Goal: Task Accomplishment & Management: Manage account settings

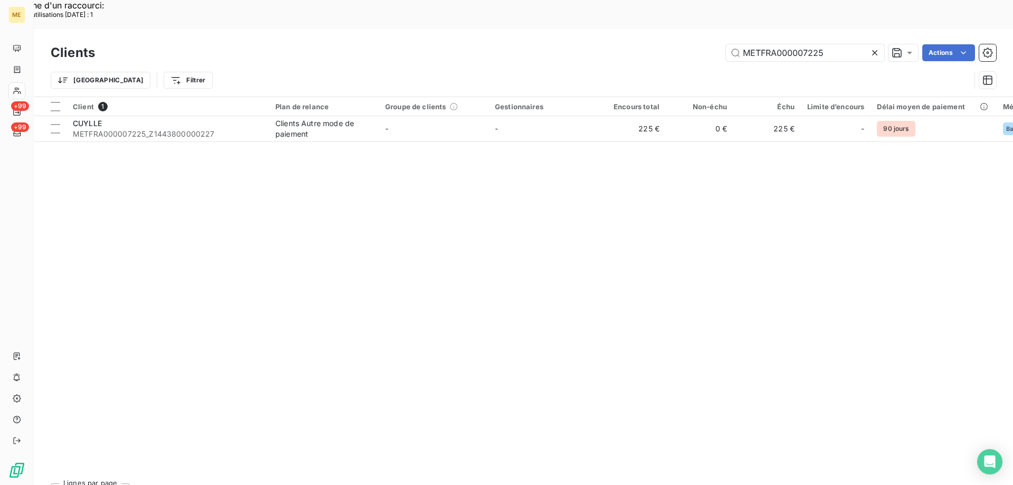
click at [872, 47] on icon at bounding box center [874, 52] width 11 height 11
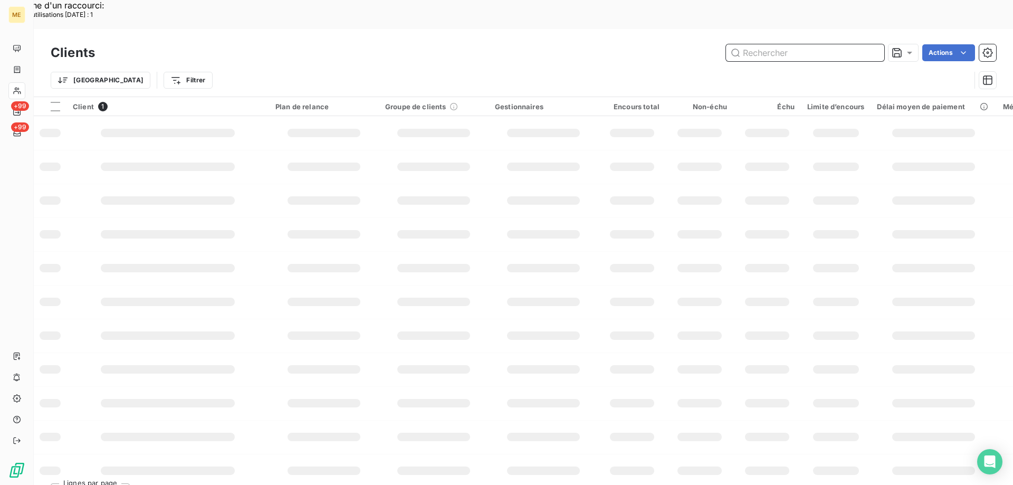
click at [817, 44] on input "text" at bounding box center [805, 52] width 158 height 17
paste input "METFRA000018301"
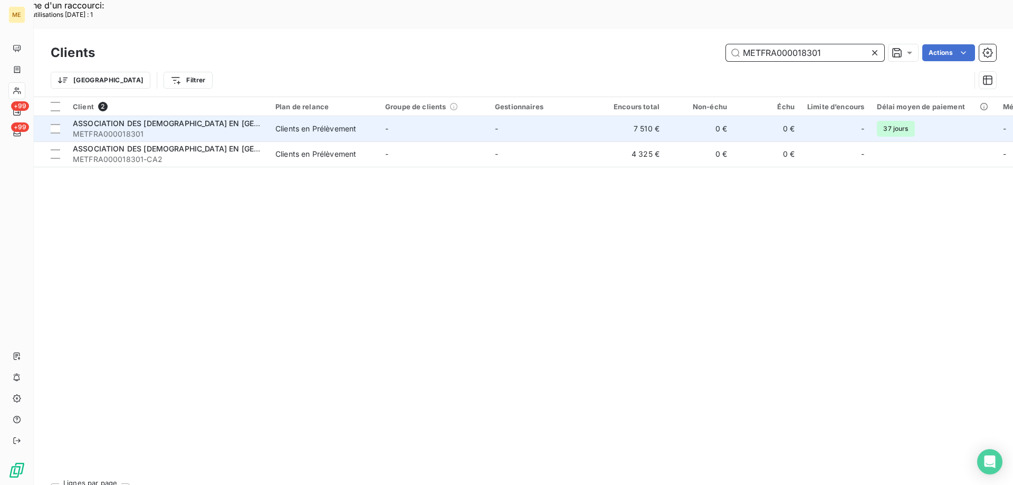
type input "METFRA000018301"
click at [158, 119] on span "ASSOCIATION DES [DEMOGRAPHIC_DATA] EN [GEOGRAPHIC_DATA]" at bounding box center [195, 123] width 245 height 9
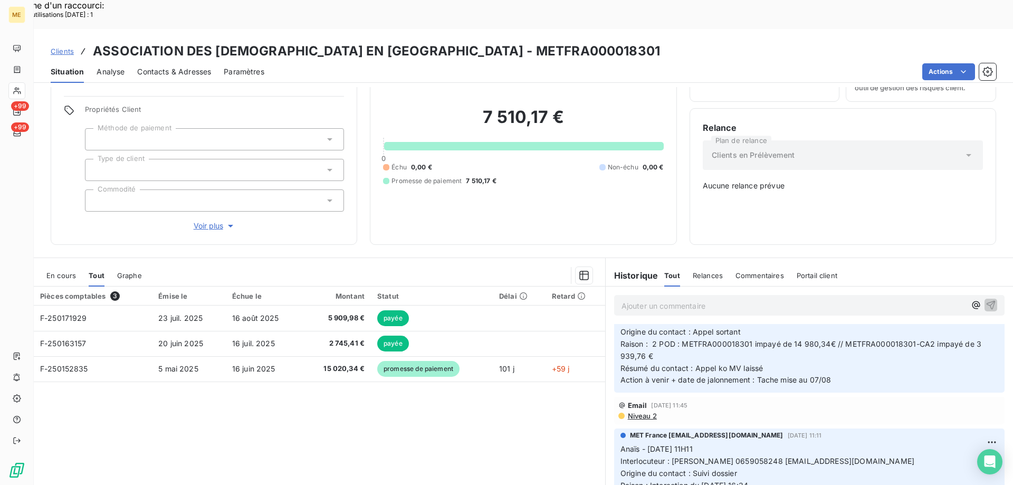
scroll to position [897, 0]
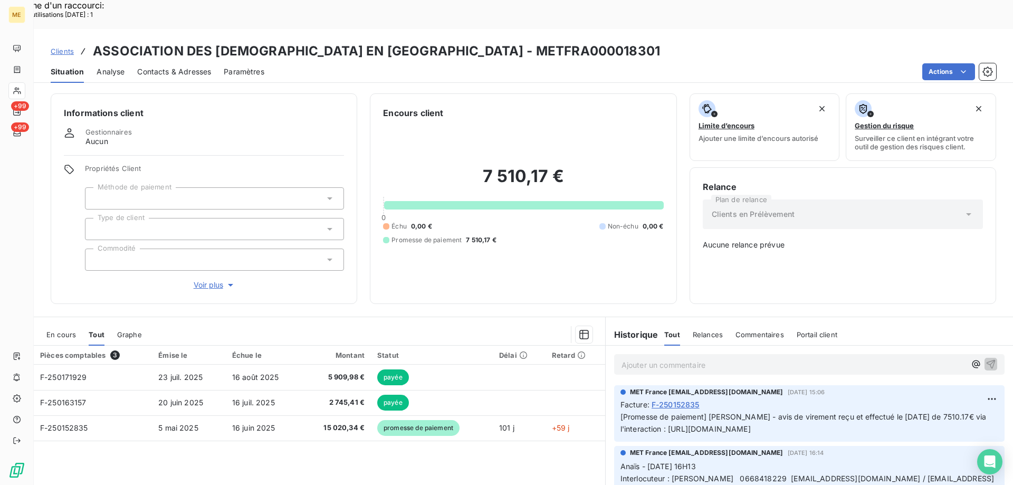
scroll to position [897, 0]
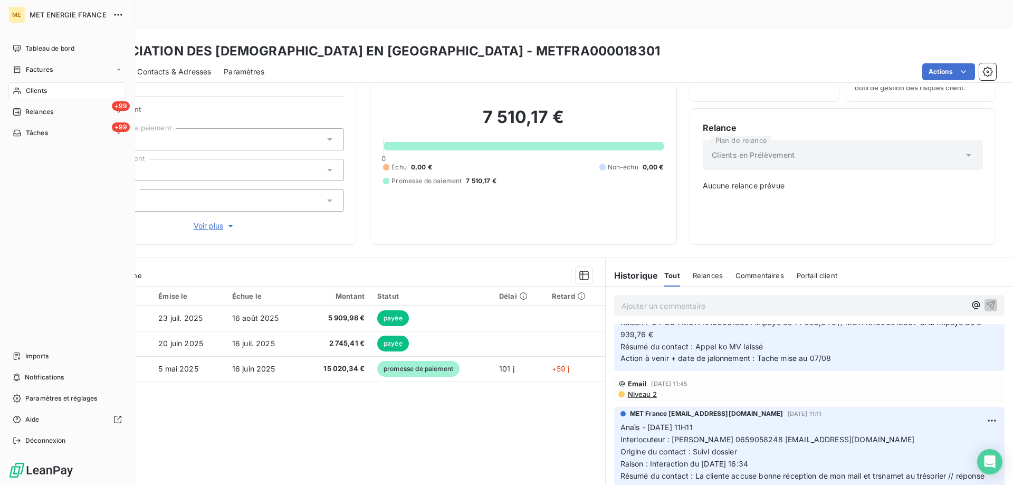
click at [24, 89] on div "Clients" at bounding box center [67, 90] width 118 height 17
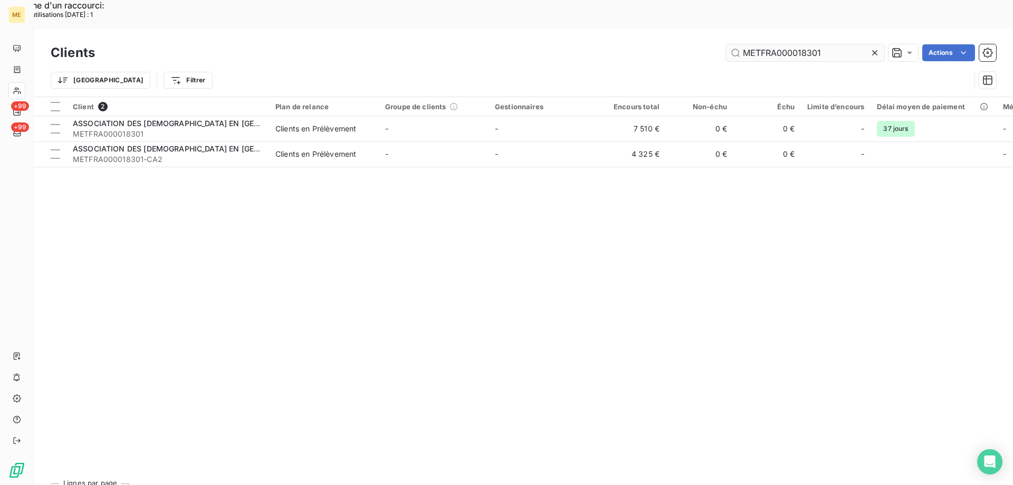
click at [870, 47] on icon at bounding box center [874, 52] width 11 height 11
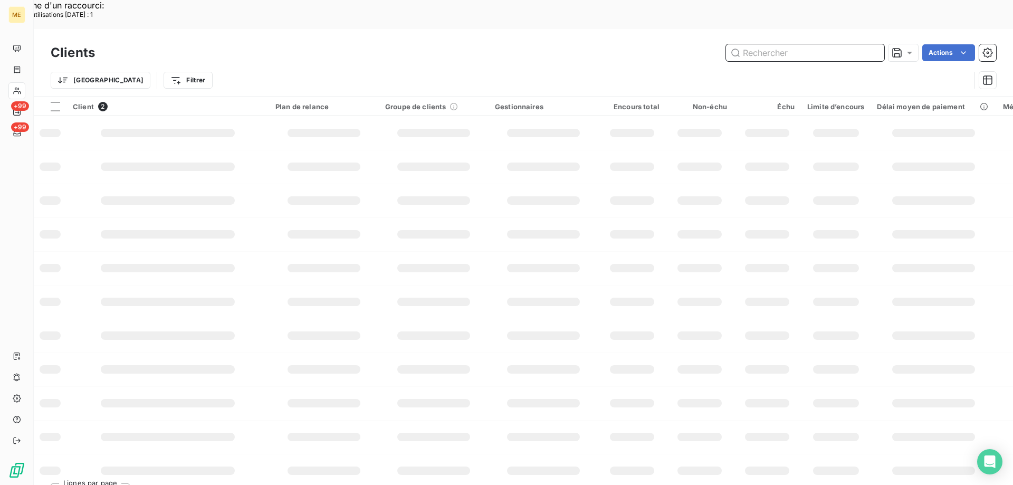
click at [797, 44] on input "text" at bounding box center [805, 52] width 158 height 17
paste input "METFRA000008176"
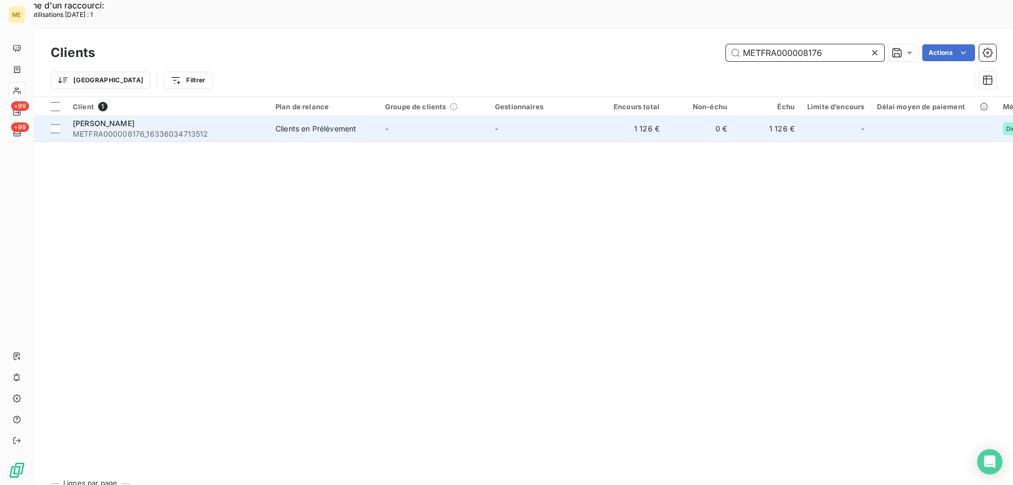
type input "METFRA000008176"
click at [103, 129] on span "METFRA000008176_16336034713512" at bounding box center [168, 134] width 190 height 11
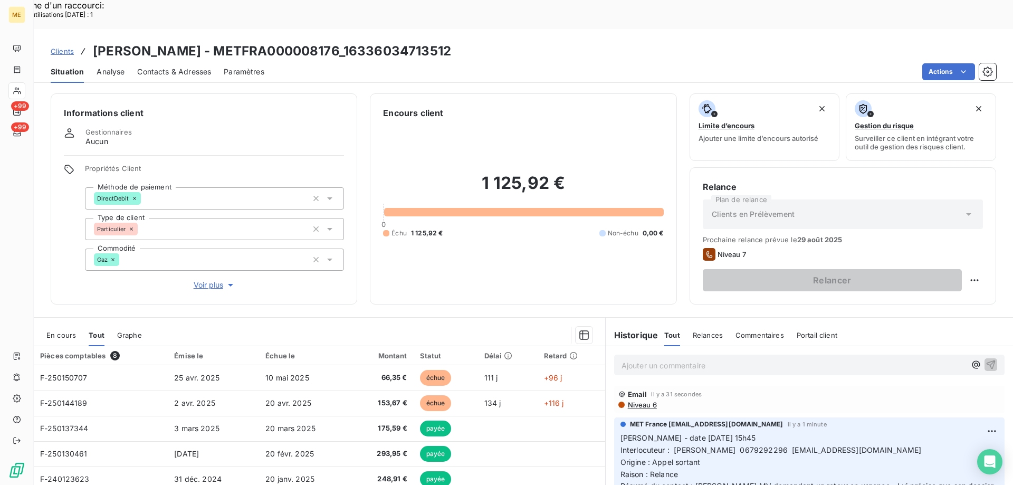
click at [641, 359] on p "Ajouter un commentaire ﻿" at bounding box center [793, 365] width 344 height 13
click at [642, 359] on p "Ajouter un commentaire ﻿" at bounding box center [793, 365] width 344 height 13
drag, startPoint x: 639, startPoint y: 329, endPoint x: 589, endPoint y: 226, distance: 113.9
click at [584, 223] on div "1 125,92 € 0 Échu 1 125,92 € Non-échu 0,00 €" at bounding box center [523, 205] width 280 height 172
click at [636, 359] on p "Ajouter un commentaire ﻿" at bounding box center [793, 365] width 344 height 13
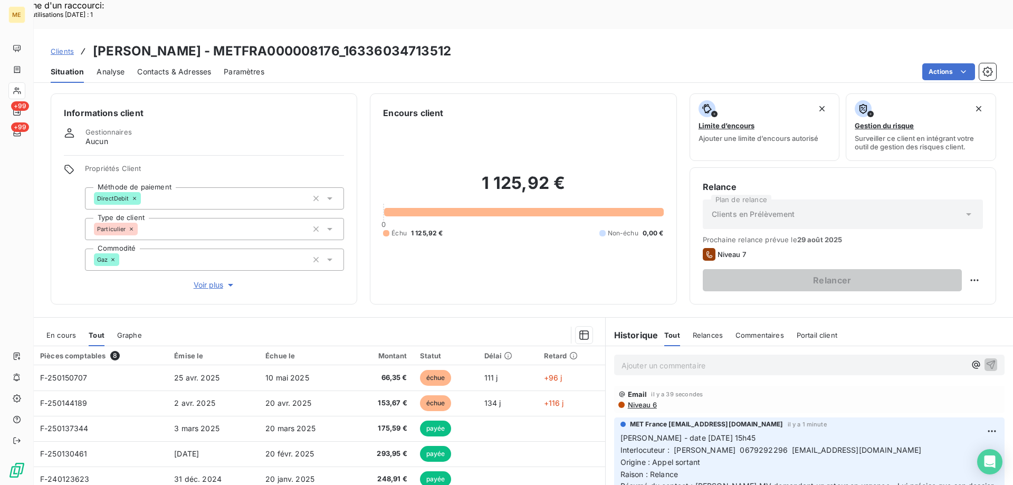
drag, startPoint x: 636, startPoint y: 339, endPoint x: 535, endPoint y: 245, distance: 137.3
click at [534, 246] on div "1 125,92 € 0 Échu 1 125,92 € Non-échu 0,00 €" at bounding box center [523, 205] width 280 height 172
click at [921, 276] on div "Replanifier cette action" at bounding box center [923, 274] width 94 height 17
select select "7"
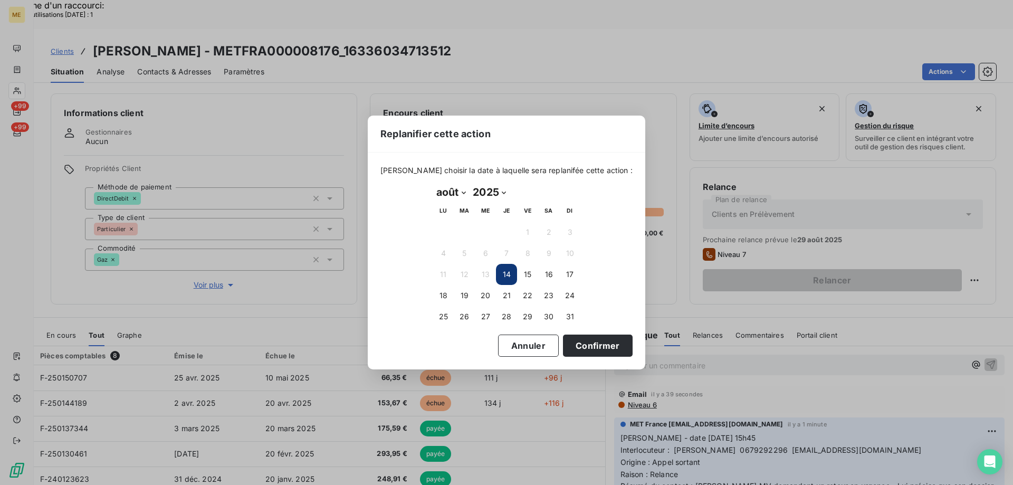
click at [506, 278] on button "14" at bounding box center [506, 274] width 21 height 21
click at [503, 272] on button "14" at bounding box center [506, 274] width 21 height 21
click at [572, 348] on button "Confirmer" at bounding box center [598, 345] width 70 height 22
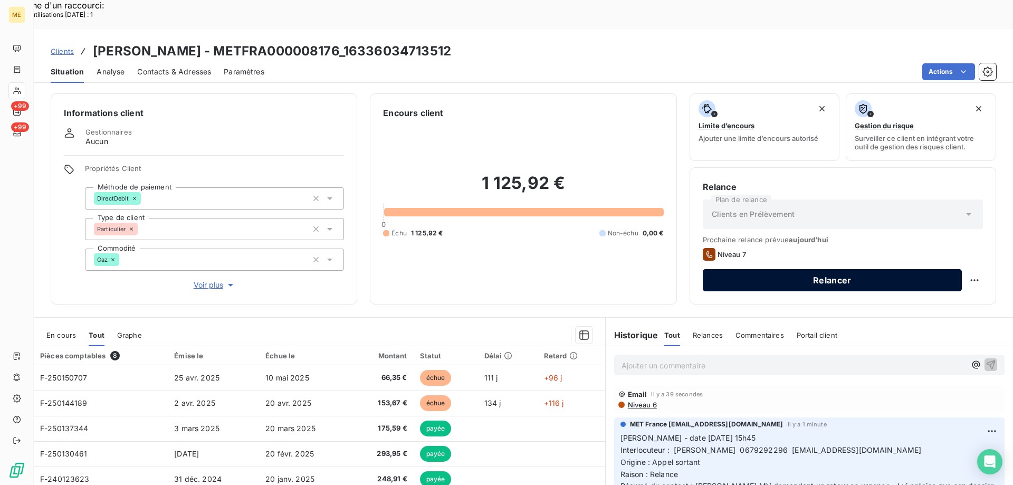
click at [840, 269] on button "Relancer" at bounding box center [832, 280] width 259 height 22
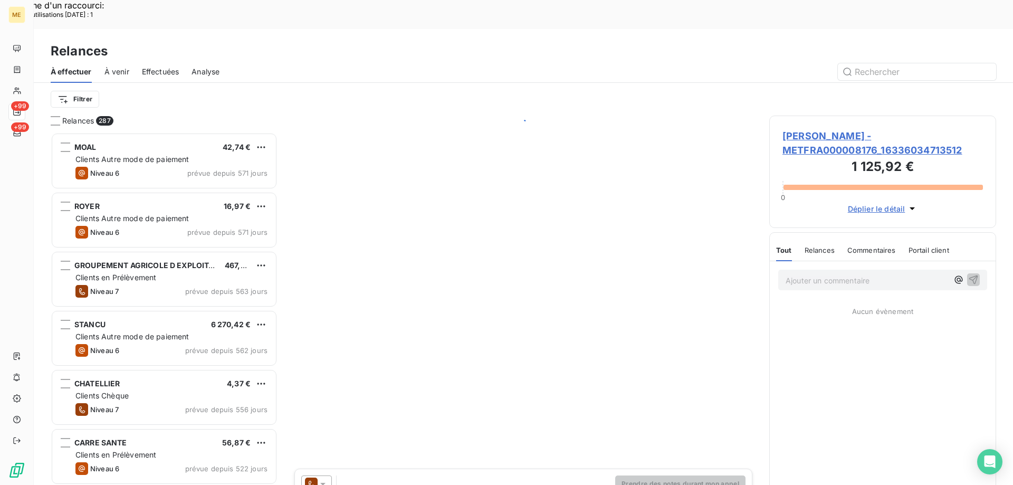
scroll to position [373, 219]
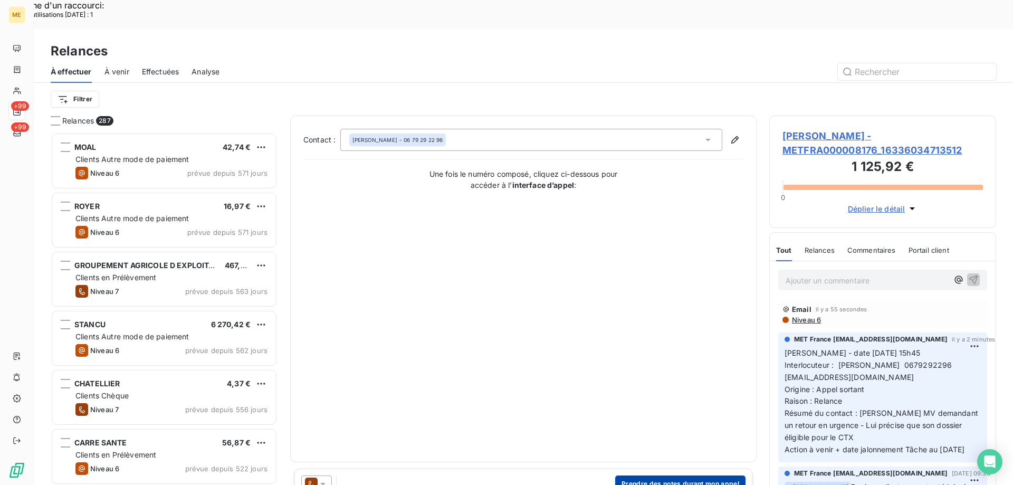
click at [652, 475] on button "Prendre des notes durant mon appel" at bounding box center [680, 483] width 130 height 17
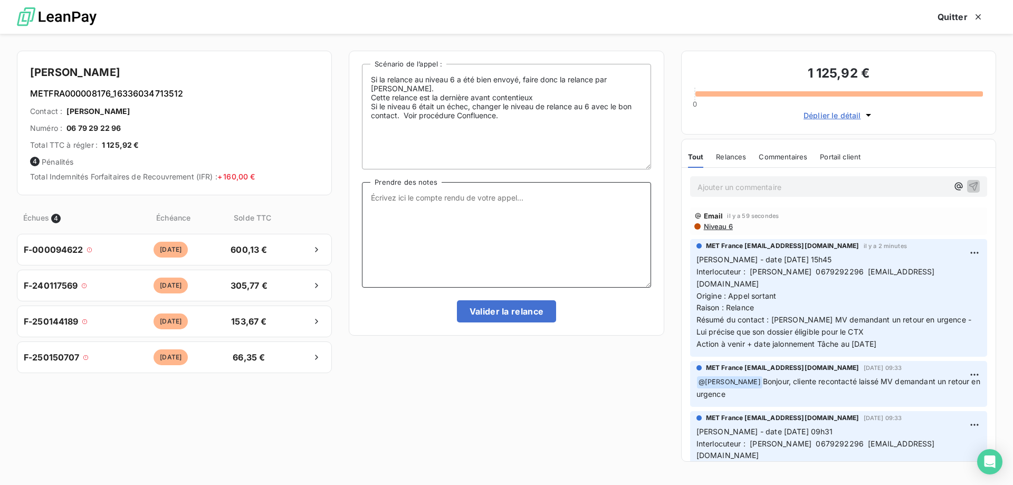
click at [531, 218] on textarea "Prendre des notes" at bounding box center [506, 234] width 289 height 105
paste textarea "[PERSON_NAME] - date [DATE] 15h45 Interlocuteur : [PERSON_NAME] 0679292296 [EMA…"
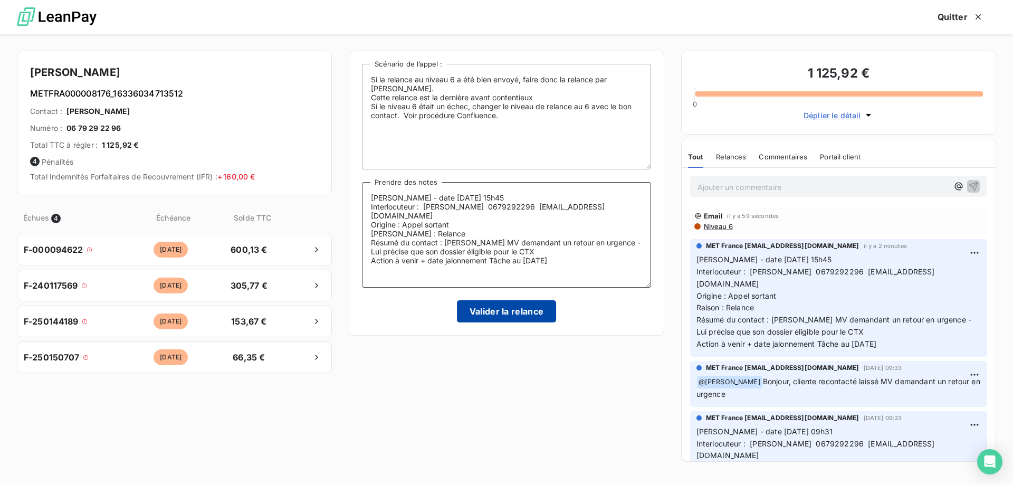
type textarea "[PERSON_NAME] - date [DATE] 15h45 Interlocuteur : [PERSON_NAME] 0679292296 [EMA…"
click at [513, 307] on button "Valider la relance" at bounding box center [507, 311] width 100 height 22
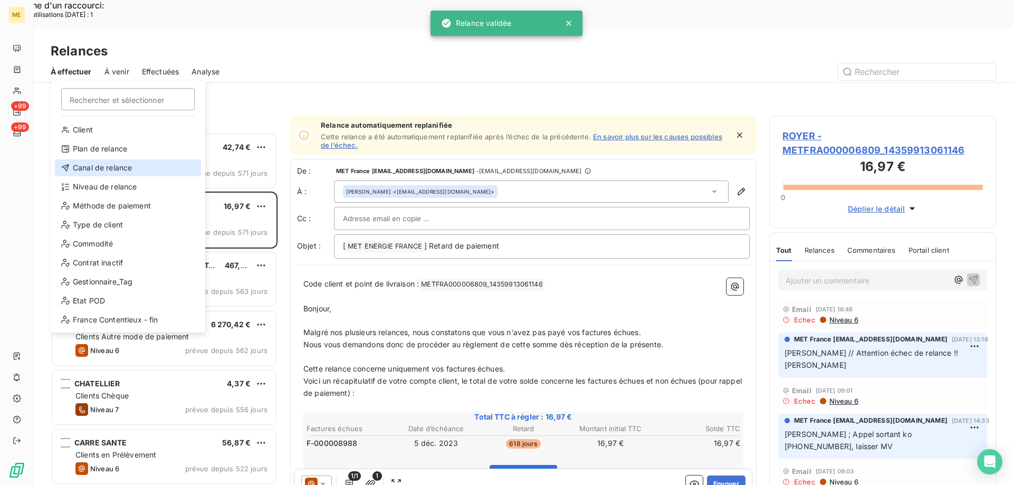
click at [113, 163] on div "Canal de relance" at bounding box center [128, 167] width 146 height 17
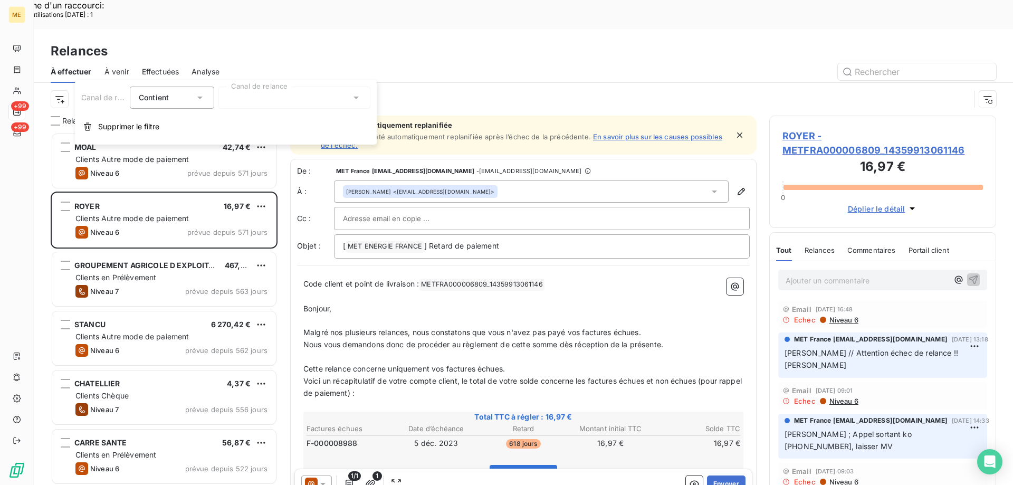
click at [237, 96] on div at bounding box center [294, 97] width 152 height 22
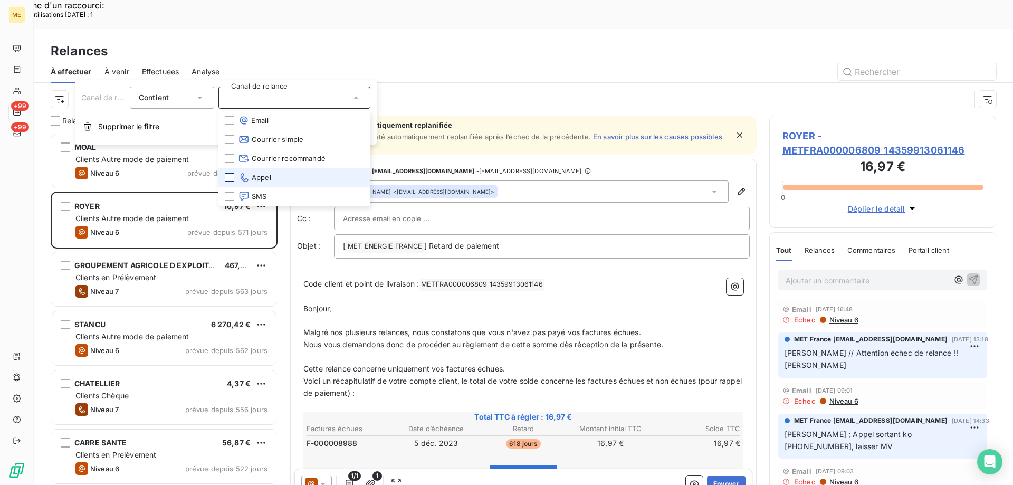
click at [229, 175] on div at bounding box center [229, 176] width 9 height 9
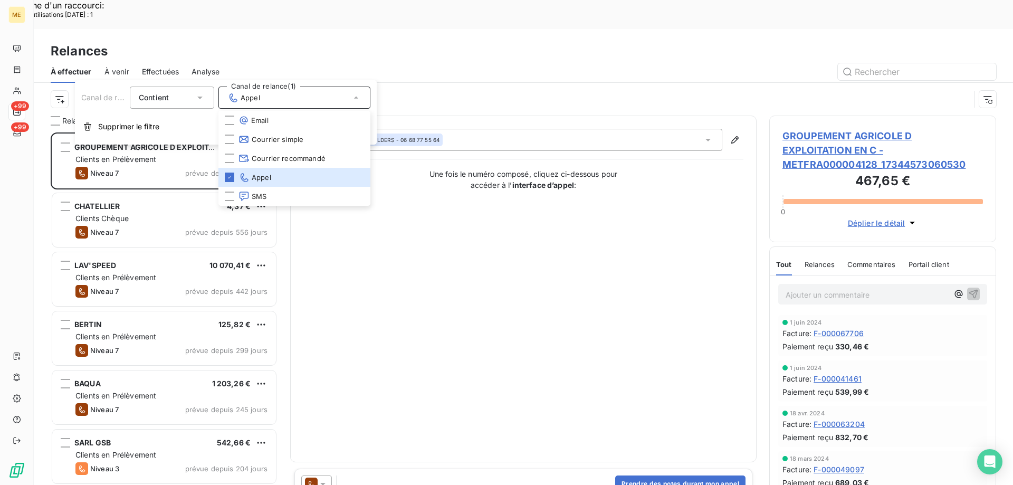
scroll to position [373, 219]
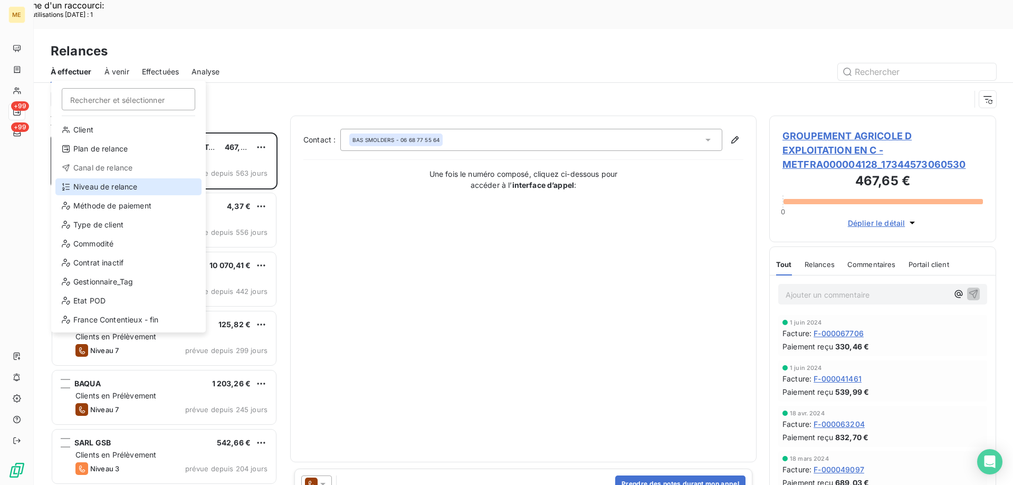
click at [146, 187] on div "Niveau de relance" at bounding box center [128, 186] width 146 height 17
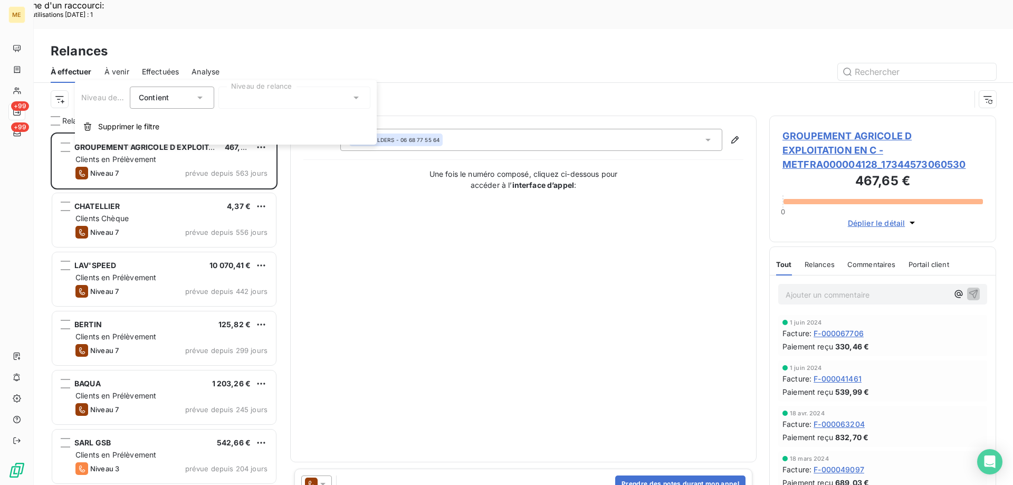
click at [258, 95] on div at bounding box center [294, 97] width 152 height 22
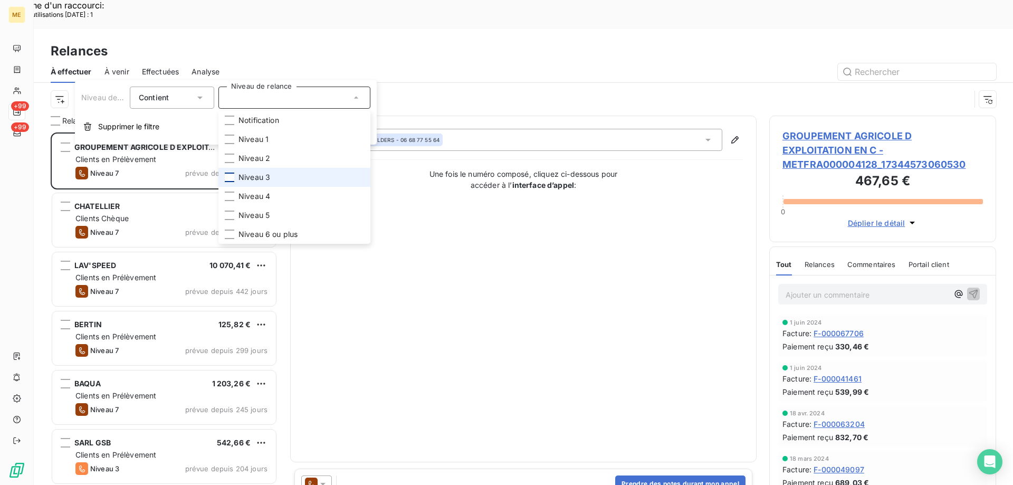
click at [231, 174] on div at bounding box center [229, 176] width 9 height 9
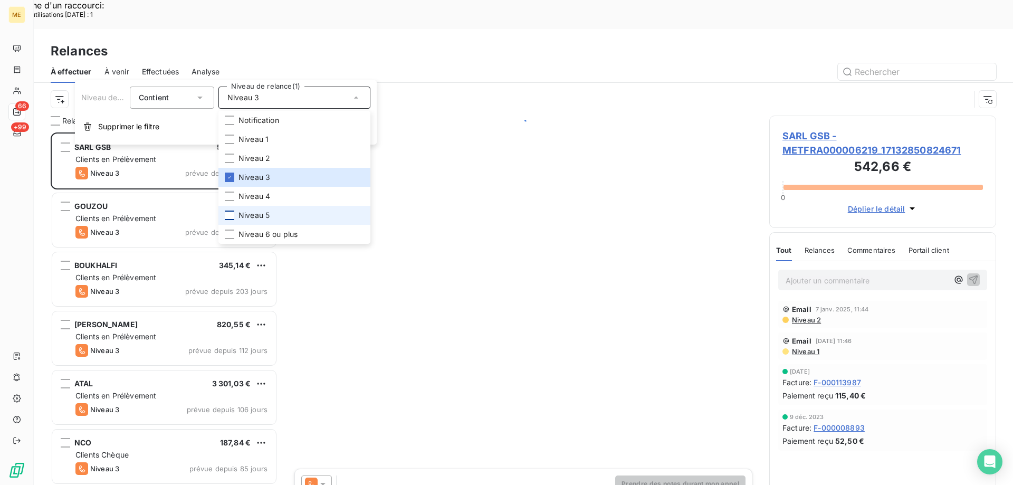
scroll to position [373, 219]
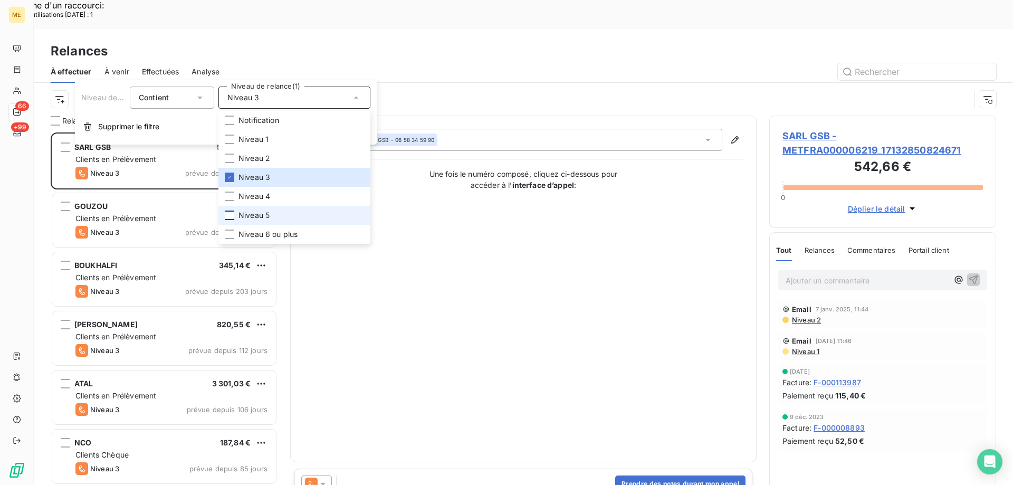
click at [230, 216] on div at bounding box center [229, 214] width 9 height 9
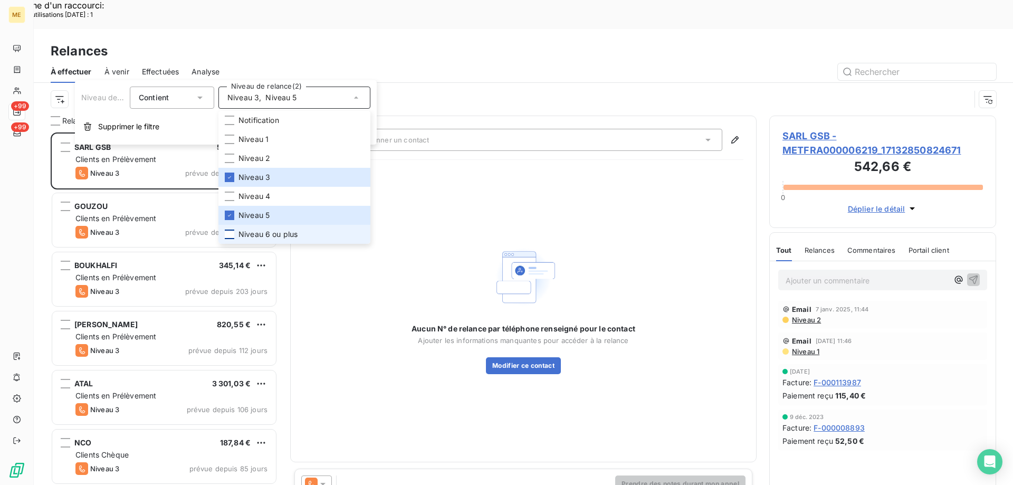
click at [229, 235] on div at bounding box center [229, 233] width 9 height 9
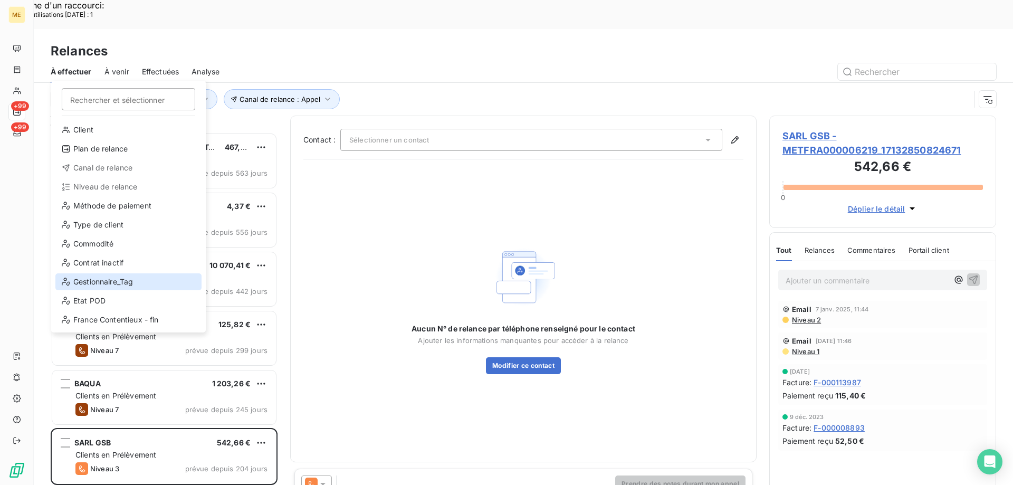
click at [141, 276] on div "Gestionnaire_Tag" at bounding box center [128, 281] width 146 height 17
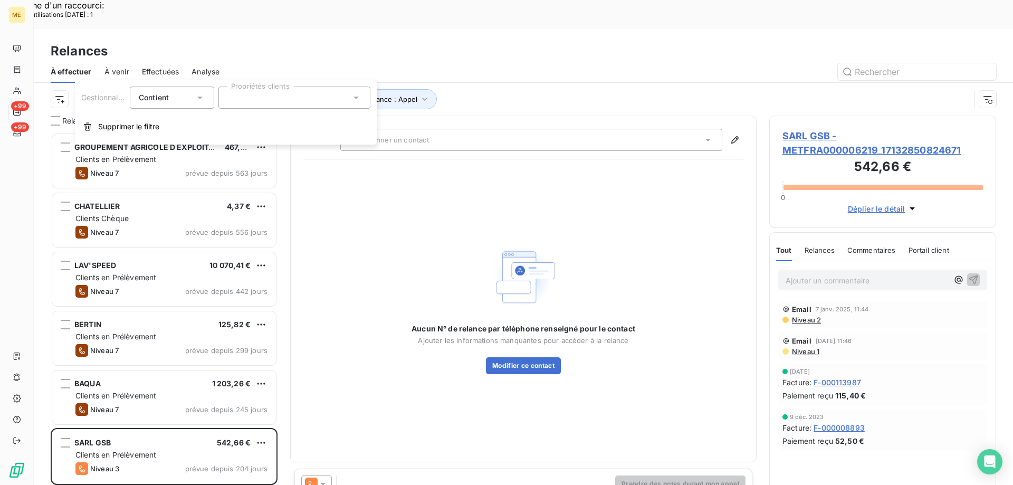
click at [251, 96] on div at bounding box center [294, 97] width 152 height 22
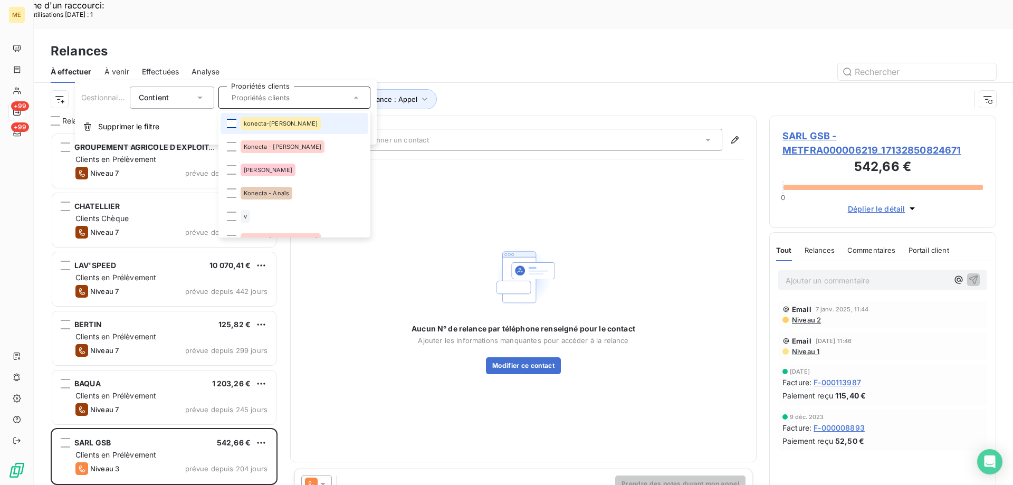
click at [233, 126] on div at bounding box center [231, 123] width 9 height 9
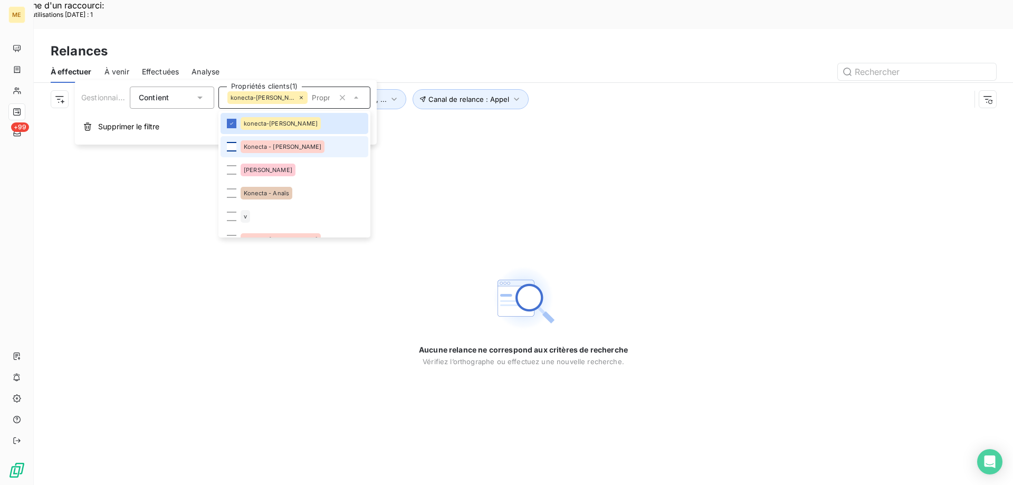
click at [236, 147] on li "Konecta - Cindy" at bounding box center [294, 146] width 148 height 21
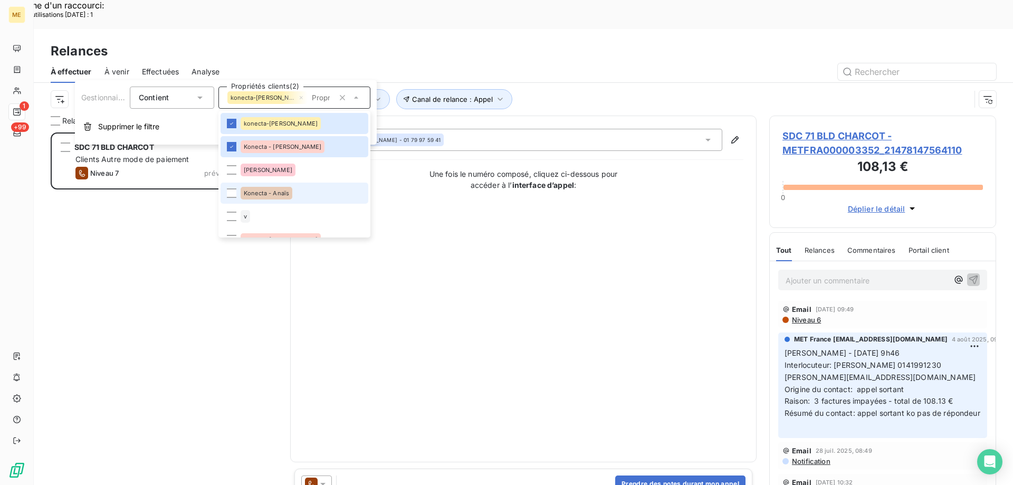
scroll to position [373, 219]
click at [227, 191] on div at bounding box center [231, 192] width 9 height 9
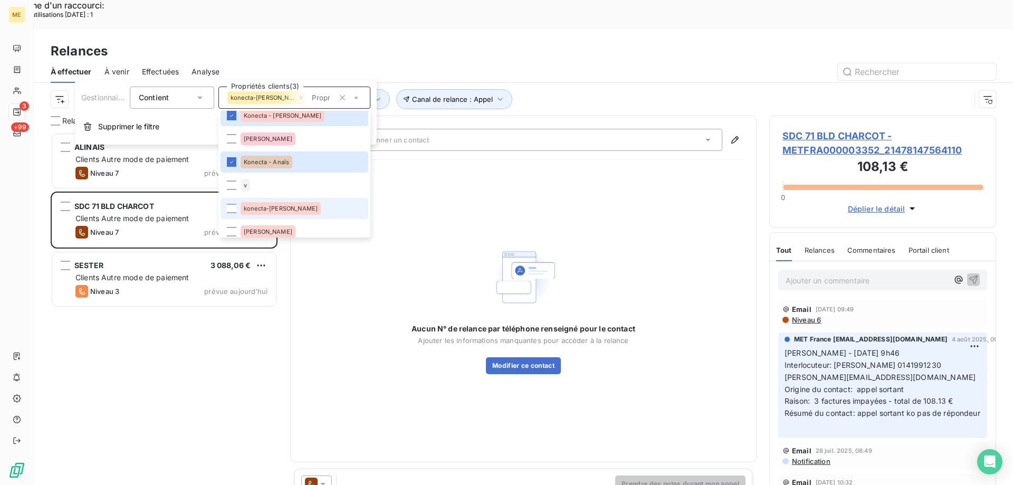
scroll to position [53, 0]
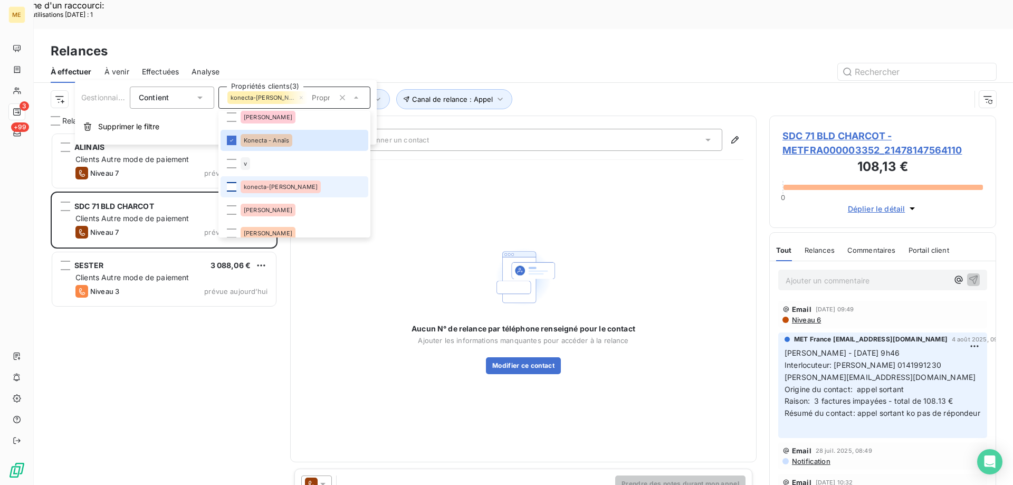
click at [229, 185] on div at bounding box center [231, 186] width 9 height 9
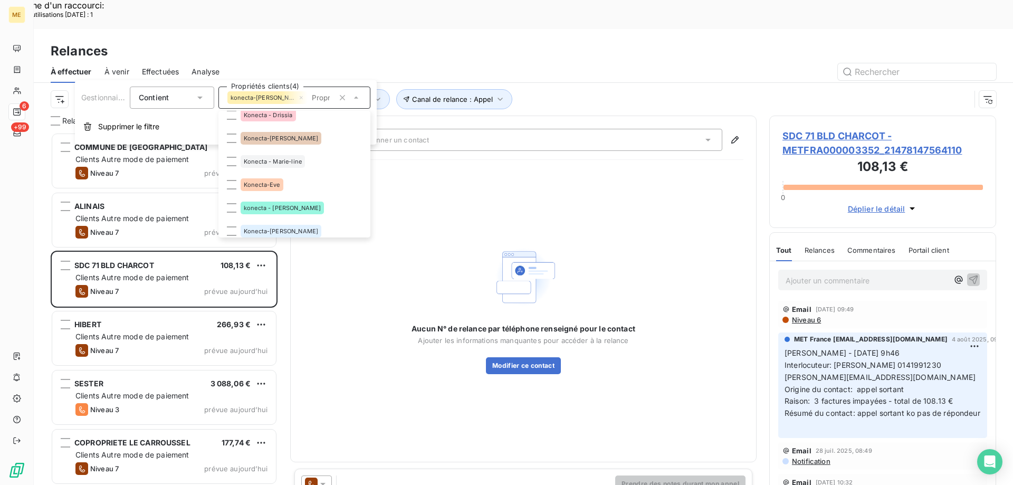
scroll to position [211, 0]
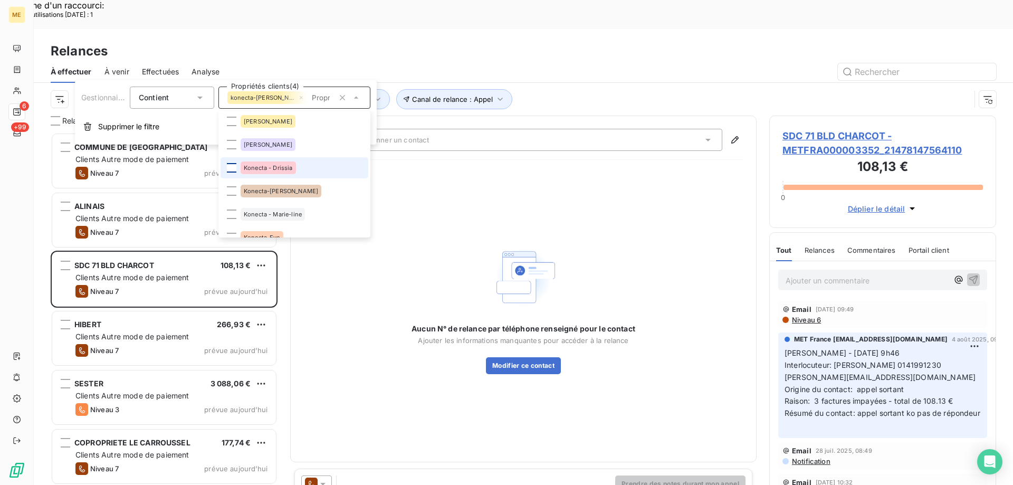
click at [229, 167] on div at bounding box center [231, 167] width 9 height 9
click at [232, 188] on div at bounding box center [231, 190] width 9 height 9
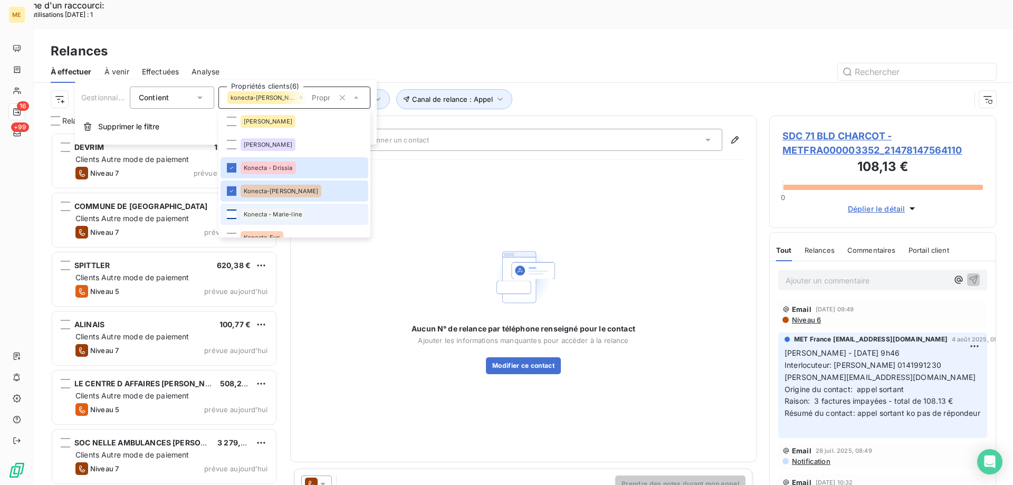
click at [230, 214] on div at bounding box center [231, 213] width 9 height 9
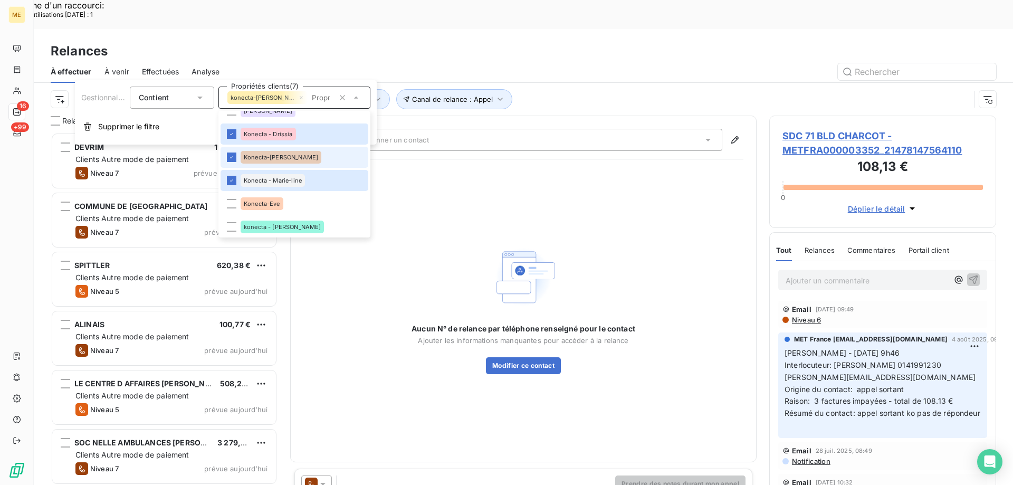
scroll to position [264, 0]
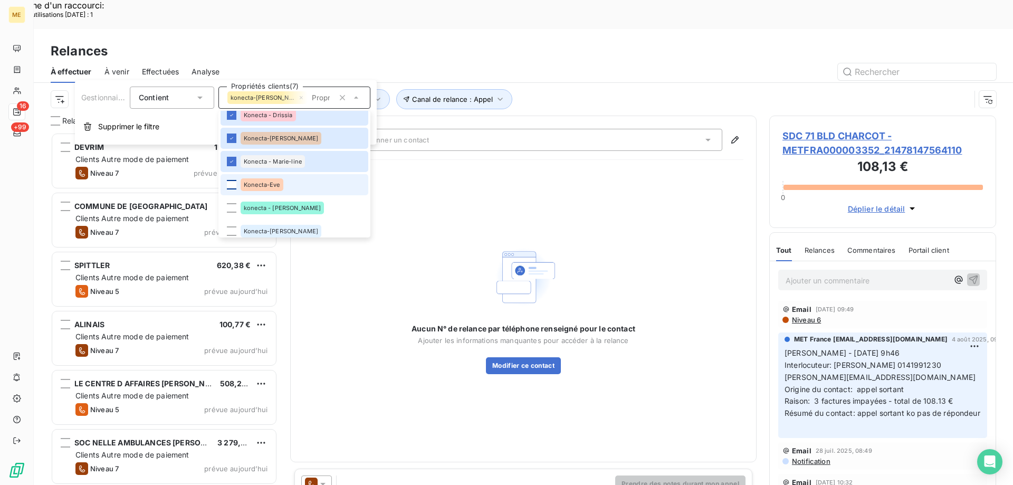
click at [235, 182] on div at bounding box center [231, 184] width 9 height 9
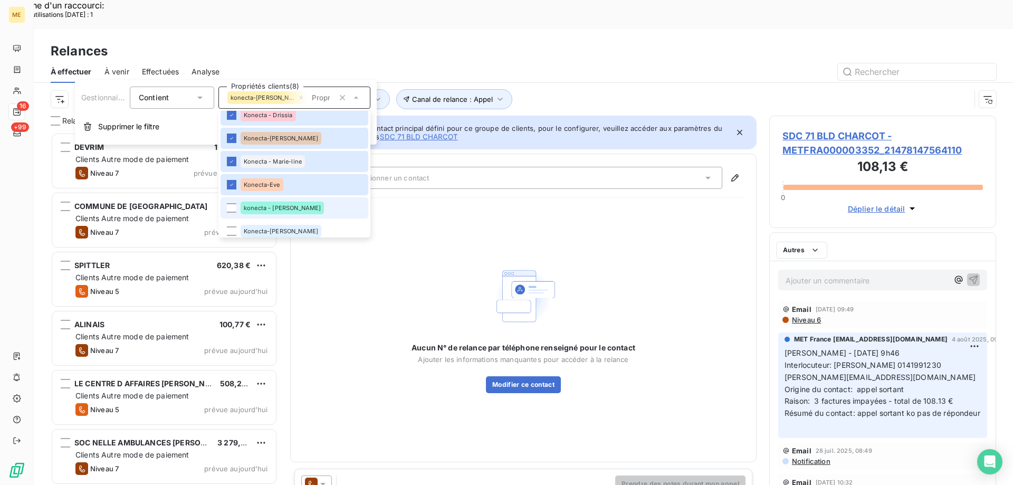
click at [236, 207] on li "konecta - lisa" at bounding box center [294, 207] width 148 height 21
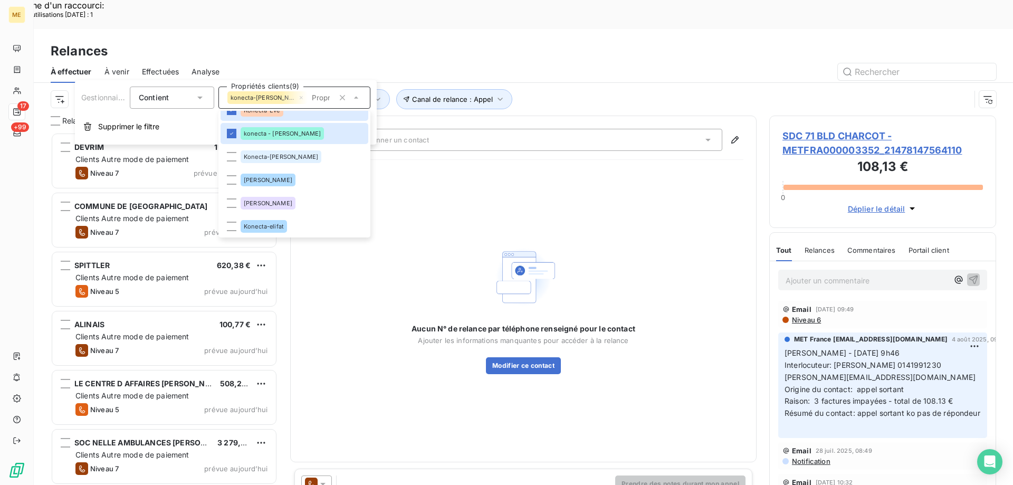
scroll to position [316, 0]
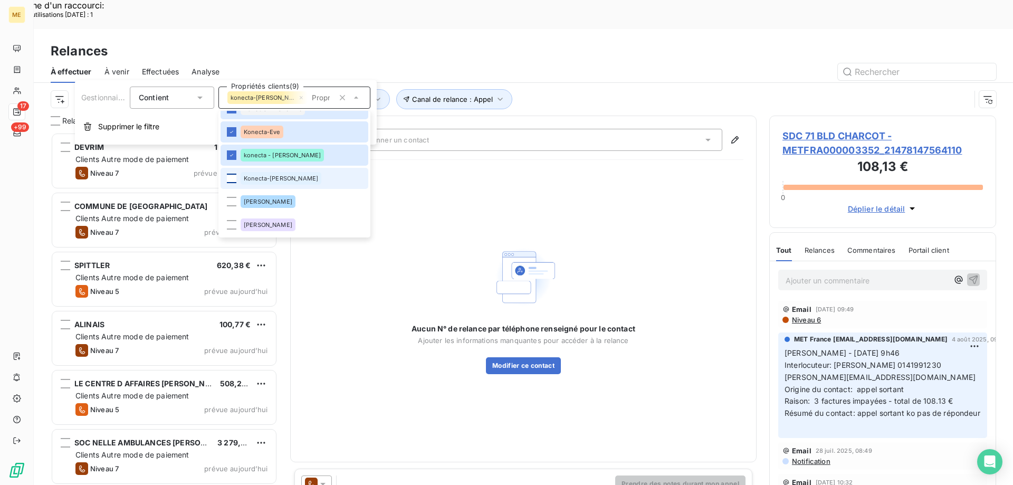
click at [232, 176] on div at bounding box center [231, 178] width 9 height 9
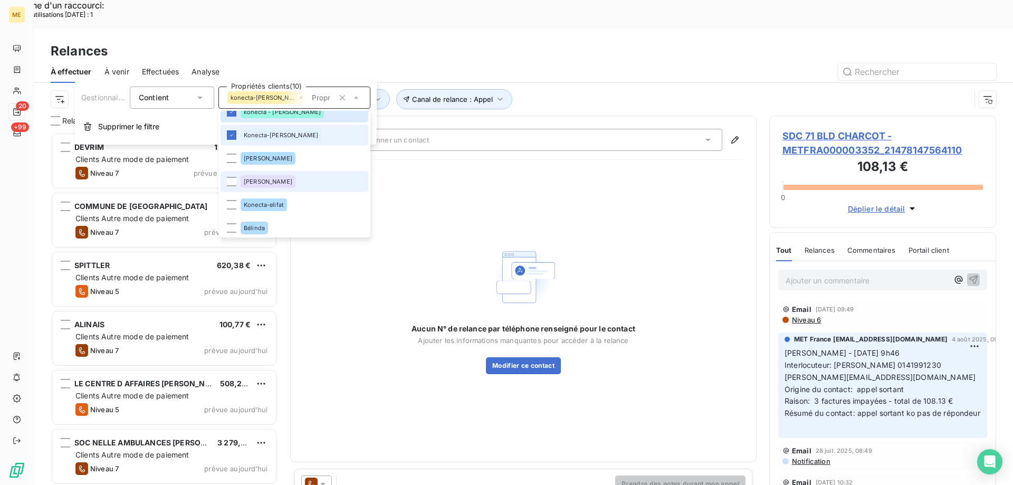
scroll to position [0, 0]
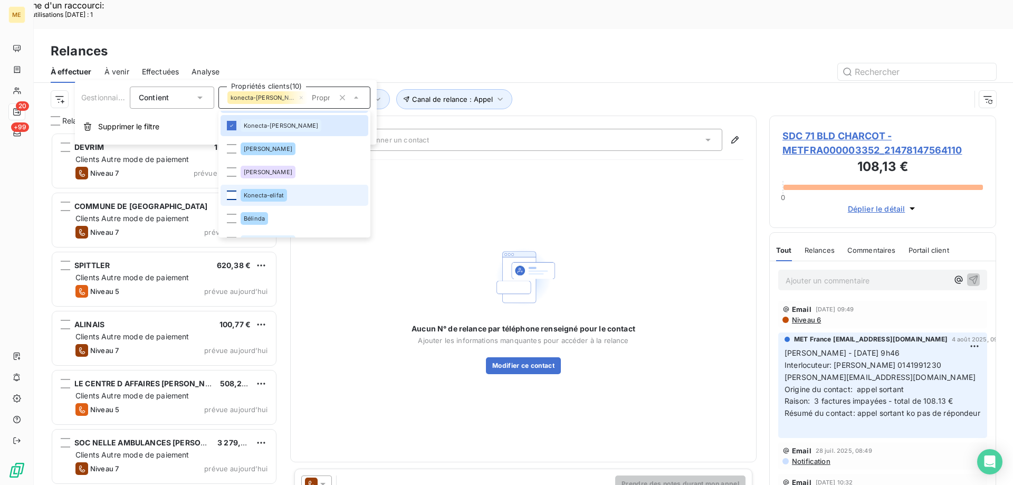
click at [229, 195] on div at bounding box center [231, 194] width 9 height 9
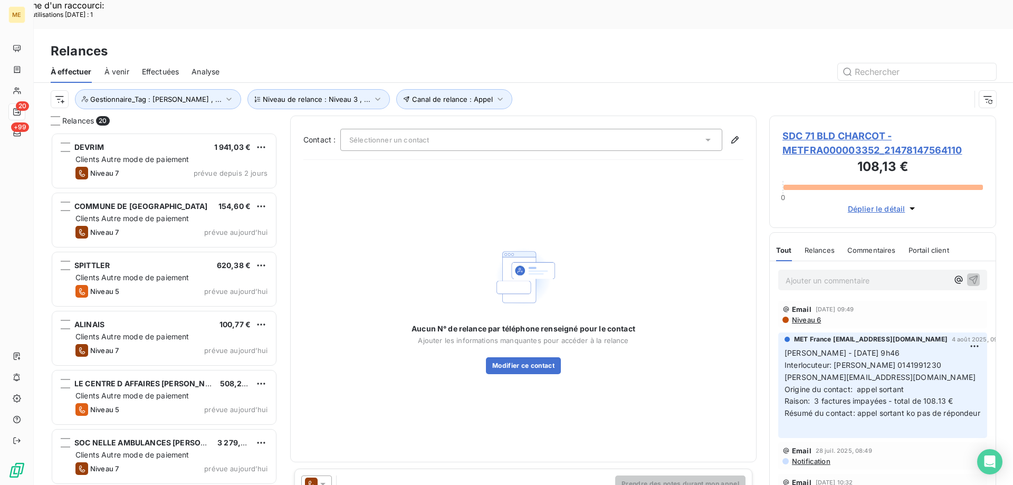
click at [343, 42] on div "Relances" at bounding box center [523, 51] width 979 height 19
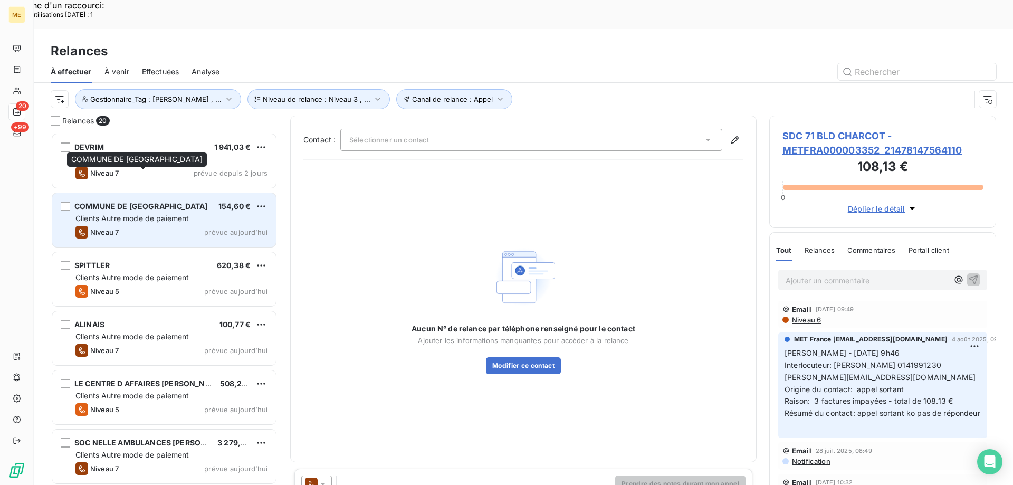
click at [135, 193] on div "COMMUNE DE CHAMPAGNE SUR SEINE 154,60 € Clients Autre mode de paiement Niveau 7…" at bounding box center [164, 220] width 224 height 54
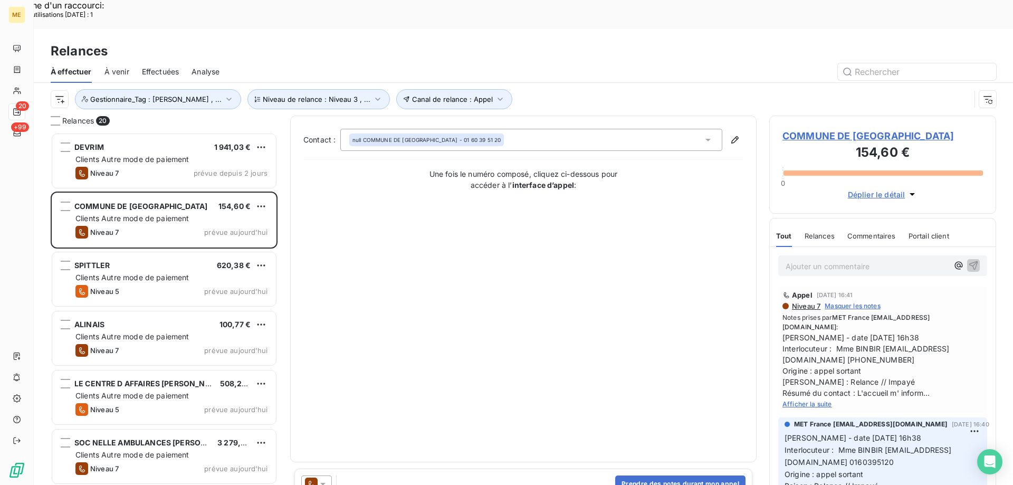
click at [826, 129] on span "COMMUNE DE CHAMPAGNE SUR SEINE - METFRA000003429_GI043271" at bounding box center [882, 136] width 200 height 14
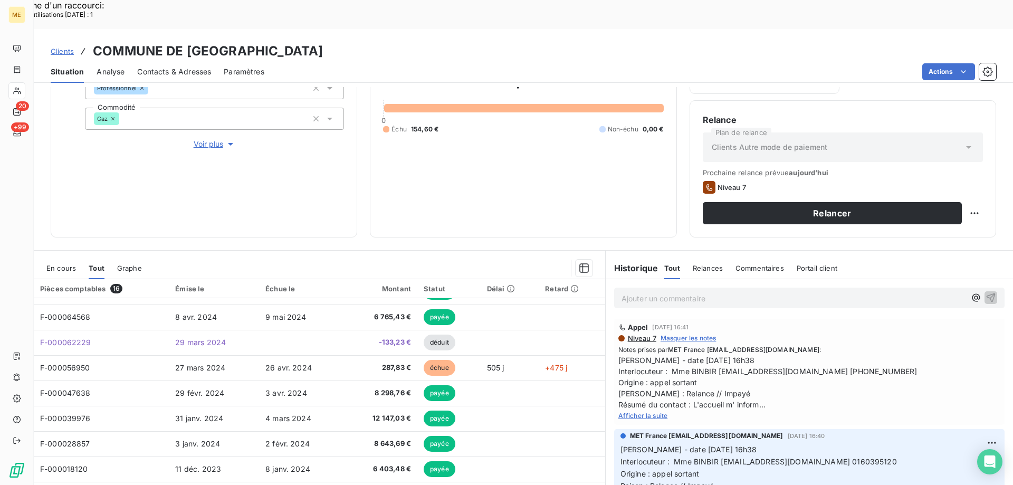
click at [633, 411] on span "Afficher la suite" at bounding box center [643, 415] width 50 height 8
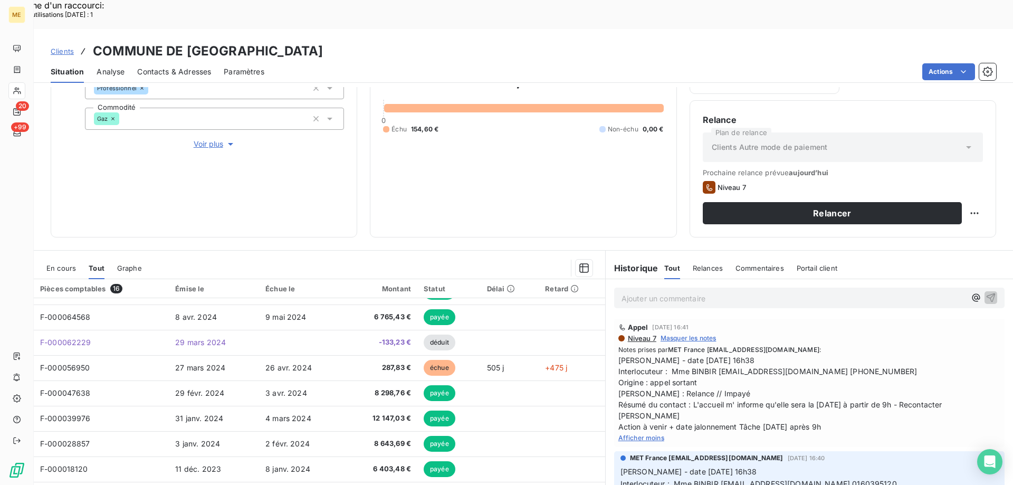
drag, startPoint x: 95, startPoint y: 21, endPoint x: 590, endPoint y: 4, distance: 495.0
click at [590, 29] on div "Clients COMMUNE DE CHAMPAGNE SUR SEINE - METFRA000003429_GI043271 Situation Ana…" at bounding box center [523, 56] width 979 height 54
copy h3 "COMMUNE DE CHAMPAGNE SUR SEINE - METFRA000003429_GI043271"
drag, startPoint x: 669, startPoint y: 343, endPoint x: 898, endPoint y: 345, distance: 228.9
click at [898, 354] on span "[PERSON_NAME] - date [DATE] 16h38 Interlocuteur : Mme BINBIR [EMAIL_ADDRESS][DO…" at bounding box center [809, 393] width 382 height 78
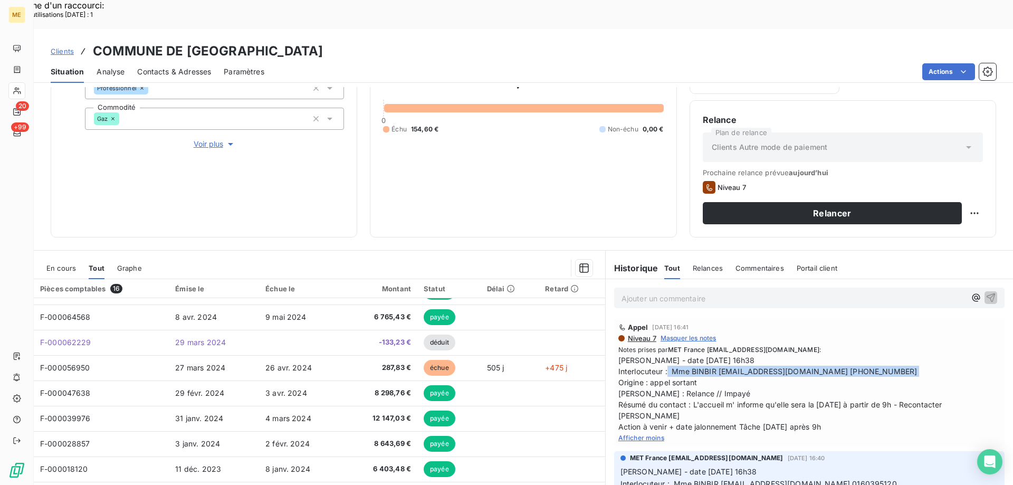
copy span "Mme BINBIR [EMAIL_ADDRESS][DOMAIN_NAME] 0160395120"
drag, startPoint x: 351, startPoint y: 21, endPoint x: 483, endPoint y: 12, distance: 131.7
click at [483, 29] on div "Clients COMMUNE DE CHAMPAGNE SUR SEINE - METFRA000003429_GI043271 Situation Ana…" at bounding box center [523, 56] width 979 height 54
copy h3 "METFRA000003429"
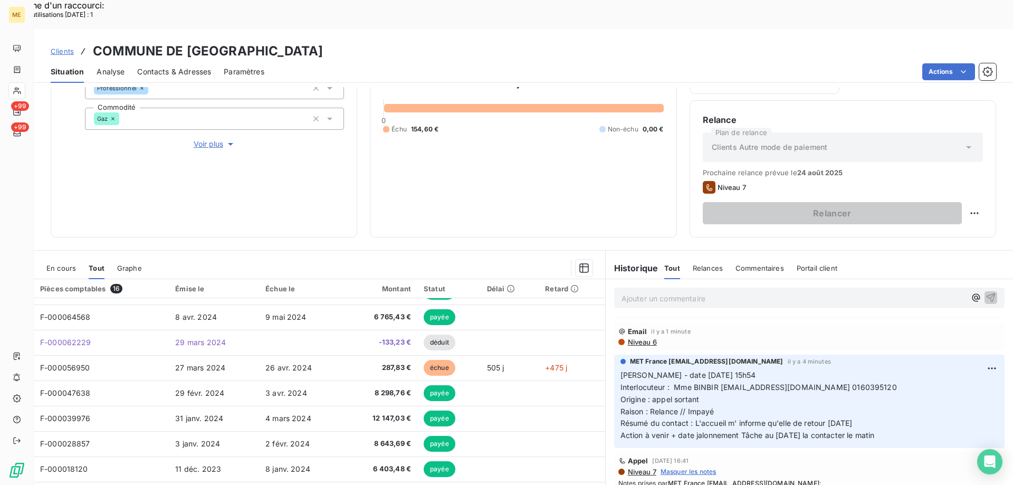
scroll to position [53, 0]
drag, startPoint x: 906, startPoint y: 401, endPoint x: 618, endPoint y: 340, distance: 294.0
click at [614, 353] on div "MET France met-france@recouvrement.met.com il y a 4 minutes Valérie - date 14/0…" at bounding box center [809, 399] width 390 height 93
copy p "Valérie - date 14/08/2025 15h54 Interlocuteur : Mme BINBIR comptabilite@champag…"
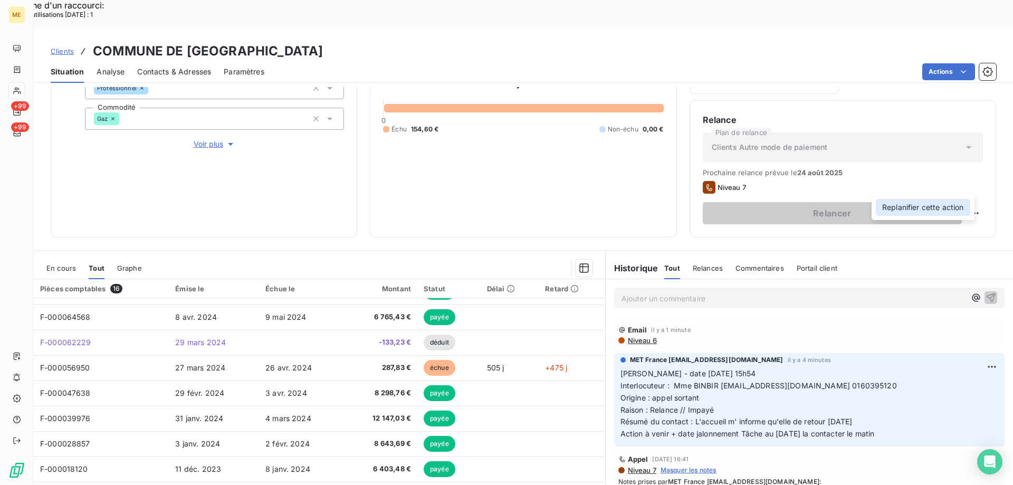
click at [931, 208] on div "Replanifier cette action" at bounding box center [923, 207] width 94 height 17
select select "7"
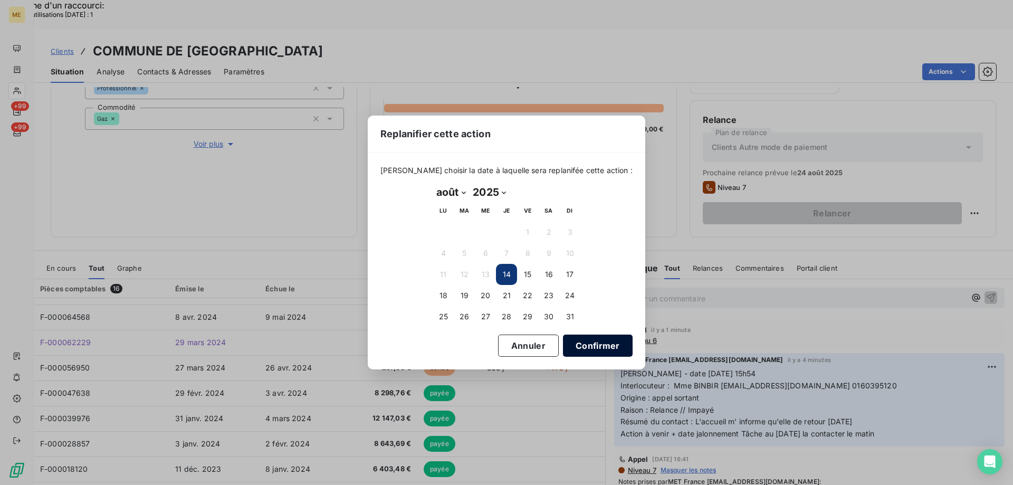
click at [564, 344] on button "Confirmer" at bounding box center [598, 345] width 70 height 22
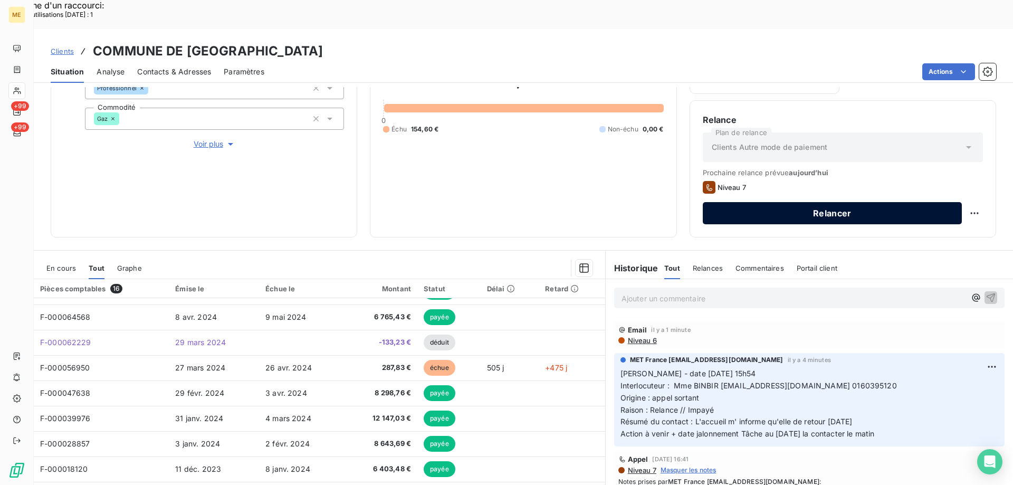
click at [777, 202] on button "Relancer" at bounding box center [832, 213] width 259 height 22
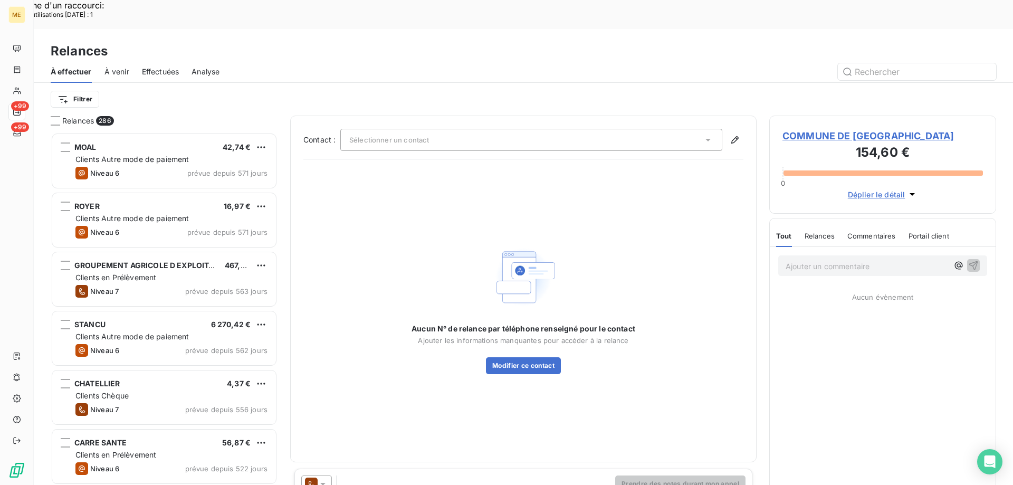
scroll to position [373, 219]
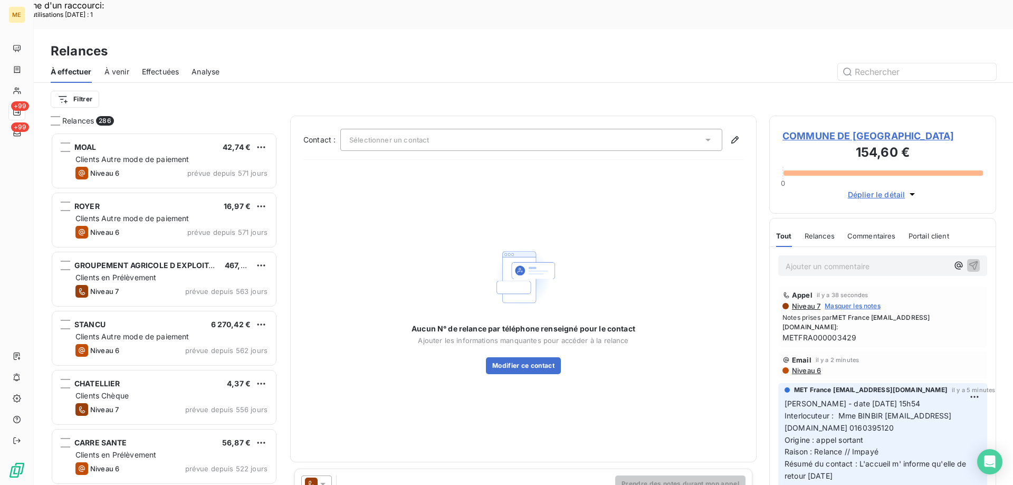
click at [522, 129] on div "Sélectionner un contact" at bounding box center [531, 140] width 382 height 22
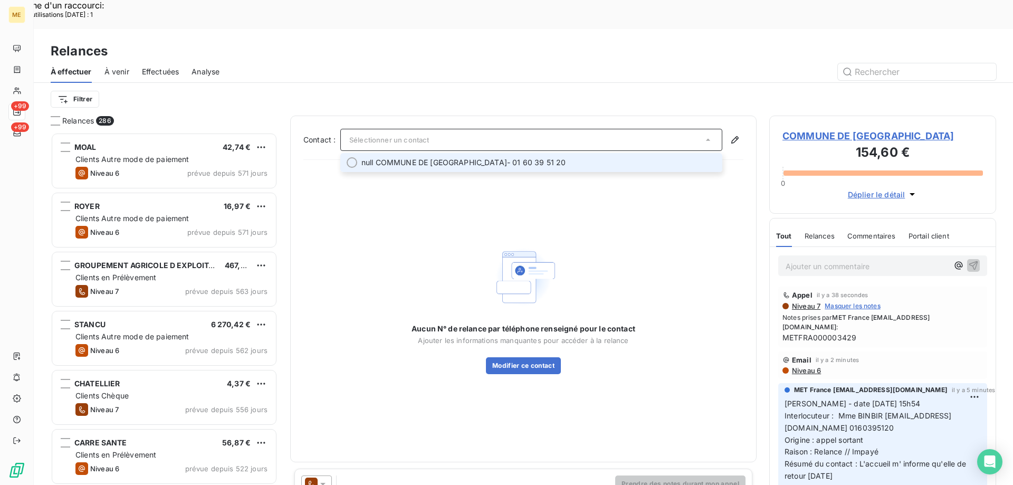
click at [354, 157] on div at bounding box center [352, 162] width 11 height 11
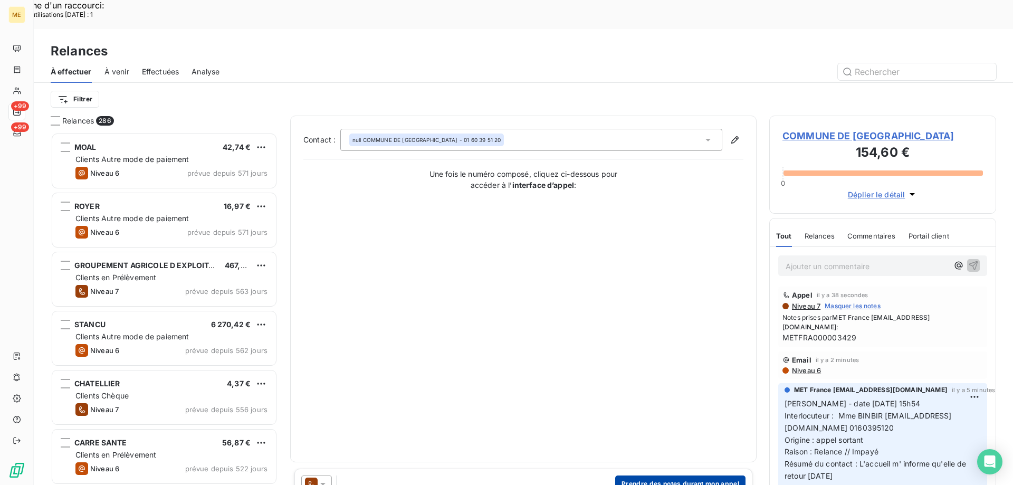
click at [689, 475] on button "Prendre des notes durant mon appel" at bounding box center [680, 483] width 130 height 17
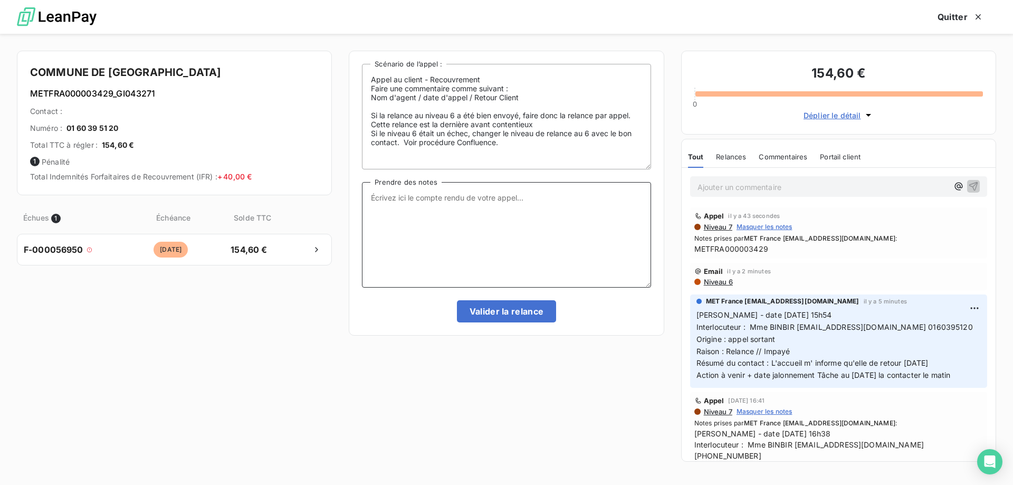
click at [533, 204] on textarea "Prendre des notes" at bounding box center [506, 234] width 289 height 105
paste textarea "[PERSON_NAME] - date [DATE] 15h54 Interlocuteur : Mme BINBIR [EMAIL_ADDRESS][DO…"
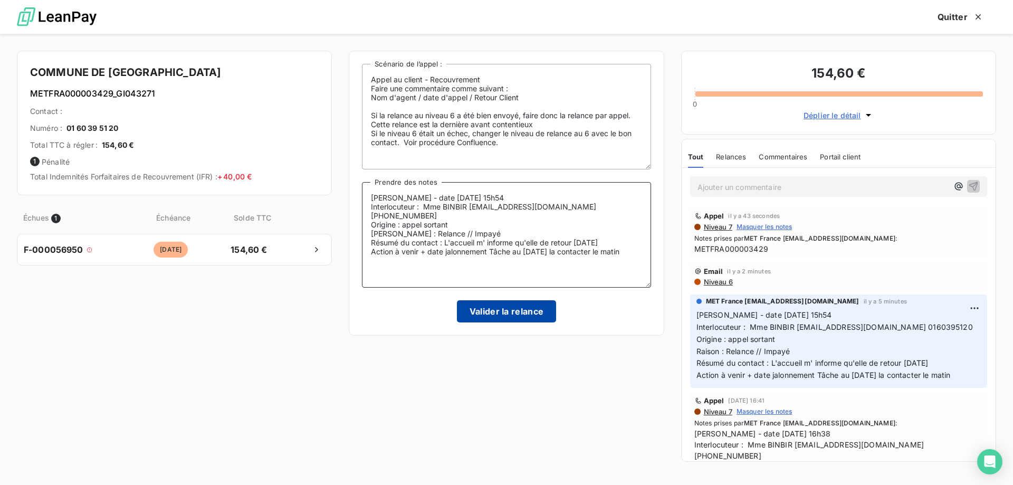
type textarea "[PERSON_NAME] - date [DATE] 15h54 Interlocuteur : Mme BINBIR [EMAIL_ADDRESS][DO…"
click at [516, 313] on button "Valider la relance" at bounding box center [507, 311] width 100 height 22
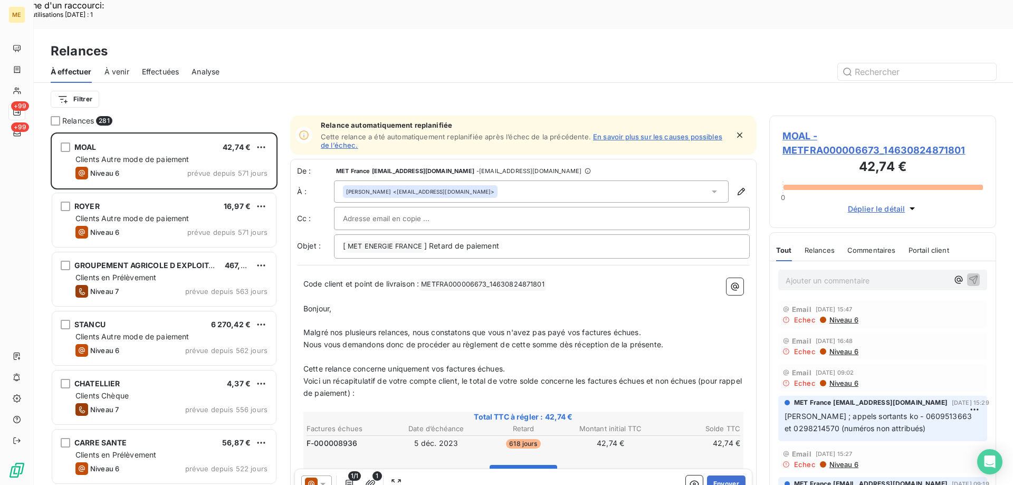
scroll to position [373, 219]
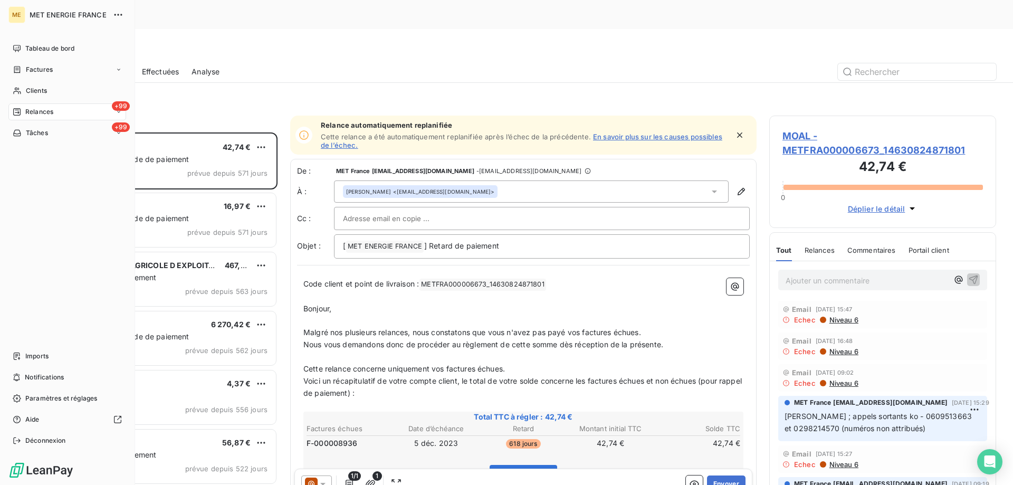
click at [78, 112] on div "+99 Relances" at bounding box center [67, 111] width 118 height 17
click at [78, 111] on div "+99 Relances" at bounding box center [67, 111] width 118 height 17
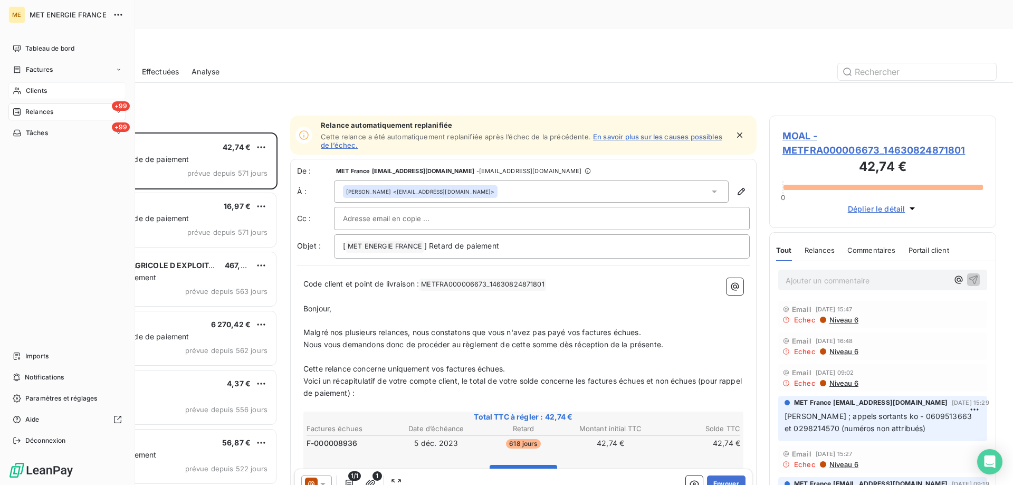
click at [63, 90] on div "Clients" at bounding box center [67, 90] width 118 height 17
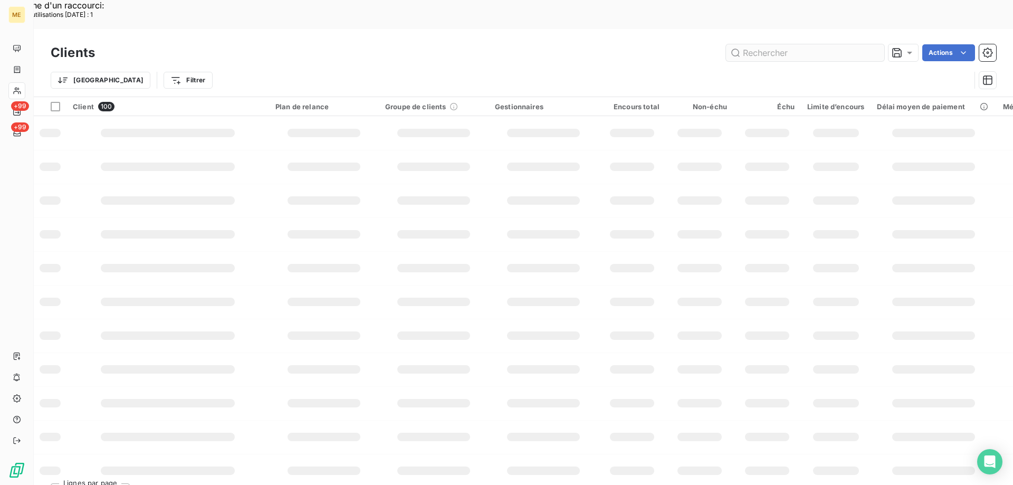
click at [762, 44] on input "text" at bounding box center [805, 52] width 158 height 17
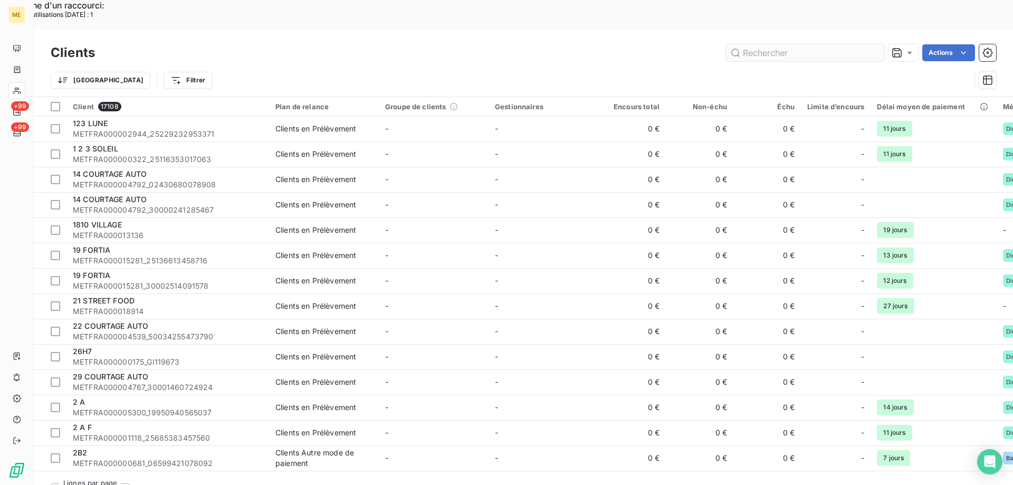
click at [759, 44] on input "text" at bounding box center [805, 52] width 158 height 17
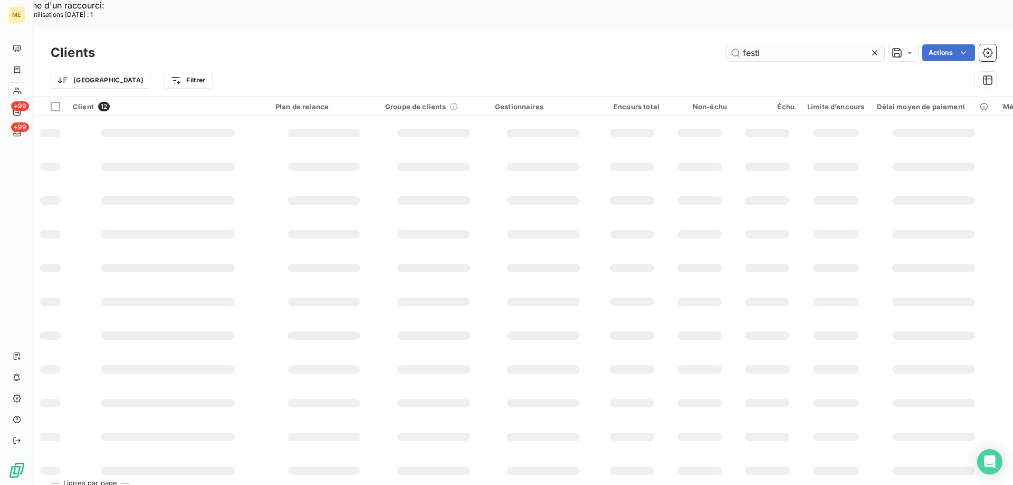
type input "fest"
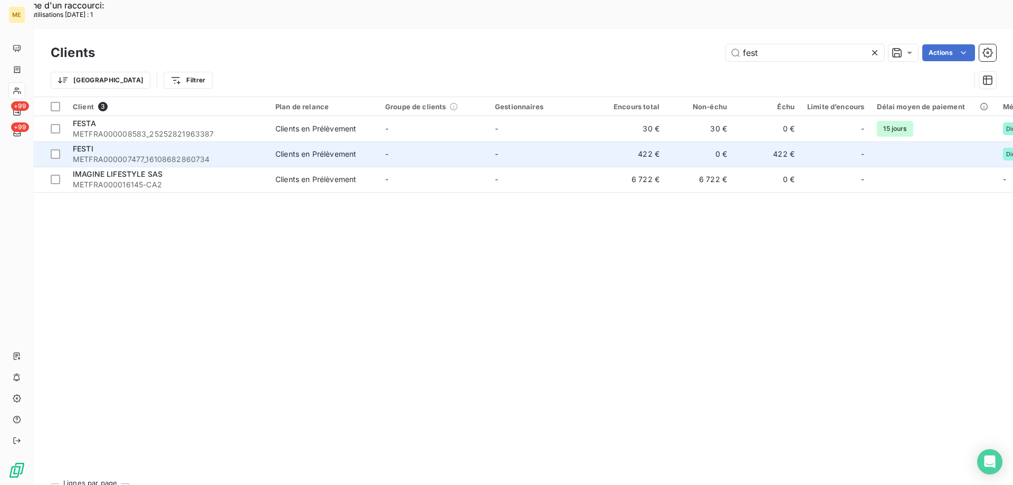
click at [126, 143] on div "FESTI" at bounding box center [168, 148] width 190 height 11
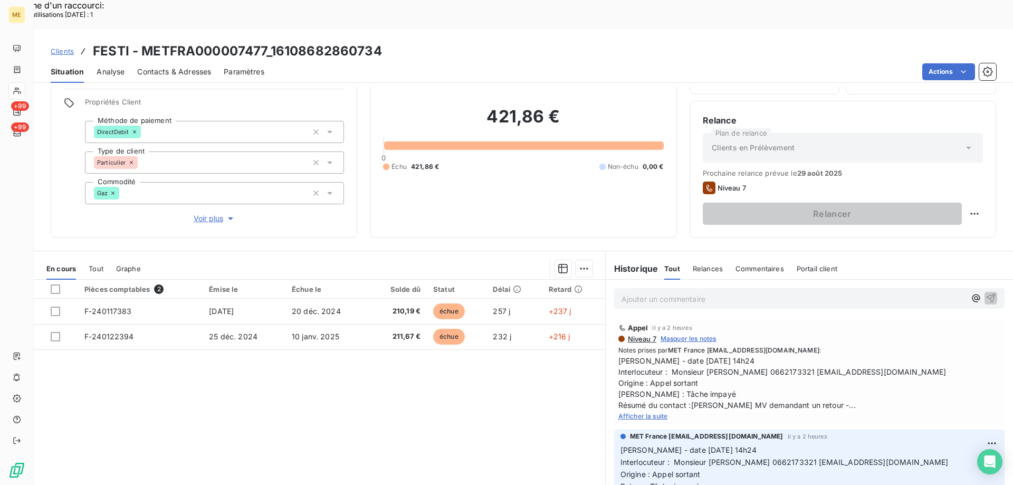
scroll to position [67, 0]
click at [636, 411] on span "Afficher la suite" at bounding box center [643, 415] width 50 height 8
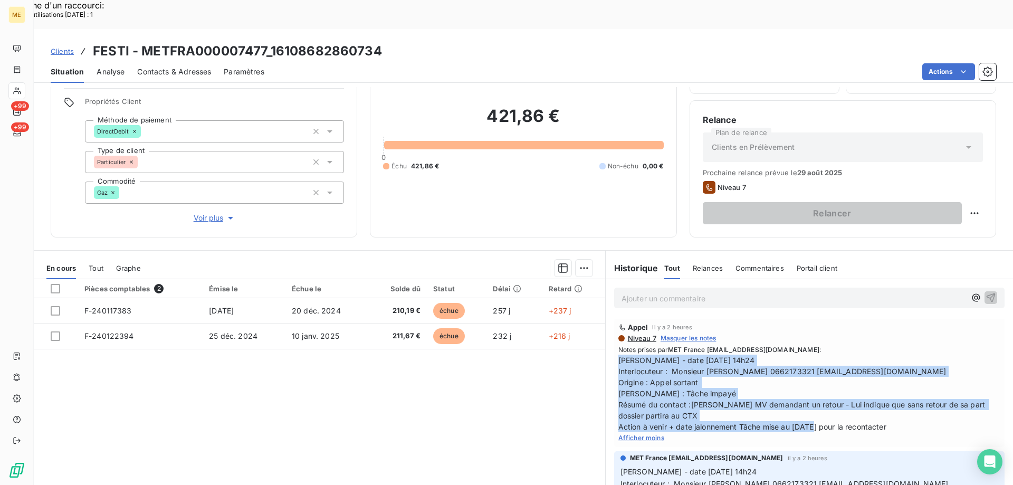
drag, startPoint x: 905, startPoint y: 397, endPoint x: 614, endPoint y: 335, distance: 297.6
click at [618, 354] on span "[PERSON_NAME] - date [DATE] 14h24 Interlocuteur : Monsieur [PERSON_NAME] 066217…" at bounding box center [809, 393] width 382 height 78
copy span "[PERSON_NAME] - date [DATE] 14h24 Interlocuteur : Monsieur [PERSON_NAME] 066217…"
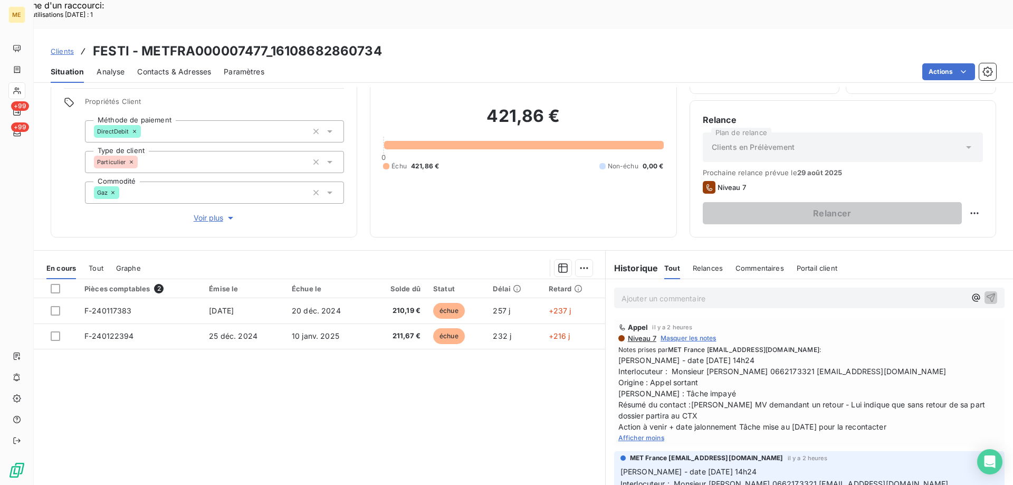
click at [649, 292] on p "Ajouter un commentaire ﻿" at bounding box center [793, 298] width 344 height 13
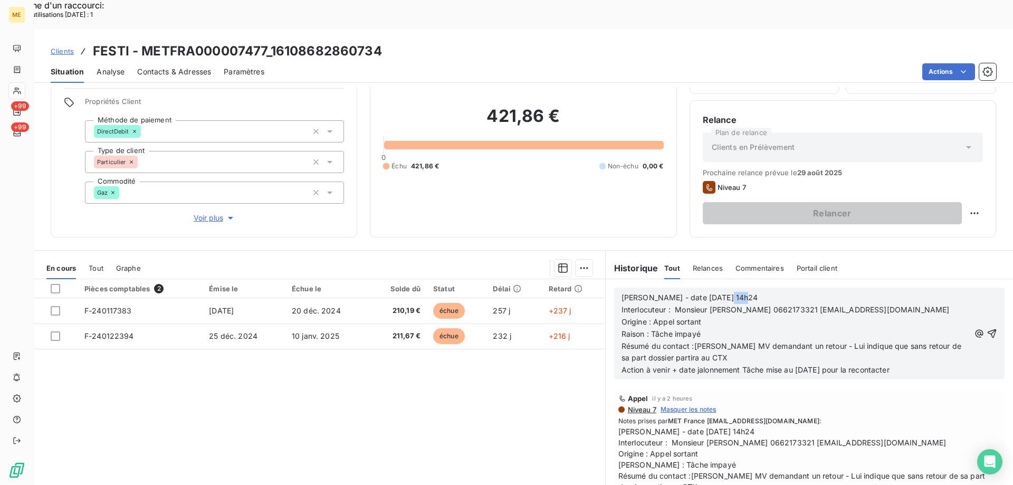
drag, startPoint x: 713, startPoint y: 268, endPoint x: 767, endPoint y: 262, distance: 54.2
click at [766, 292] on p "Valérie - date 14/08/2025 14h24" at bounding box center [795, 298] width 348 height 12
drag, startPoint x: 674, startPoint y: 293, endPoint x: 709, endPoint y: 294, distance: 35.4
click at [709, 316] on p "Origine : Appel sortant" at bounding box center [795, 322] width 348 height 12
drag, startPoint x: 689, startPoint y: 316, endPoint x: 946, endPoint y: 314, distance: 256.9
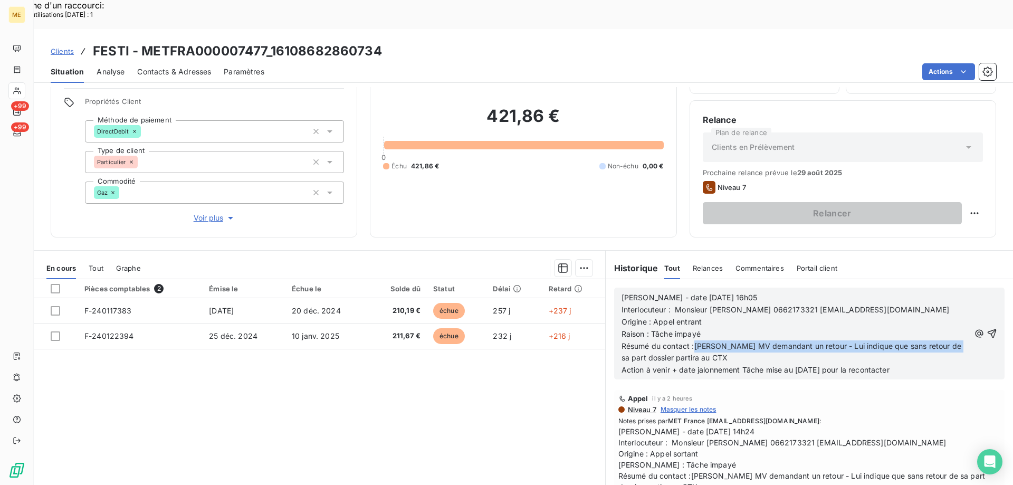
click at [946, 341] on span "Résumé du contact :Laisse MV demandant un retour - Lui indique que sans retour …" at bounding box center [792, 351] width 342 height 21
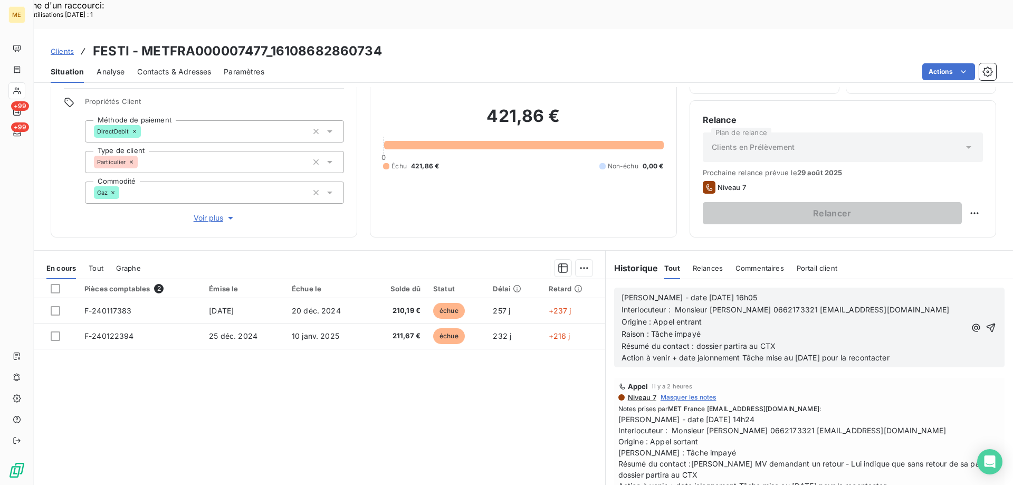
click at [692, 341] on span "Résumé du contact : dossier partira au CTX" at bounding box center [698, 345] width 154 height 9
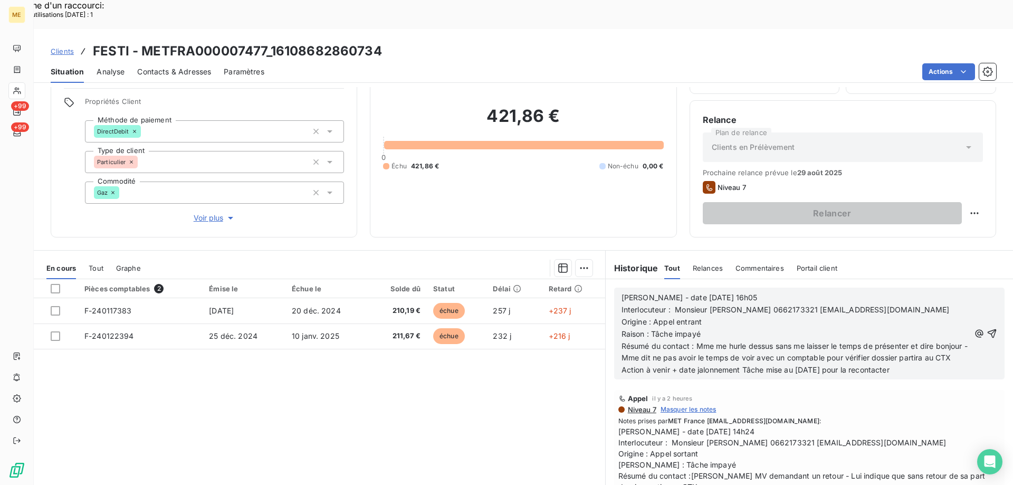
click at [905, 341] on span "Résumé du contact : Mme me hurle dessus sans me laisser le temps de présenter e…" at bounding box center [795, 351] width 348 height 21
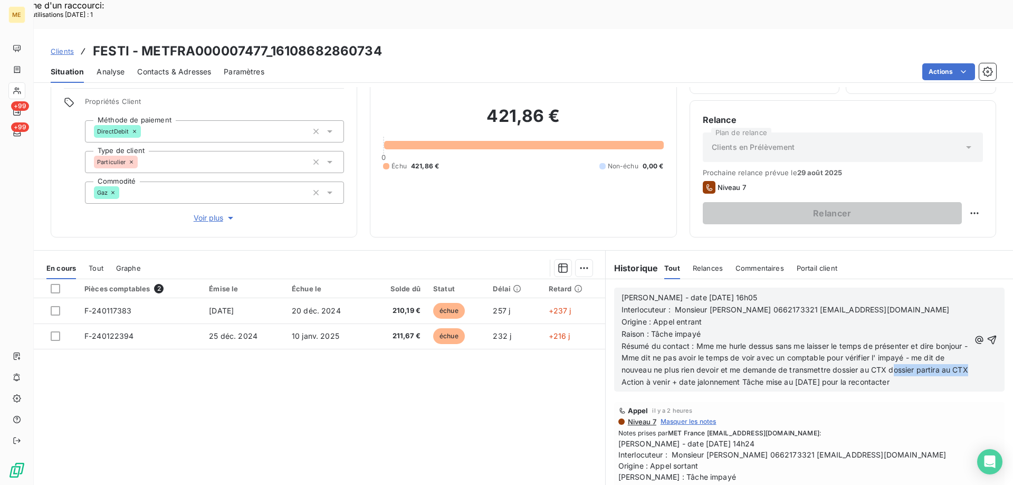
drag, startPoint x: 927, startPoint y: 343, endPoint x: 945, endPoint y: 348, distance: 19.1
click at [945, 348] on p "Résumé du contact : Mme me hurle dessus sans me laisser le temps de présenter e…" at bounding box center [795, 358] width 348 height 36
drag, startPoint x: 905, startPoint y: 353, endPoint x: 741, endPoint y: 353, distance: 164.0
click at [741, 376] on p "Action à venir + date jalonnement Tâche mise au 20/08/2025 pour la recontacter" at bounding box center [795, 382] width 348 height 12
click at [986, 334] on icon "button" at bounding box center [991, 339] width 11 height 11
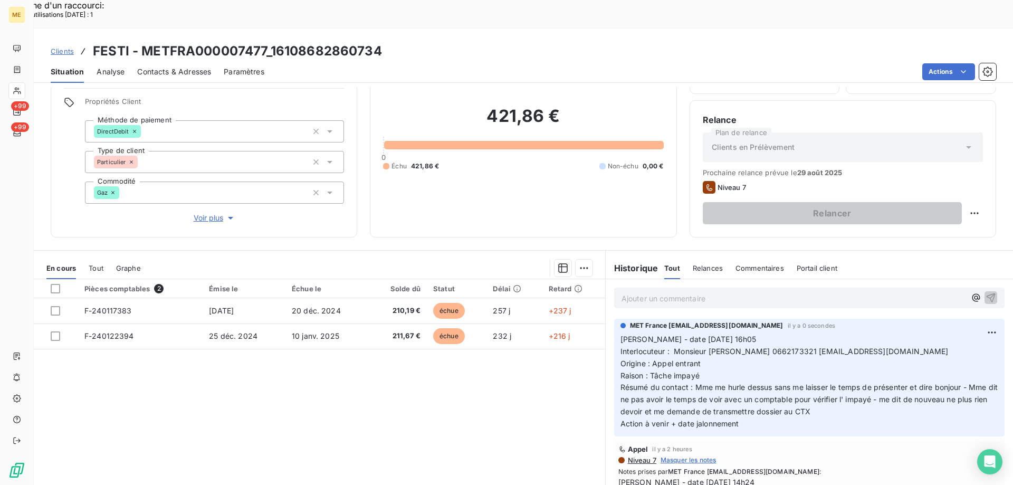
click at [717, 292] on p "Ajouter un commentaire ﻿" at bounding box center [793, 298] width 344 height 13
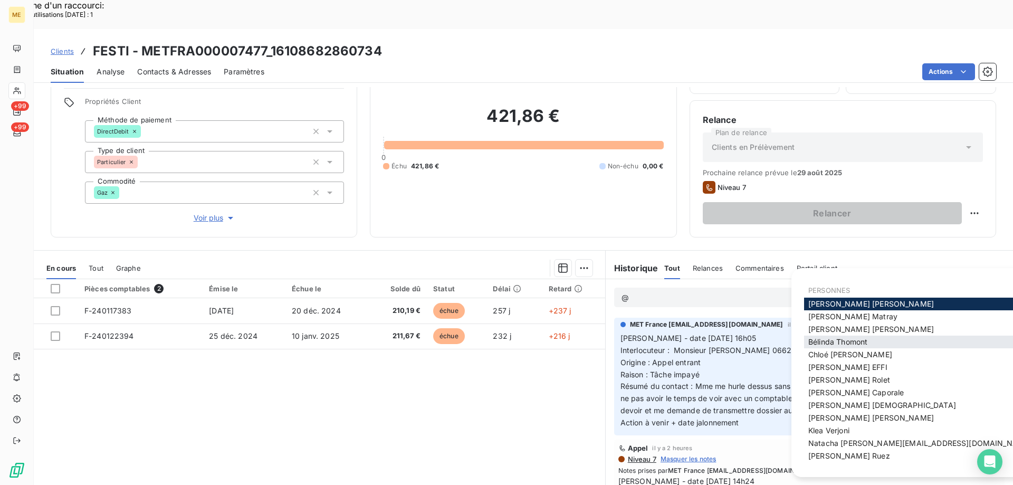
click at [821, 338] on span "Bélinda Thomont" at bounding box center [837, 341] width 59 height 9
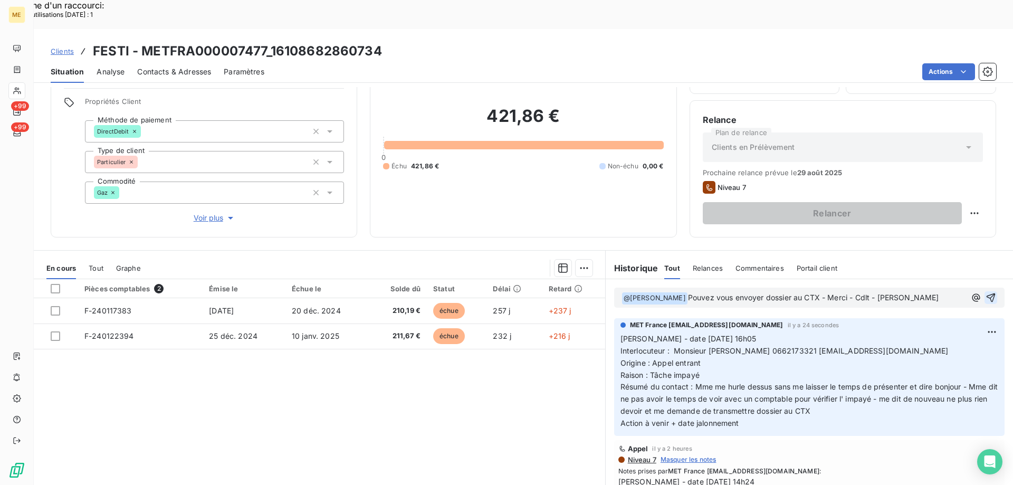
click at [985, 292] on icon "button" at bounding box center [990, 297] width 11 height 11
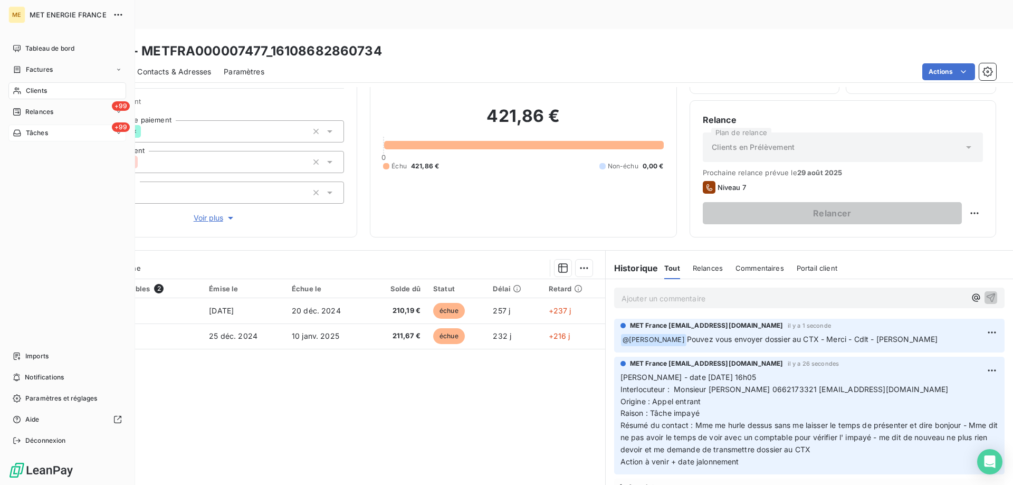
click at [59, 136] on div "+99 Tâches" at bounding box center [67, 132] width 118 height 17
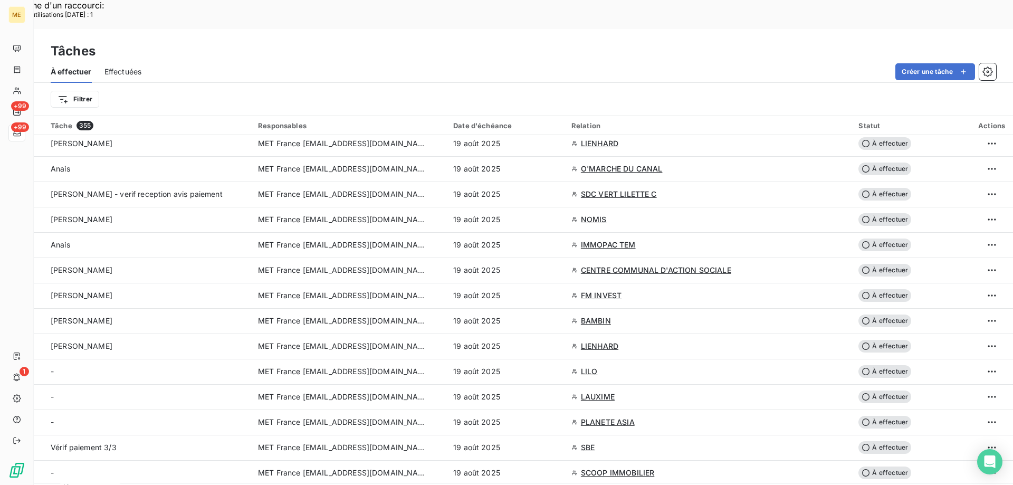
scroll to position [2185, 0]
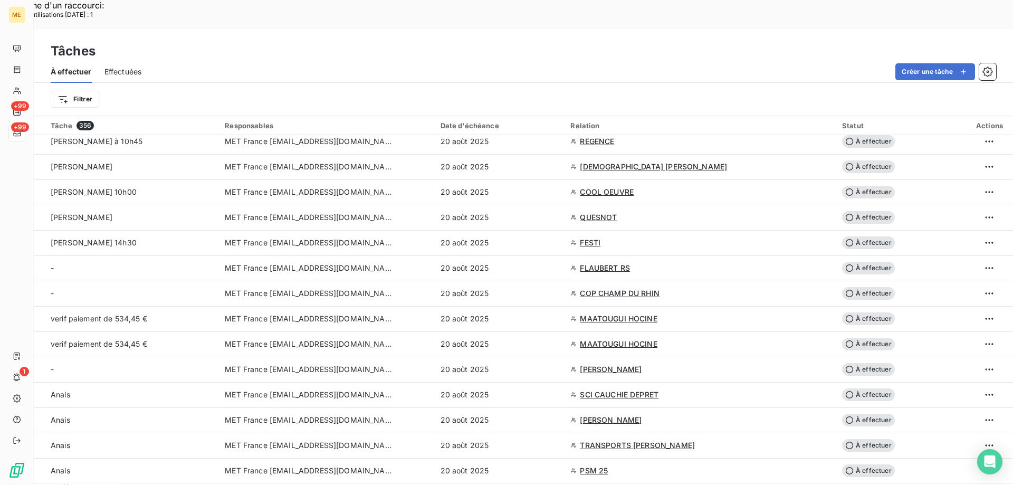
scroll to position [655, 0]
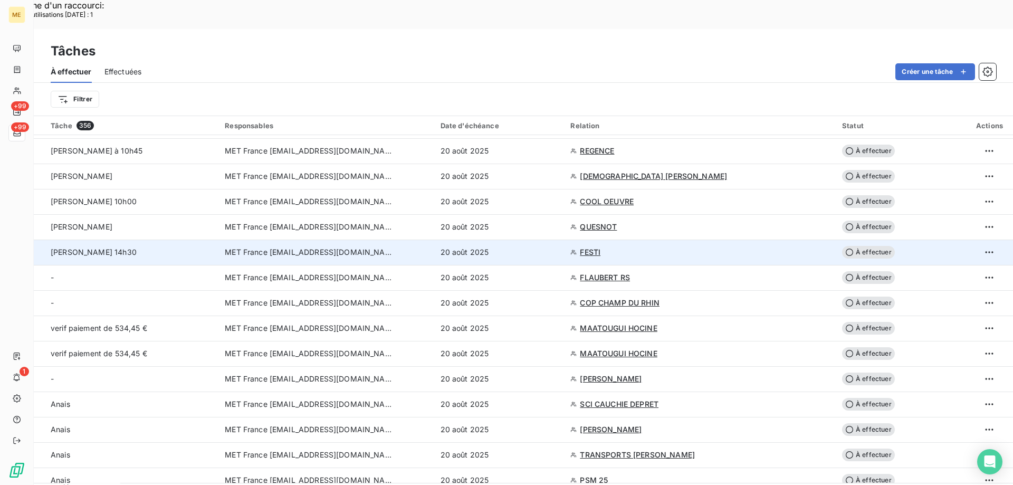
click at [867, 246] on span "À effectuer" at bounding box center [868, 252] width 53 height 13
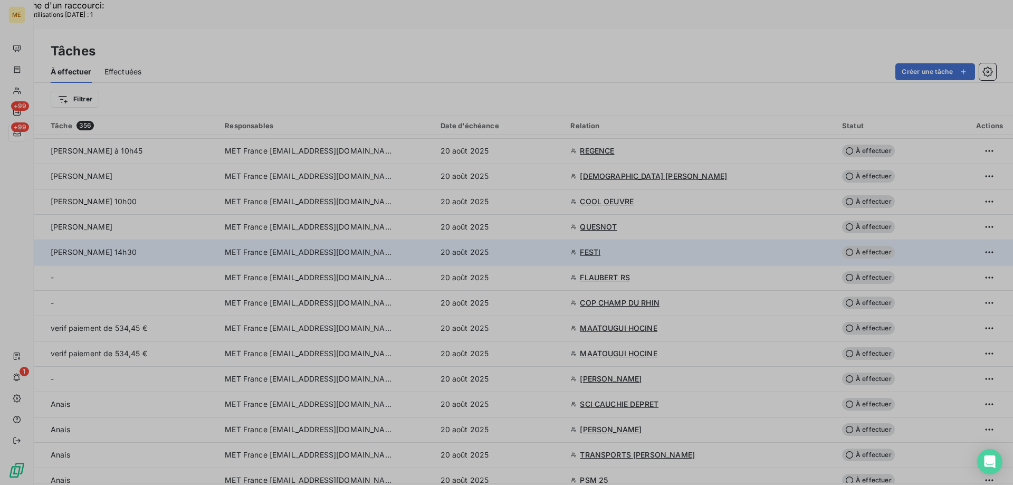
type input "[DATE]"
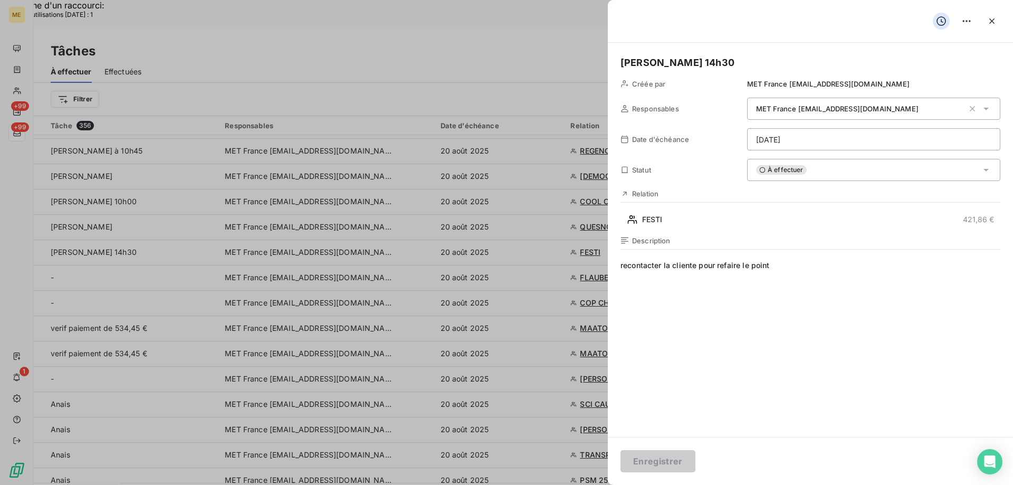
click at [820, 176] on div "À effectuer" at bounding box center [873, 170] width 253 height 22
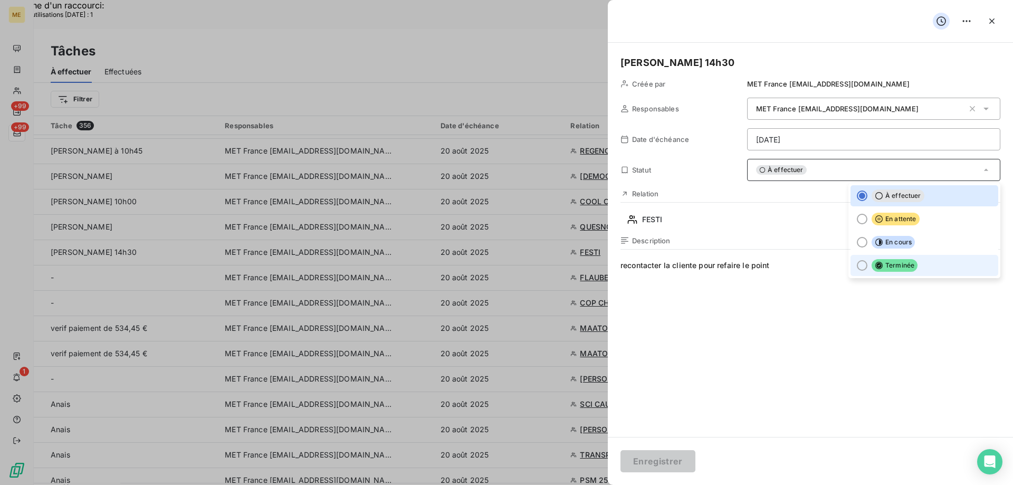
click at [857, 264] on div at bounding box center [862, 265] width 11 height 11
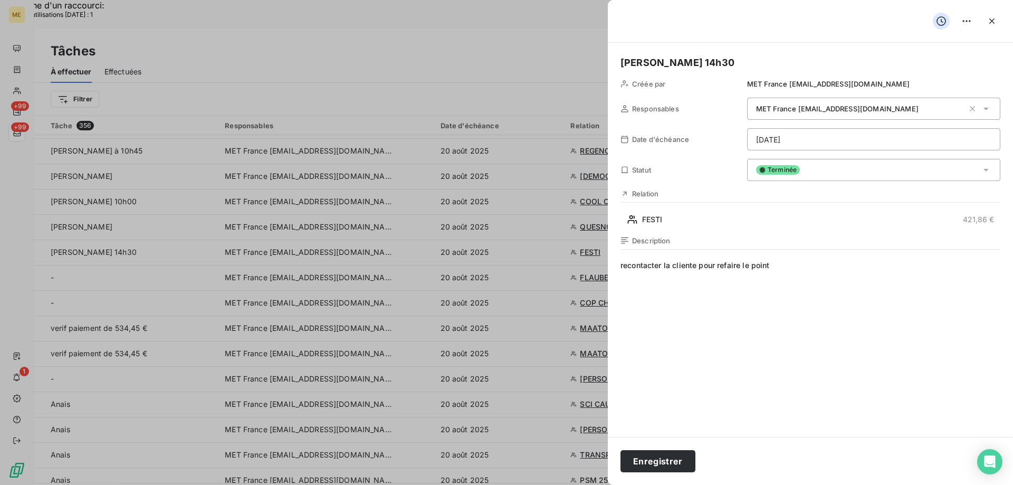
drag, startPoint x: 660, startPoint y: 458, endPoint x: 703, endPoint y: 406, distance: 67.4
click at [659, 457] on button "Enregistrer" at bounding box center [657, 461] width 75 height 22
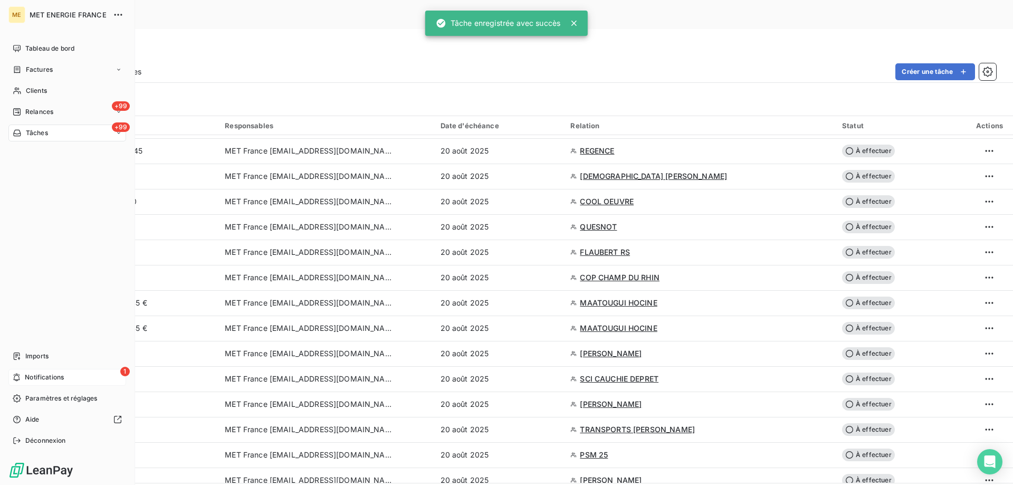
click at [51, 373] on span "Notifications" at bounding box center [44, 376] width 39 height 9
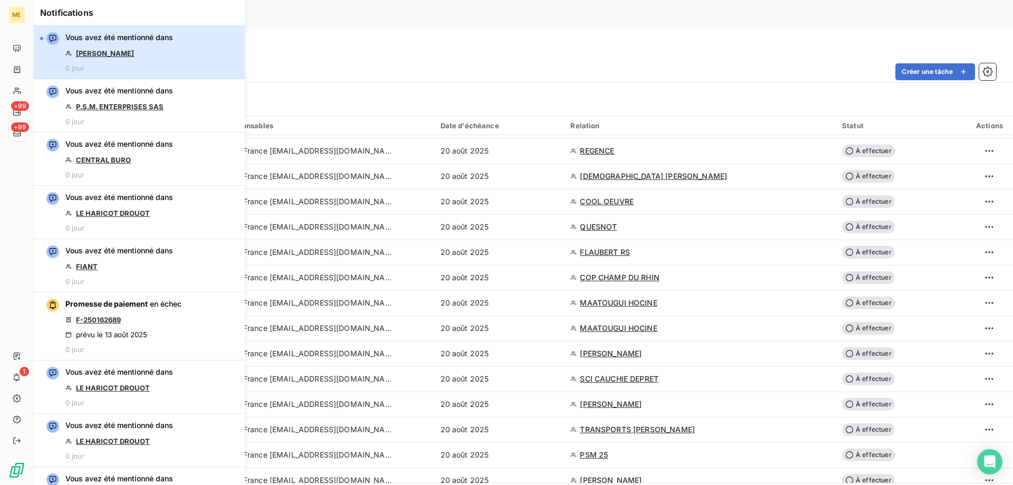
click at [161, 51] on div "Vous avez été mentionné dans MACK COLIN 0 jour" at bounding box center [119, 52] width 108 height 40
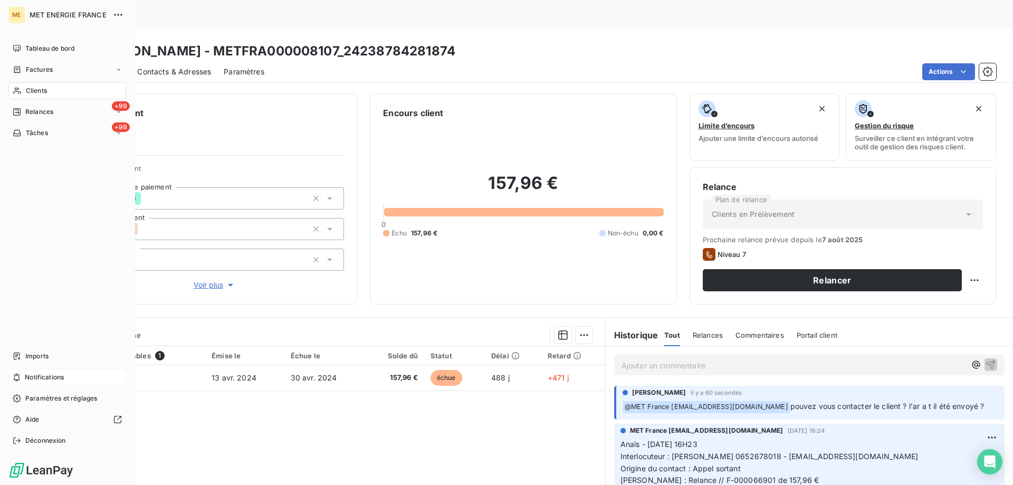
click at [82, 379] on div "Notifications" at bounding box center [67, 377] width 118 height 17
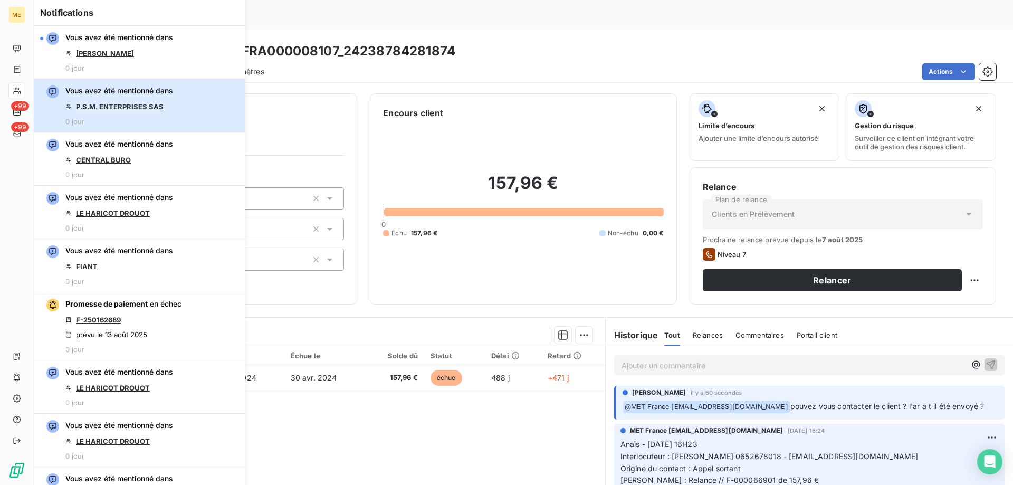
click at [178, 108] on button "Vous avez été mentionné dans P.S.M. ENTERPRISES SAS 0 jour" at bounding box center [139, 105] width 211 height 53
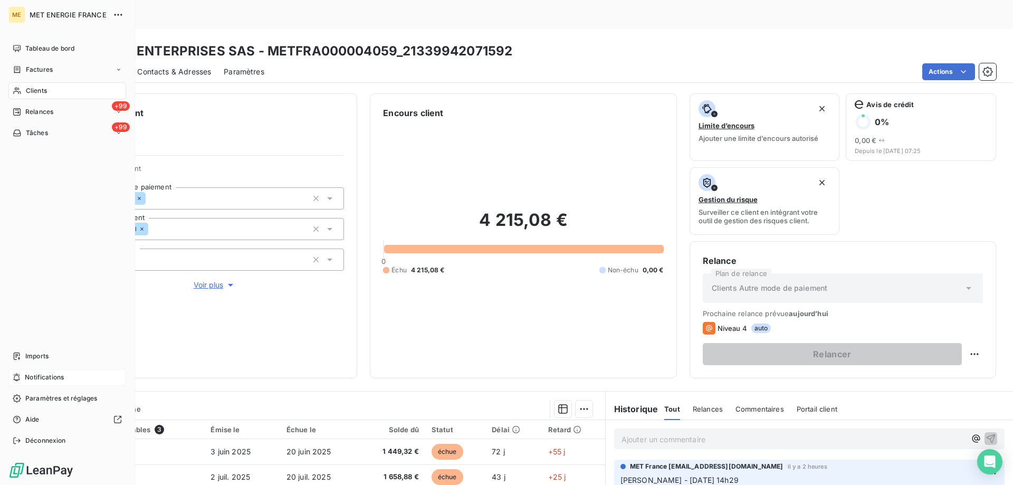
click at [48, 380] on span "Notifications" at bounding box center [44, 376] width 39 height 9
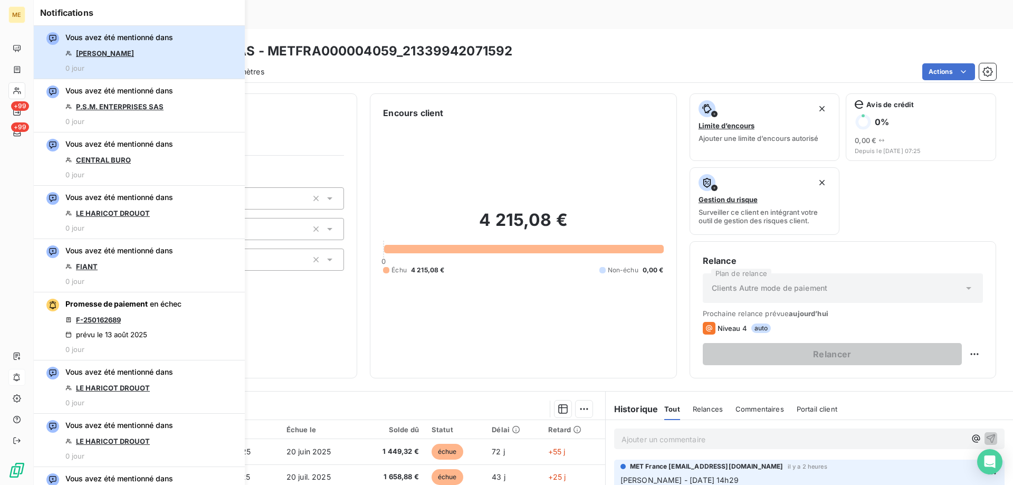
click at [153, 59] on div "Vous avez été mentionné dans MACK COLIN 0 jour" at bounding box center [119, 52] width 108 height 40
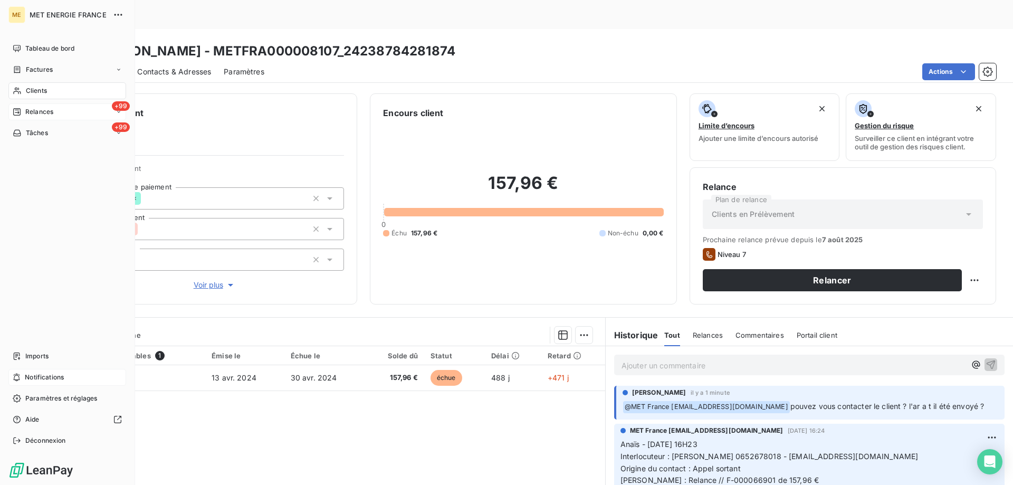
click at [63, 112] on div "+99 Relances" at bounding box center [67, 111] width 118 height 17
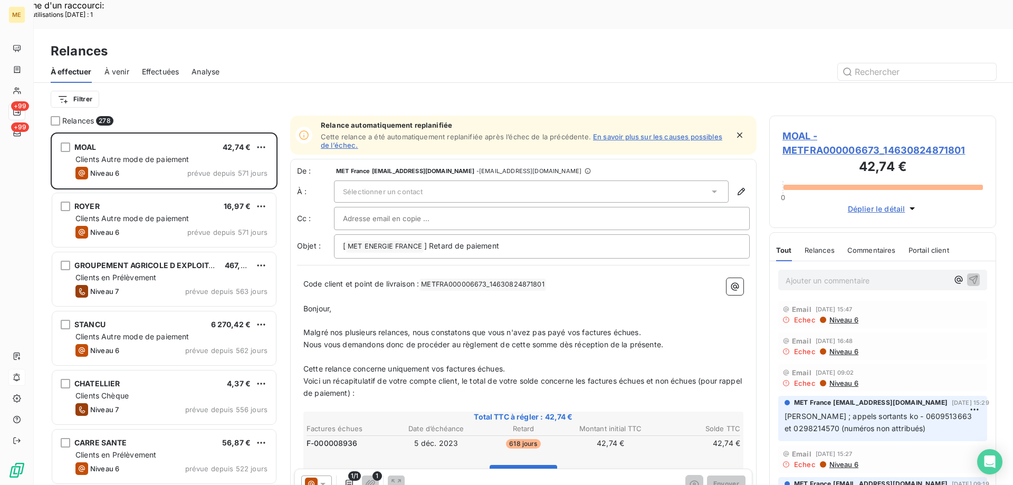
scroll to position [373, 219]
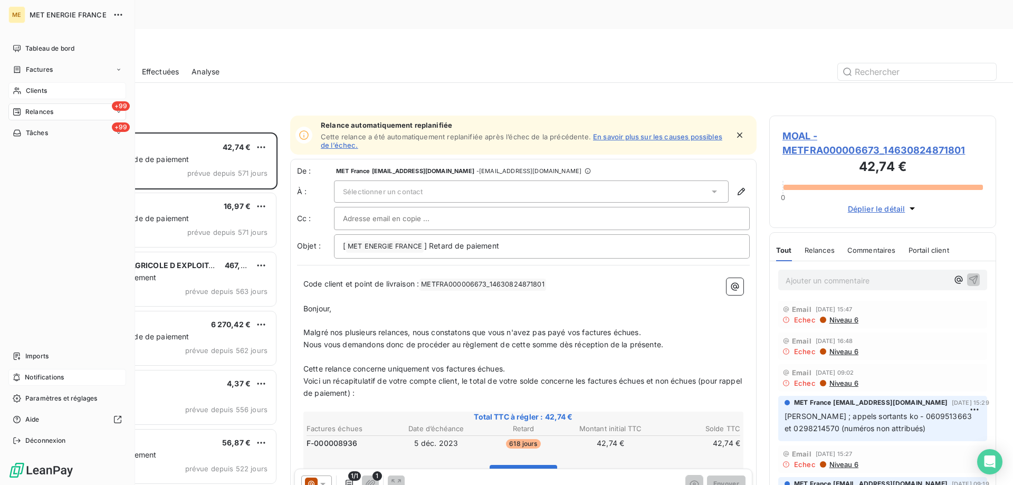
click at [40, 93] on span "Clients" at bounding box center [36, 90] width 21 height 9
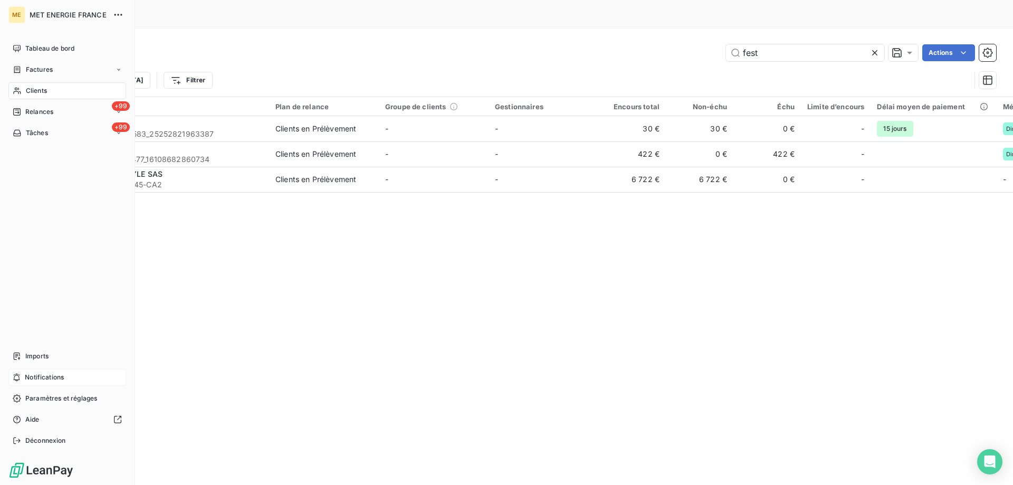
drag, startPoint x: 70, startPoint y: 92, endPoint x: 55, endPoint y: 94, distance: 14.9
click at [55, 94] on div "Clients" at bounding box center [67, 90] width 118 height 17
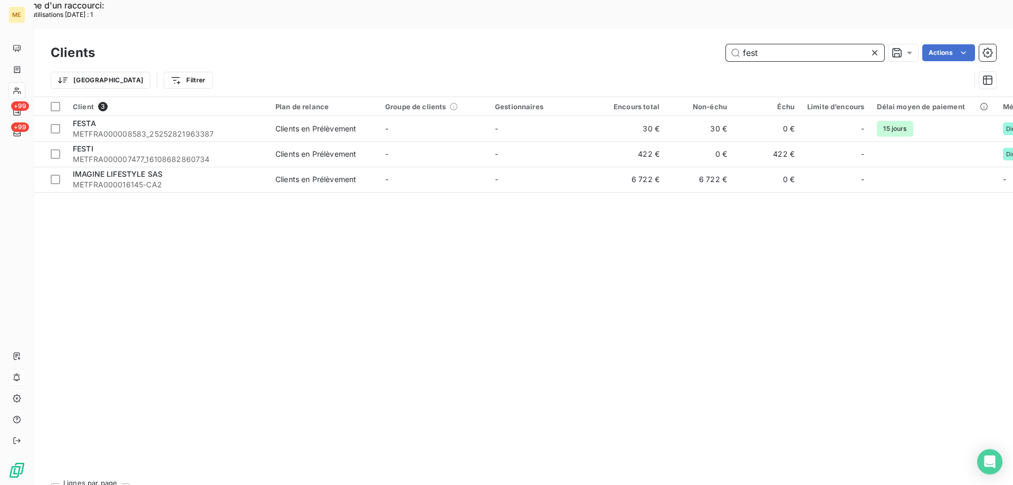
click at [759, 44] on input "fest" at bounding box center [805, 52] width 158 height 17
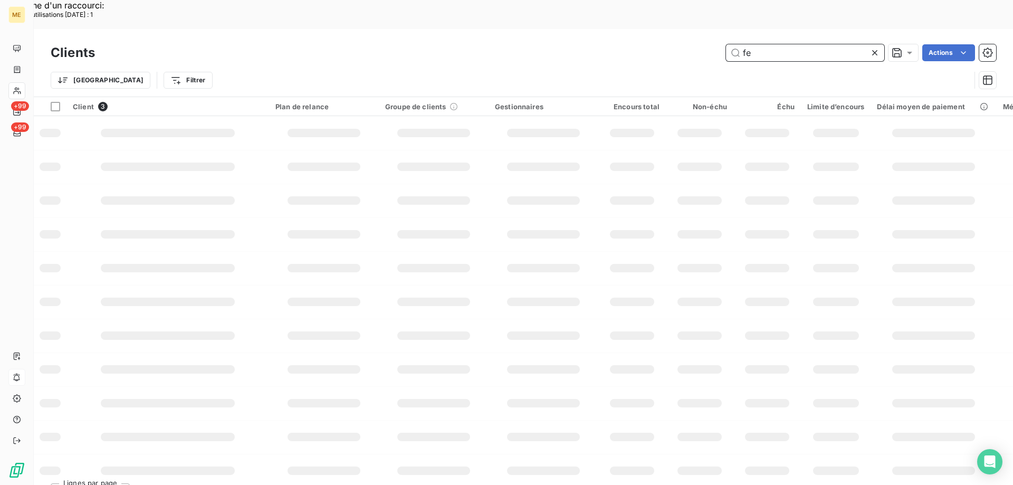
type input "f"
paste input "METFRA000005129"
type input "METFRA000005129"
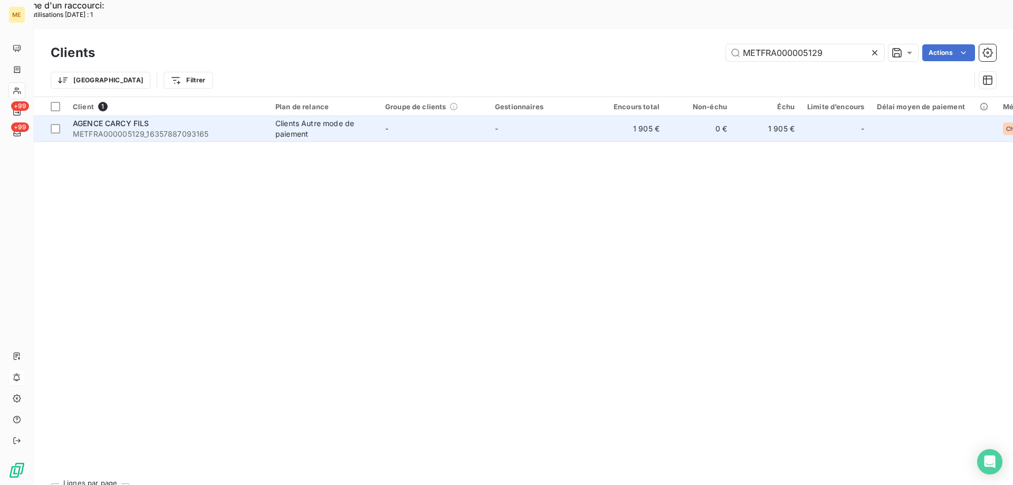
click at [139, 129] on span "METFRA000005129_16357887093165" at bounding box center [168, 134] width 190 height 11
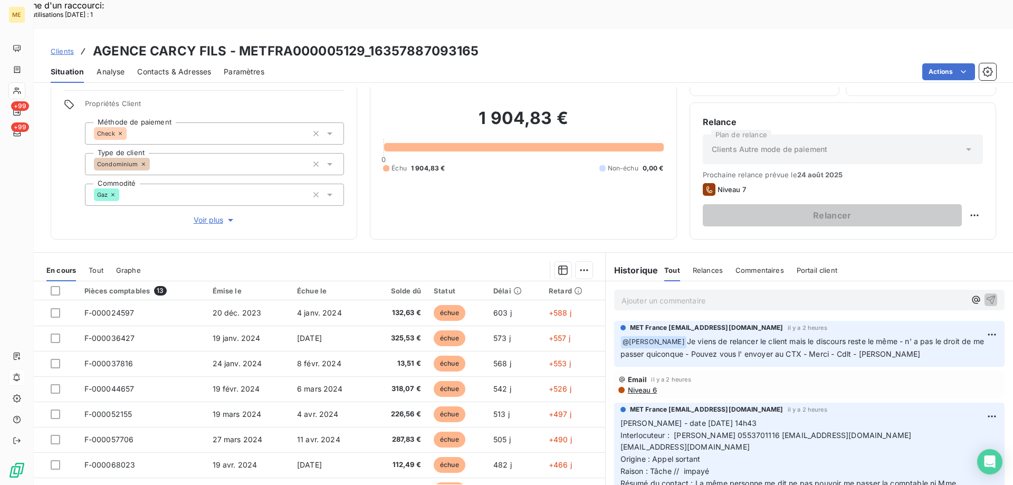
scroll to position [67, 0]
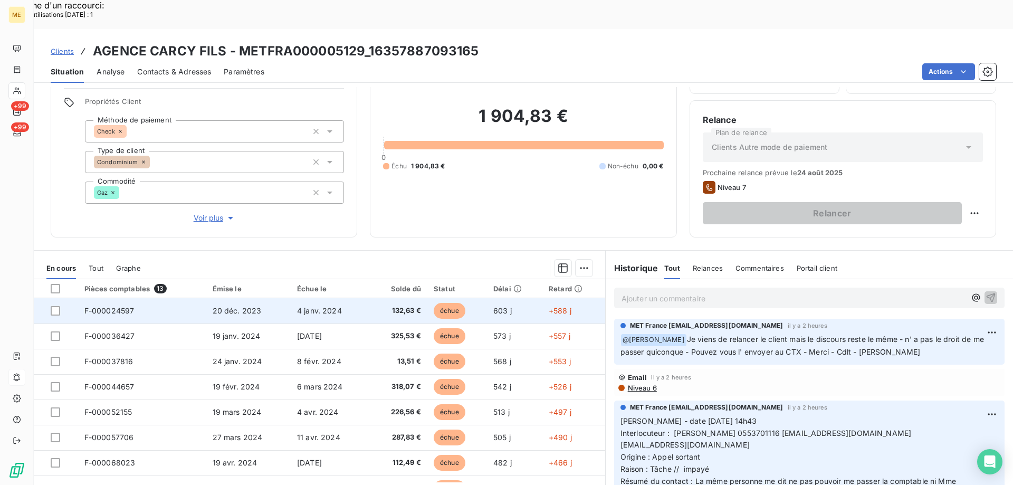
click at [124, 298] on td "F-000024597" at bounding box center [142, 310] width 128 height 25
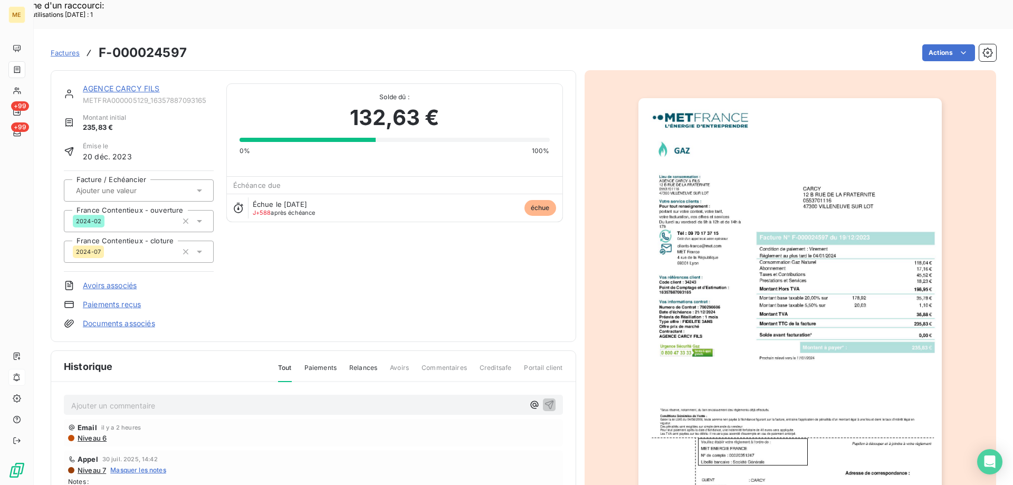
click at [737, 302] on img "button" at bounding box center [789, 312] width 303 height 429
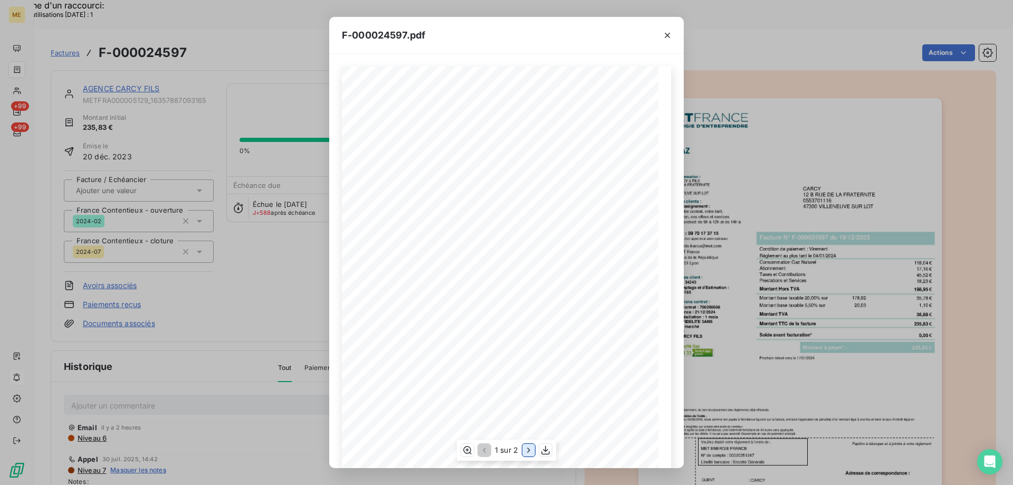
click at [529, 448] on icon "button" at bounding box center [528, 450] width 11 height 11
click at [541, 449] on icon "button" at bounding box center [546, 450] width 11 height 11
click at [664, 36] on icon "button" at bounding box center [667, 35] width 11 height 11
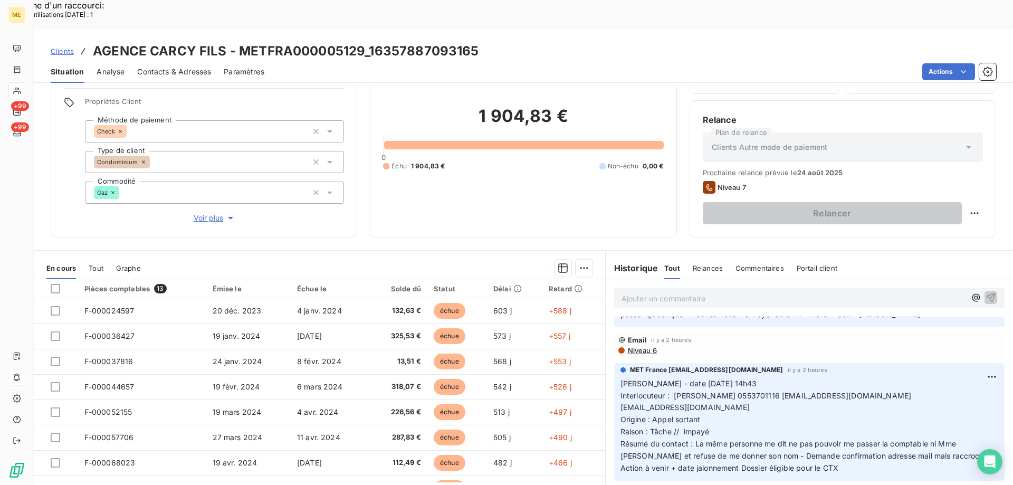
scroll to position [53, 0]
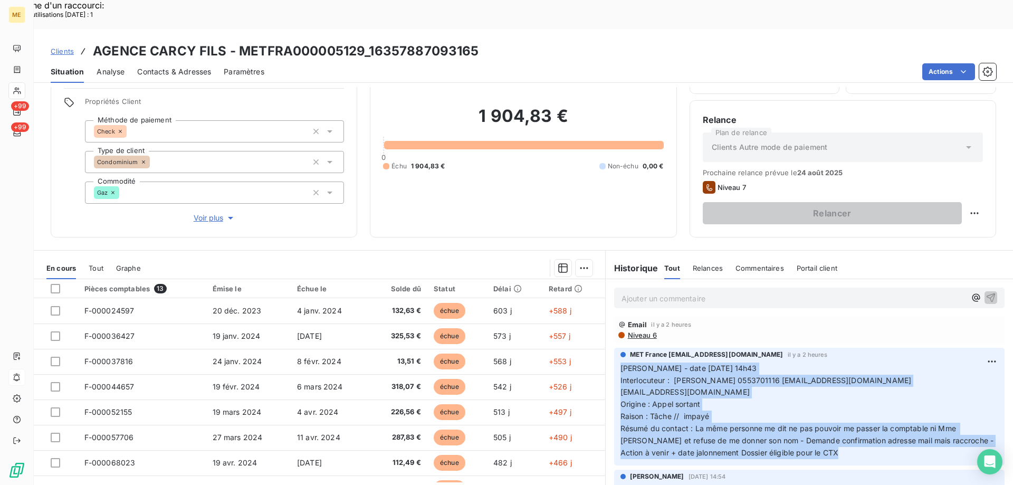
drag, startPoint x: 840, startPoint y: 424, endPoint x: 612, endPoint y: 335, distance: 245.0
click at [614, 348] on div "MET France met-france@recouvrement.met.com il y a 2 heures Valérie - date 14/08…" at bounding box center [809, 407] width 390 height 118
copy p "Valérie - date 14/08/2025 14h43 Interlocuteur : Julia Carcy 0553701116 villeneu…"
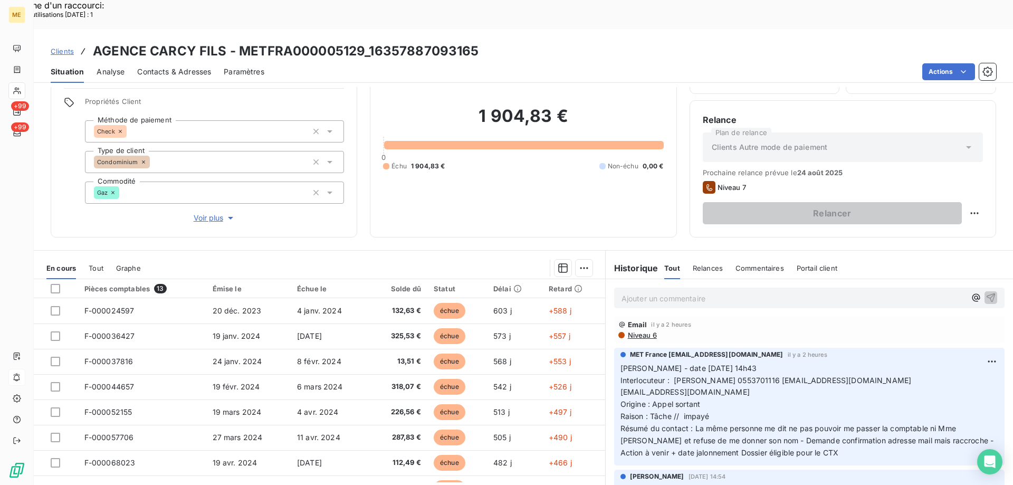
click at [632, 292] on p "Ajouter un commentaire ﻿" at bounding box center [793, 298] width 344 height 13
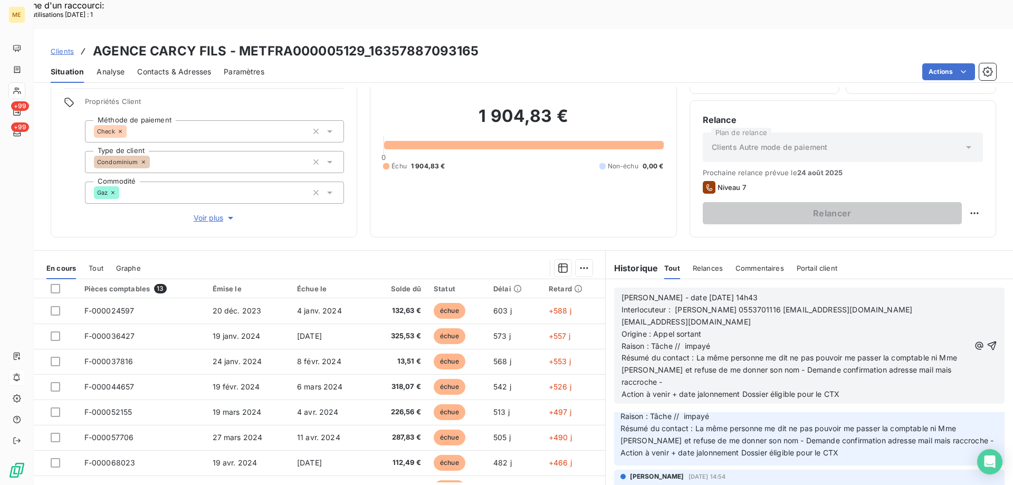
click at [757, 305] on span "Interlocuteur : [PERSON_NAME] 0553701116 [EMAIL_ADDRESS][DOMAIN_NAME]" at bounding box center [766, 309] width 291 height 9
drag, startPoint x: 736, startPoint y: 270, endPoint x: 710, endPoint y: 266, distance: 26.2
click at [710, 292] on p "[PERSON_NAME] - date [DATE] 14h43" at bounding box center [795, 298] width 348 height 12
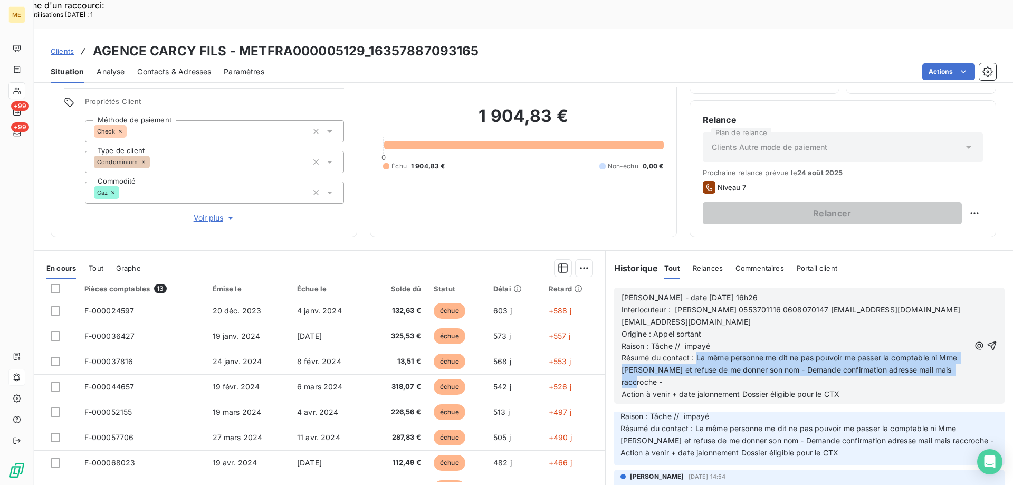
drag, startPoint x: 691, startPoint y: 330, endPoint x: 806, endPoint y: 352, distance: 117.6
click at [806, 352] on p "Résumé du contact : La même personne me dit ne pas pouvoir me passer la comptab…" at bounding box center [795, 370] width 348 height 36
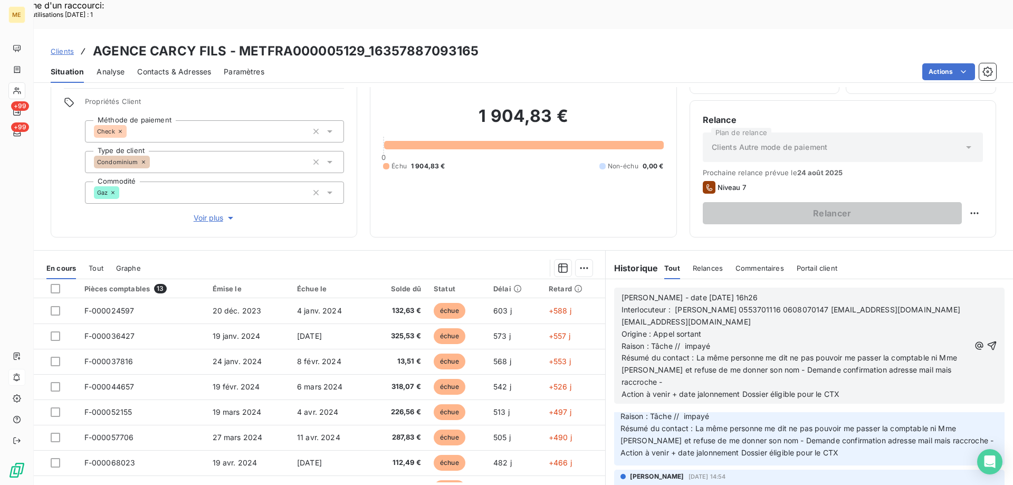
scroll to position [124, 0]
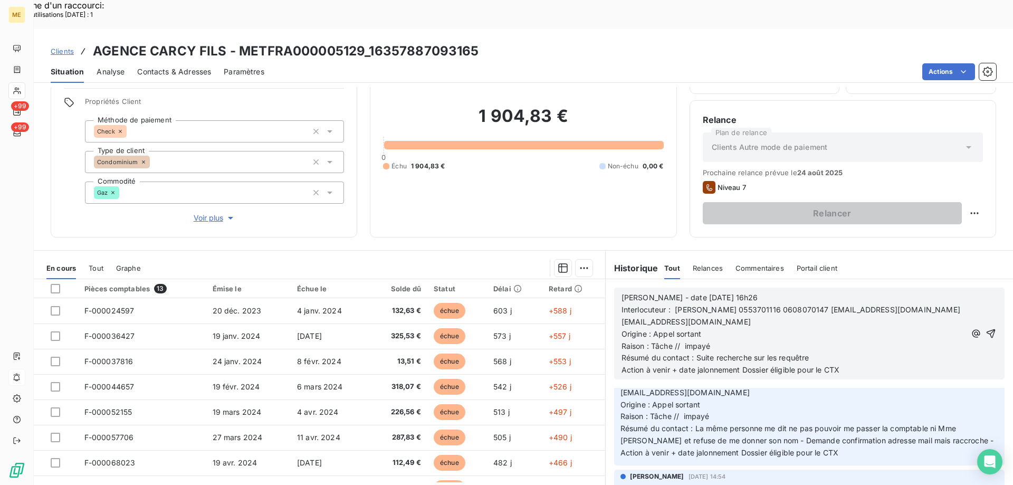
click at [802, 353] on span "Résumé du contact : Suite recherche sur les requêtre" at bounding box center [715, 357] width 188 height 9
click at [813, 352] on p "Résumé du contact : Suite recherche sur les requête" at bounding box center [793, 358] width 344 height 12
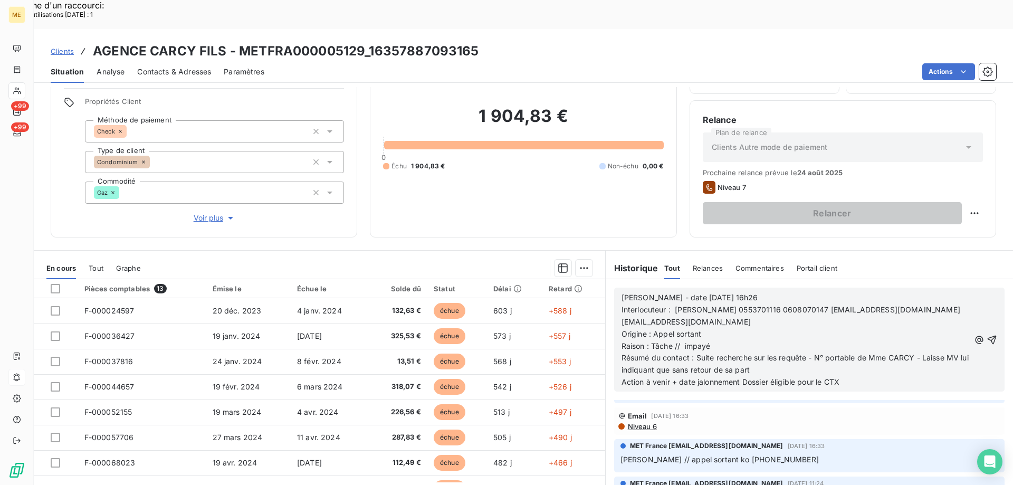
scroll to position [2299, 0]
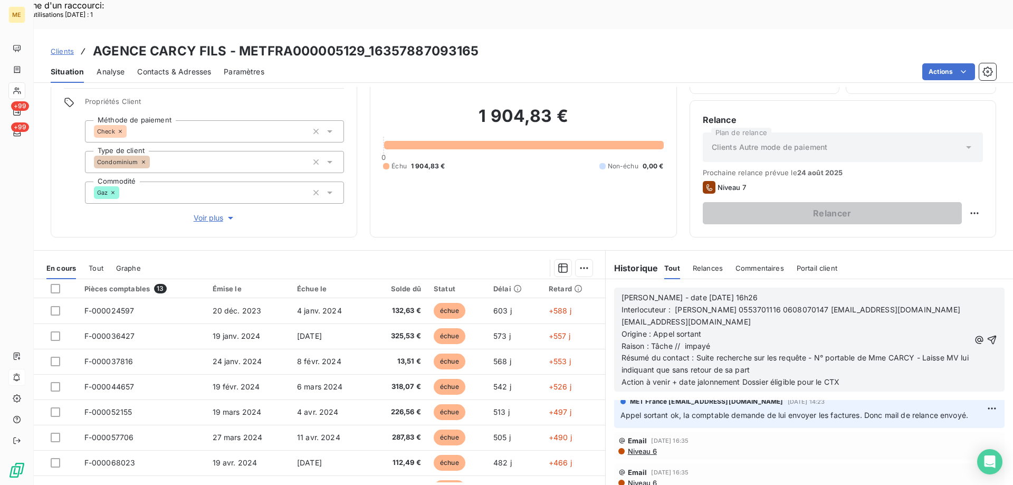
click at [744, 328] on p "Origine : Appel sortant" at bounding box center [795, 334] width 348 height 12
click at [839, 328] on p "Origine : Appel sortant" at bounding box center [795, 334] width 348 height 12
click at [782, 352] on p "Résumé du contact : Suite recherche sur les requête - N° portable de Mme CARCY …" at bounding box center [795, 364] width 348 height 24
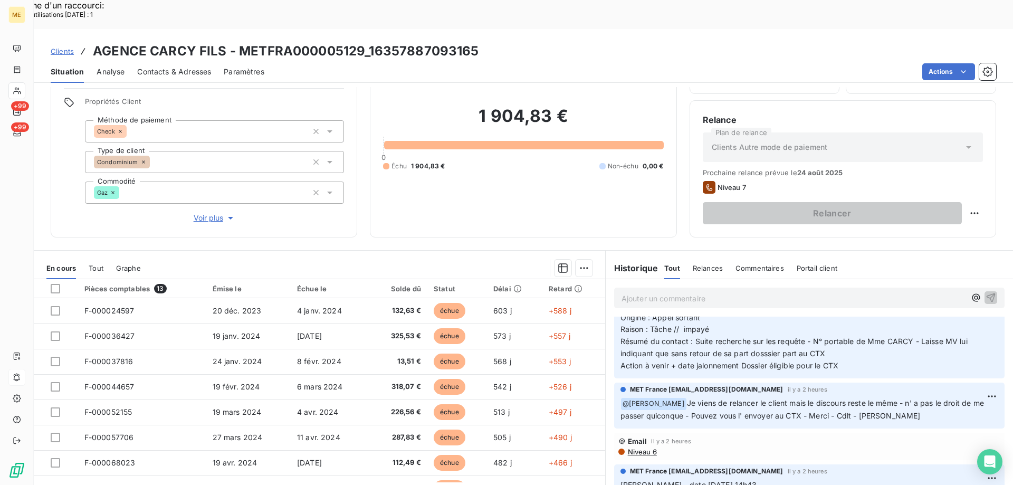
scroll to position [0, 0]
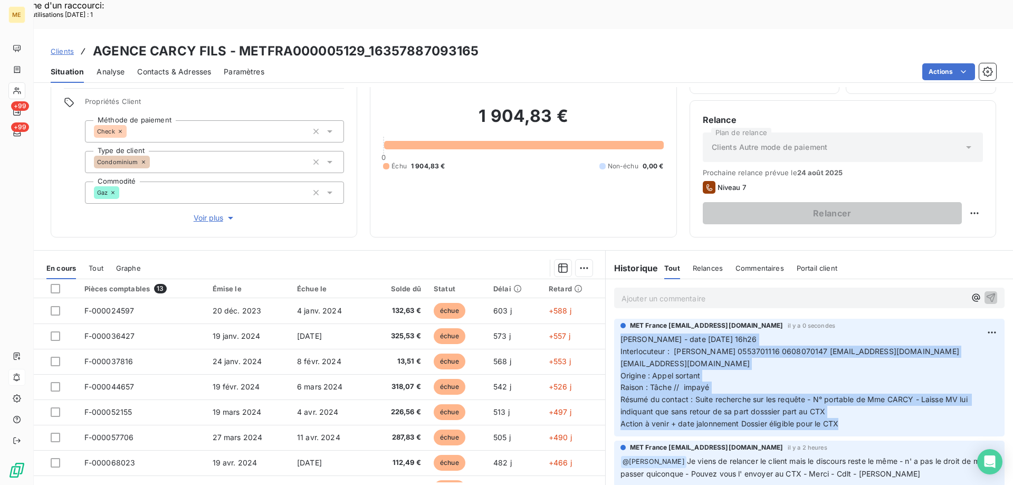
drag, startPoint x: 844, startPoint y: 391, endPoint x: 613, endPoint y: 309, distance: 245.6
click at [614, 319] on div "MET France met-france@recouvrement.met.com il y a 0 secondes Valérie - date 14/…" at bounding box center [809, 378] width 390 height 118
copy p "Valérie - date 14/08/2025 16h26 Interlocuteur : Julia Carcy 0553701116 06080701…"
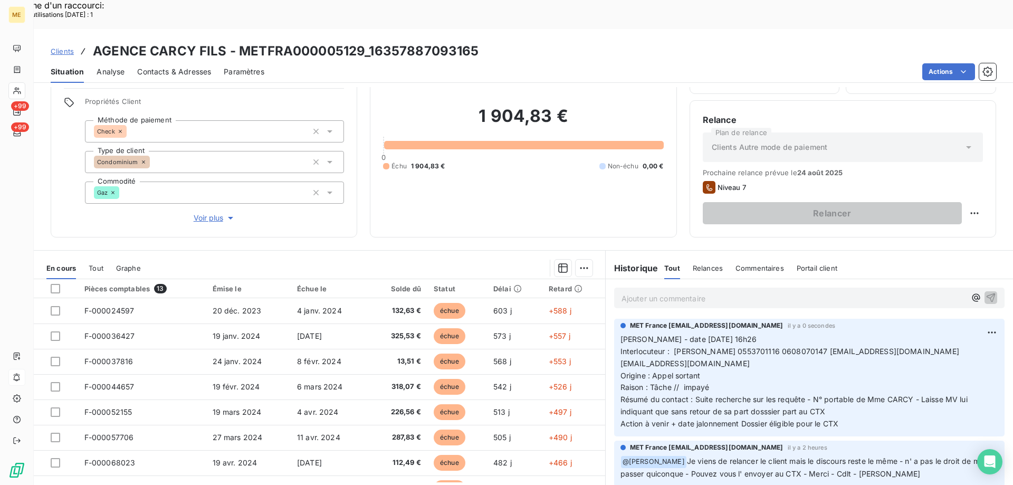
click at [642, 292] on p "Ajouter un commentaire ﻿" at bounding box center [793, 298] width 344 height 13
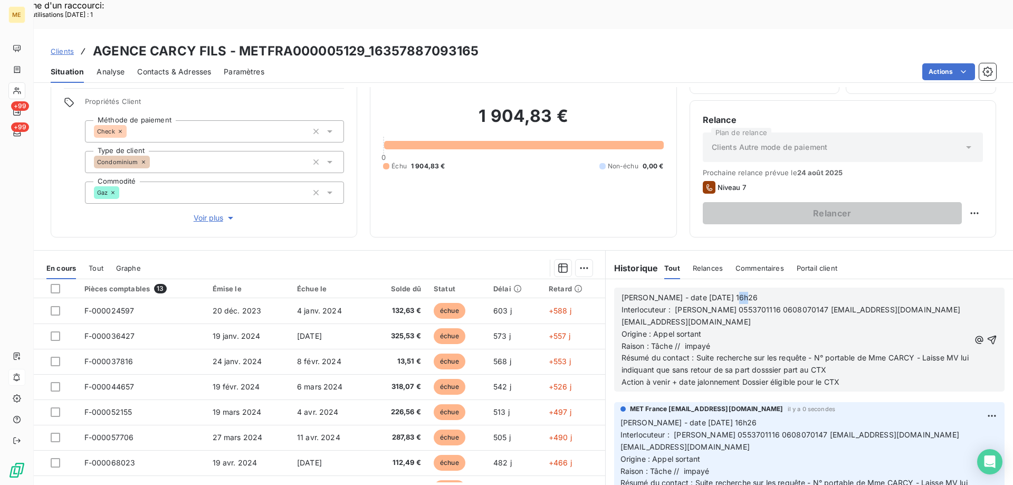
drag, startPoint x: 724, startPoint y: 267, endPoint x: 745, endPoint y: 271, distance: 21.4
click at [745, 292] on p "[PERSON_NAME] - date [DATE] 16h26" at bounding box center [795, 298] width 348 height 12
click at [786, 353] on span "Résumé du contact : Suite recherche sur les requête - N° portable de Mme CARCY …" at bounding box center [795, 363] width 349 height 21
drag, startPoint x: 738, startPoint y: 352, endPoint x: 854, endPoint y: 347, distance: 116.2
click at [854, 376] on p "Action à venir + date jalonnement Dossier éligible pour le CTX" at bounding box center [795, 382] width 348 height 12
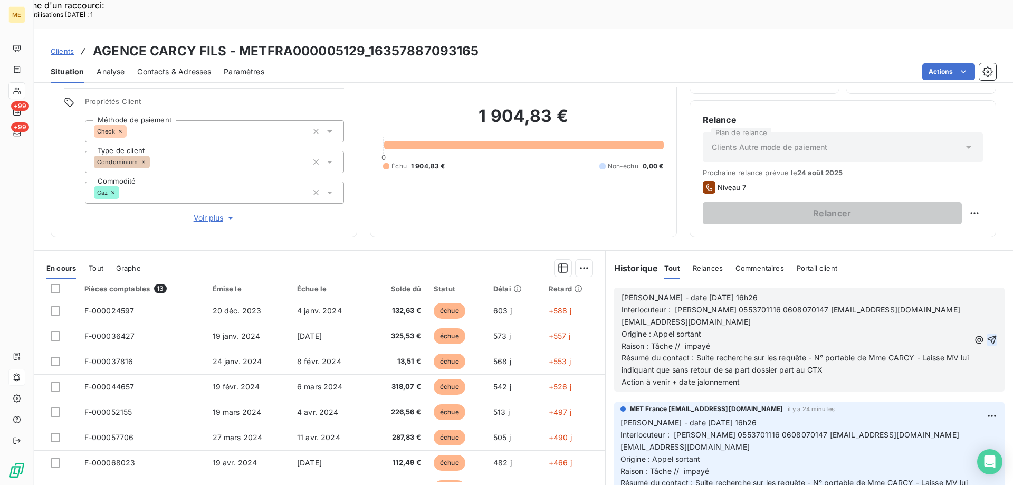
click at [986, 334] on icon "button" at bounding box center [991, 339] width 11 height 11
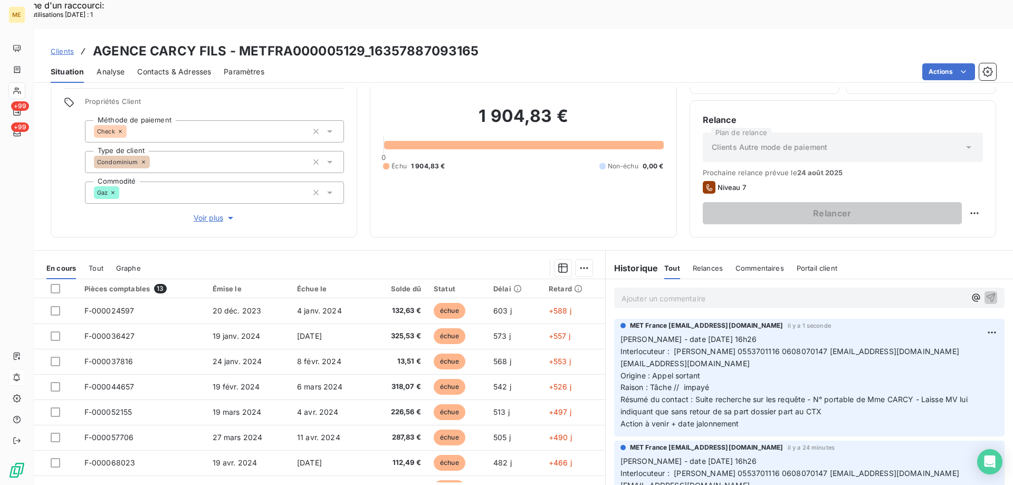
click at [886, 392] on p "Valérie - date 14/08/2025 16h26 Interlocuteur : Julia Carcy 0553701116 06080701…" at bounding box center [809, 381] width 378 height 97
drag, startPoint x: 739, startPoint y: 393, endPoint x: 624, endPoint y: 301, distance: 146.7
click at [620, 321] on div "MET France met-france@recouvrement.met.com il y a 1 seconde Valérie - date 14/0…" at bounding box center [809, 375] width 378 height 109
copy p "Valérie - date 14/08/2025 16h26 Interlocuteur : Julia Carcy 0553701116 06080701…"
click at [630, 292] on p "Ajouter un commentaire ﻿" at bounding box center [793, 298] width 344 height 13
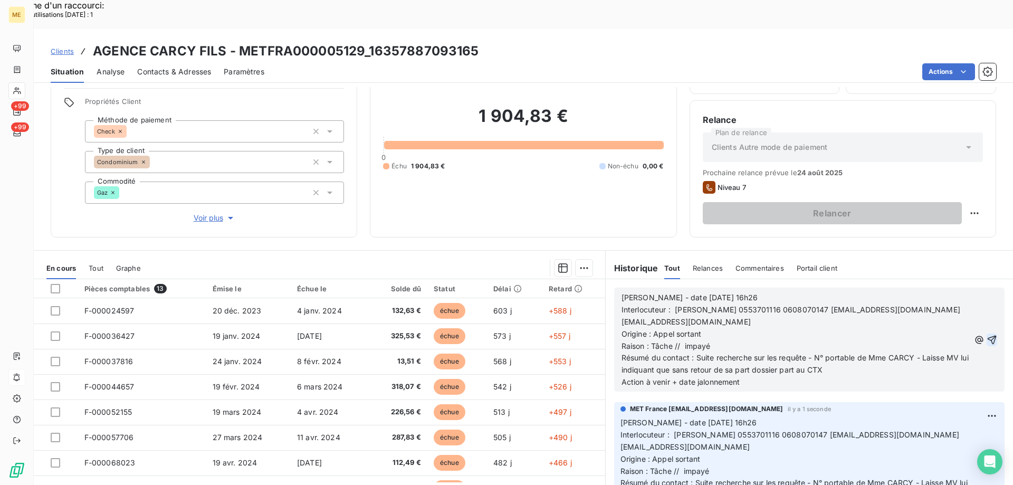
click at [712, 293] on span "[PERSON_NAME] - date [DATE] 16h26" at bounding box center [689, 297] width 137 height 9
drag, startPoint x: 712, startPoint y: 267, endPoint x: 739, endPoint y: 265, distance: 28.0
click at [739, 292] on p "[PERSON_NAME] - date [DATE] 16h26" at bounding box center [795, 298] width 348 height 12
drag, startPoint x: 670, startPoint y: 303, endPoint x: 710, endPoint y: 301, distance: 39.6
click at [710, 328] on p "Origine : Appel sortant" at bounding box center [795, 334] width 348 height 12
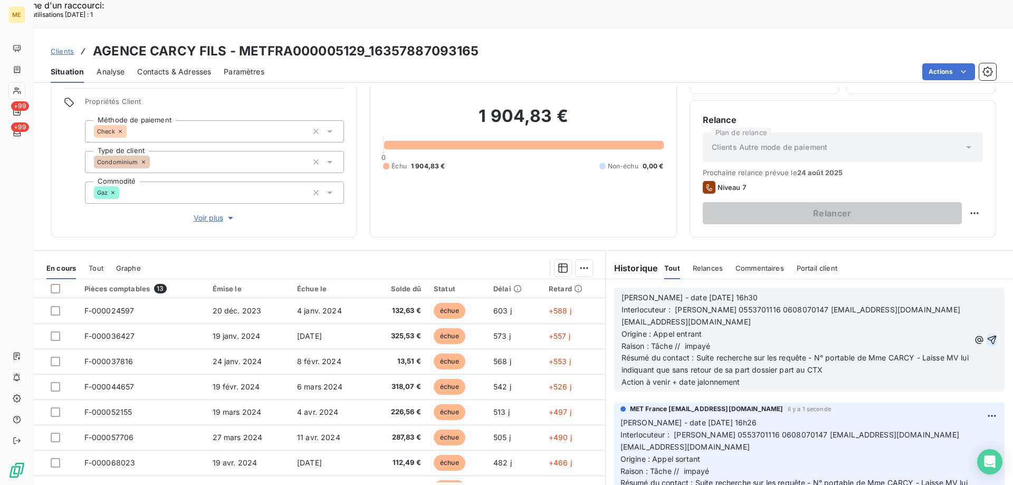
drag, startPoint x: 696, startPoint y: 328, endPoint x: 856, endPoint y: 350, distance: 161.3
click at [856, 350] on div "Valérie - date 14/08/2025 16h30 Interlocuteur : Julia Carcy 0553701116 06080701…" at bounding box center [795, 340] width 348 height 97
click at [865, 352] on p "Résumé du contact : Suite recherche sur les requête - N° portable de Mme CARCY …" at bounding box center [795, 364] width 348 height 24
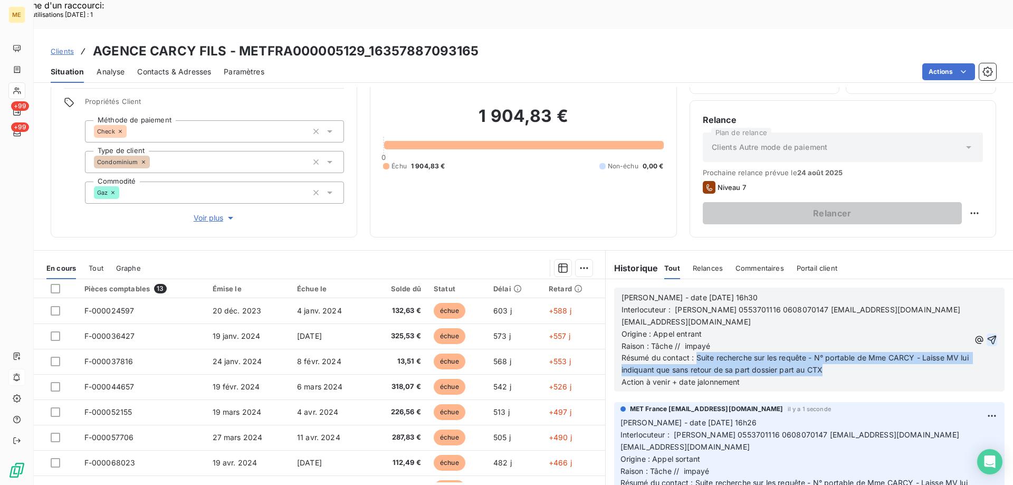
drag, startPoint x: 852, startPoint y: 343, endPoint x: 694, endPoint y: 329, distance: 159.4
click at [694, 352] on p "Résumé du contact : Suite recherche sur les requête - N° portable de Mme CARCY …" at bounding box center [795, 364] width 348 height 24
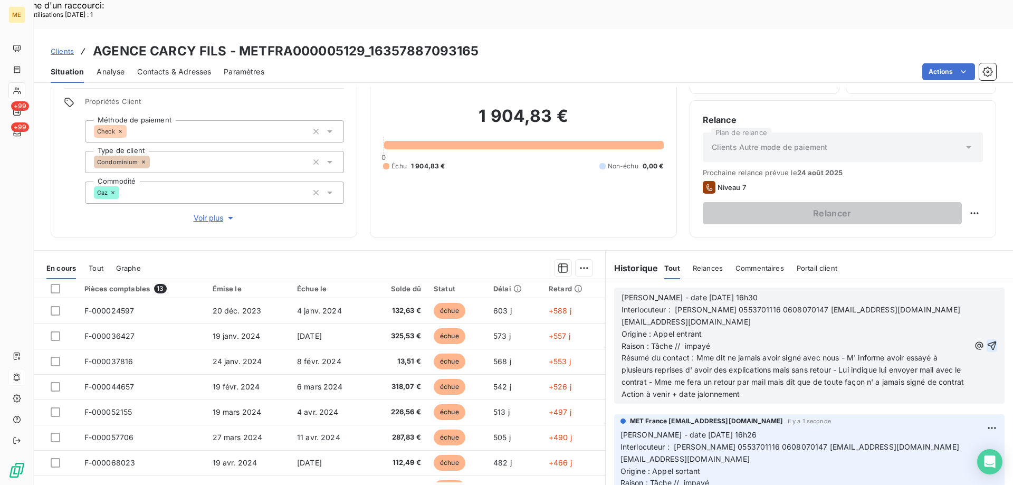
click at [753, 388] on p "Action à venir + date jalonnement" at bounding box center [795, 394] width 348 height 12
click at [986, 340] on icon "button" at bounding box center [991, 345] width 11 height 11
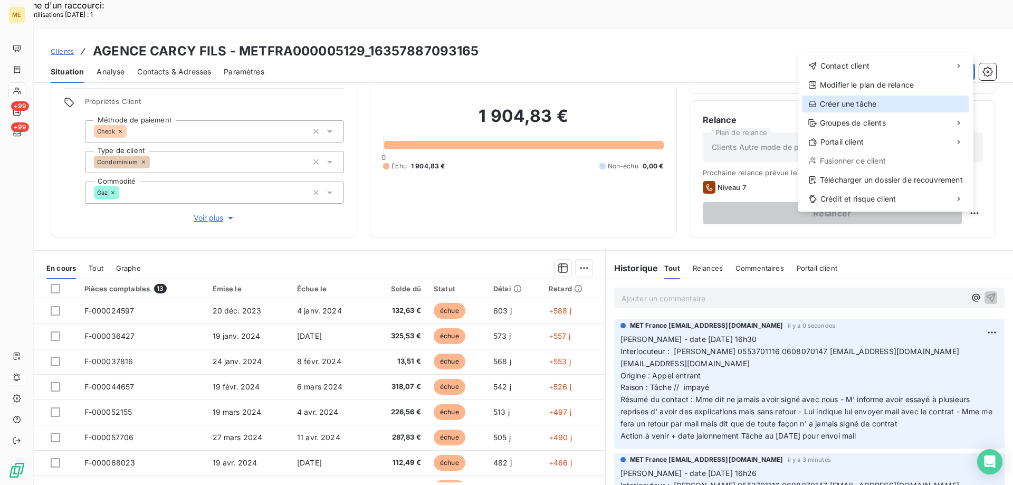
click at [840, 103] on div "Créer une tâche" at bounding box center [885, 103] width 167 height 17
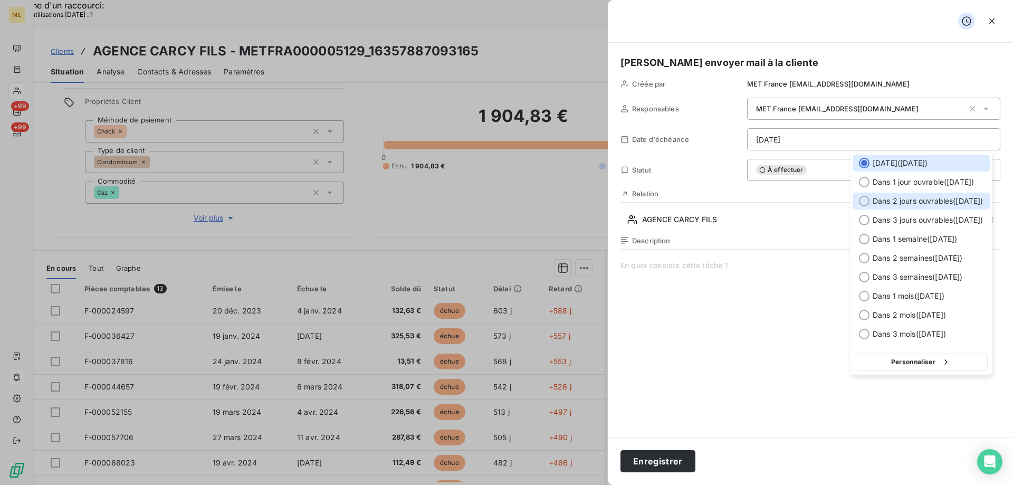
click at [862, 201] on div at bounding box center [864, 201] width 11 height 11
type input "18/08/2025"
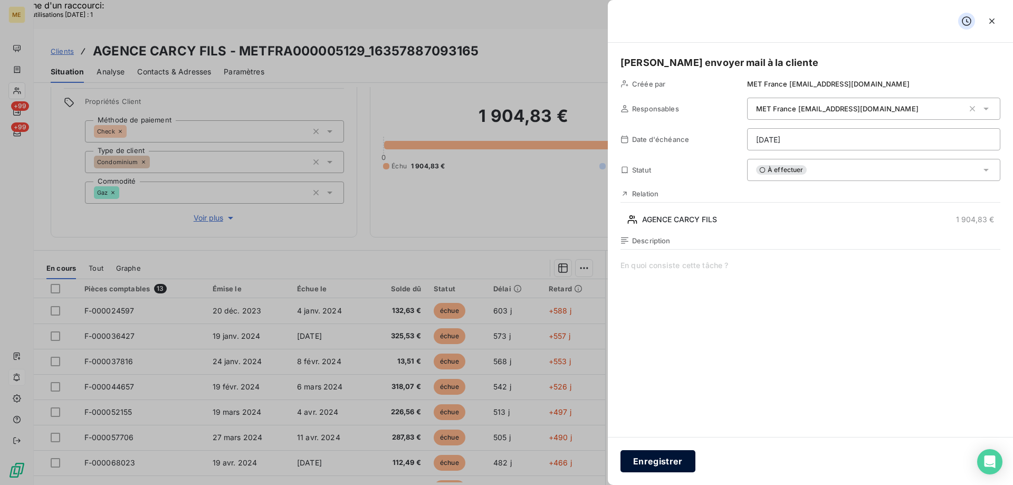
click at [649, 457] on button "Enregistrer" at bounding box center [657, 461] width 75 height 22
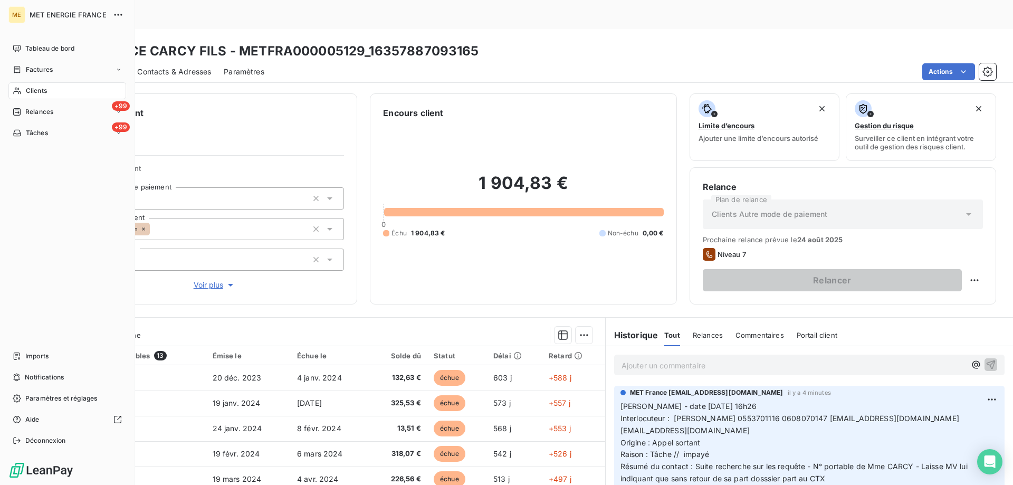
click at [40, 89] on span "Clients" at bounding box center [36, 90] width 21 height 9
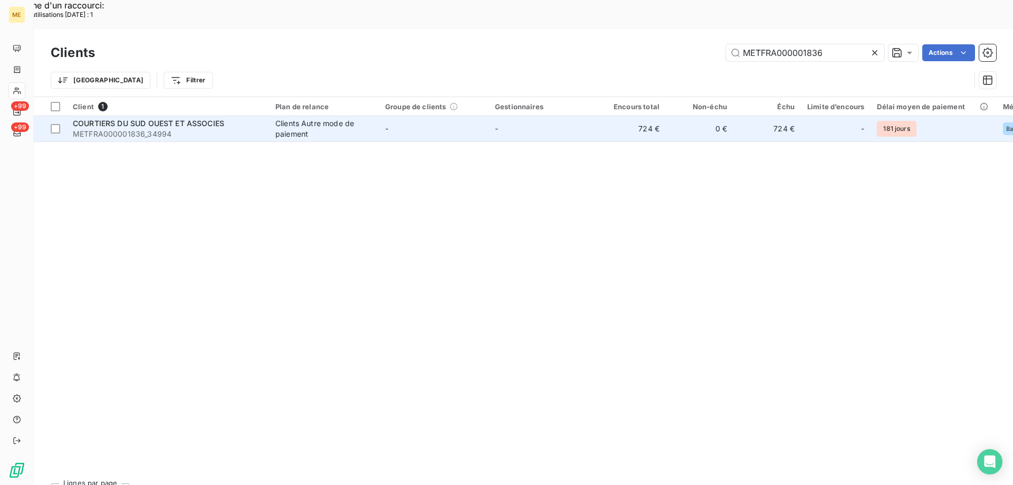
type input "METFRA000001836"
click at [157, 119] on span "COURTIERS DU SUD OUEST ET ASSOCIES" at bounding box center [148, 123] width 151 height 9
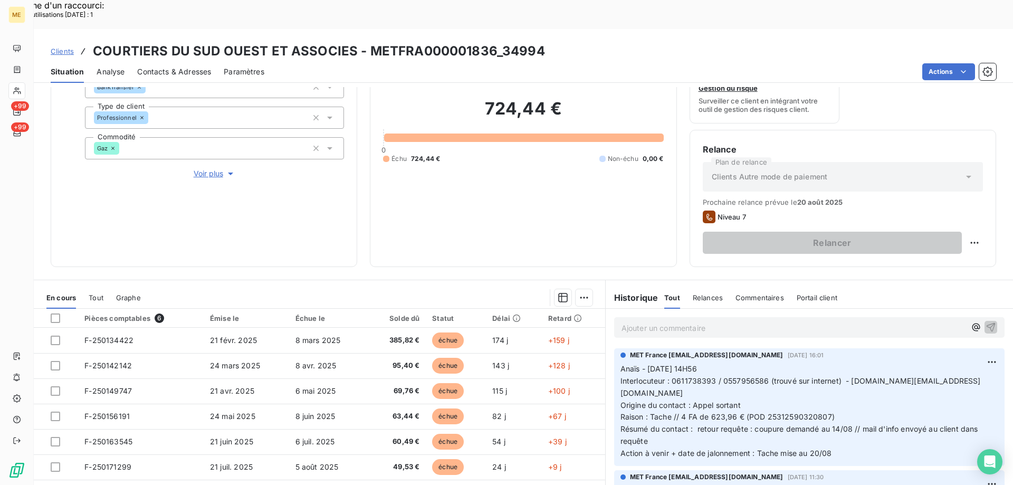
scroll to position [141, 0]
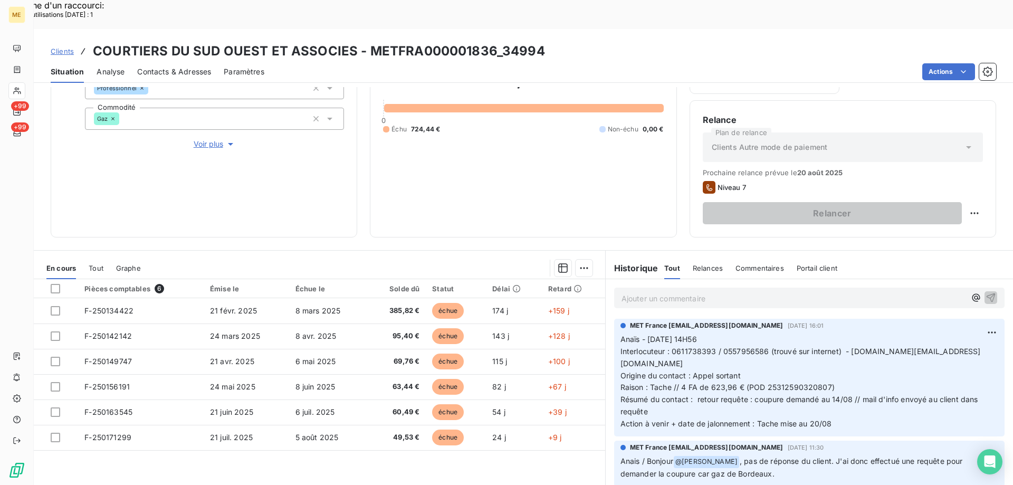
drag, startPoint x: 832, startPoint y: 381, endPoint x: 617, endPoint y: 306, distance: 227.9
click at [620, 333] on p "Anaïs - [DATE] 14H56 Interlocuteur : 0611738393 / 0557956586 (trouvé sur intern…" at bounding box center [809, 381] width 378 height 97
copy p "Anaïs - [DATE] 14H56 Interlocuteur : 0611738393 / 0557956586 (trouvé sur intern…"
click at [640, 292] on p "Ajouter un commentaire ﻿" at bounding box center [793, 298] width 344 height 13
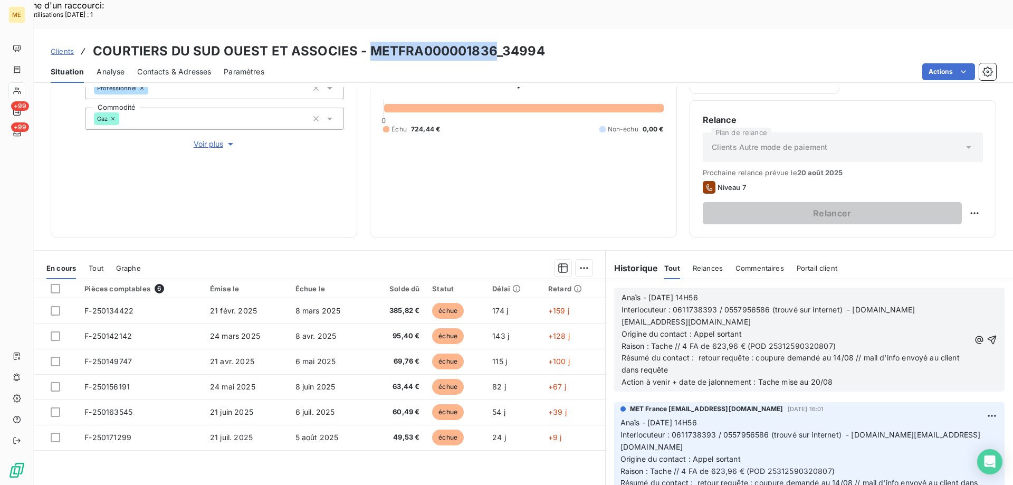
drag, startPoint x: 366, startPoint y: 19, endPoint x: 492, endPoint y: 16, distance: 126.1
click at [492, 42] on h3 "COURTIERS DU SUD OUEST ET ASSOCIES - METFRA000001836_34994" at bounding box center [319, 51] width 452 height 19
copy h3 "METFRA000001836"
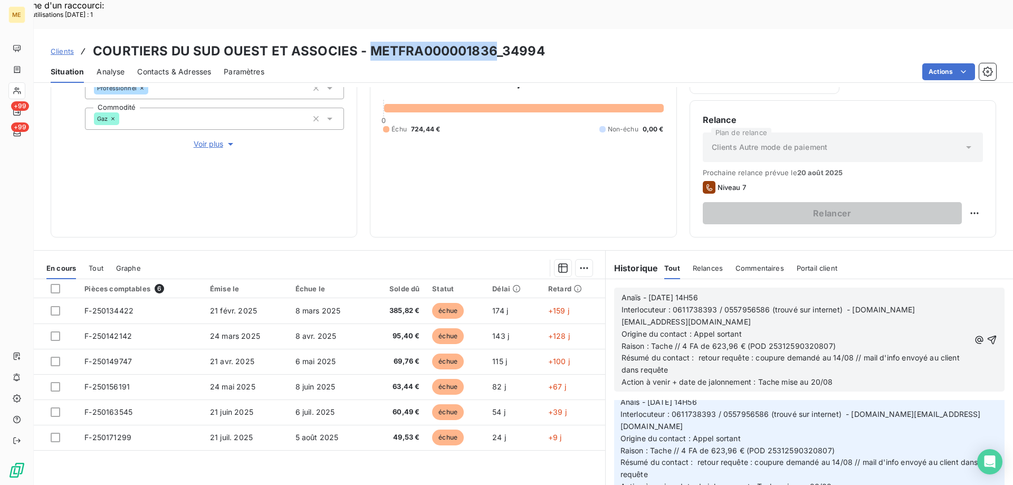
scroll to position [0, 0]
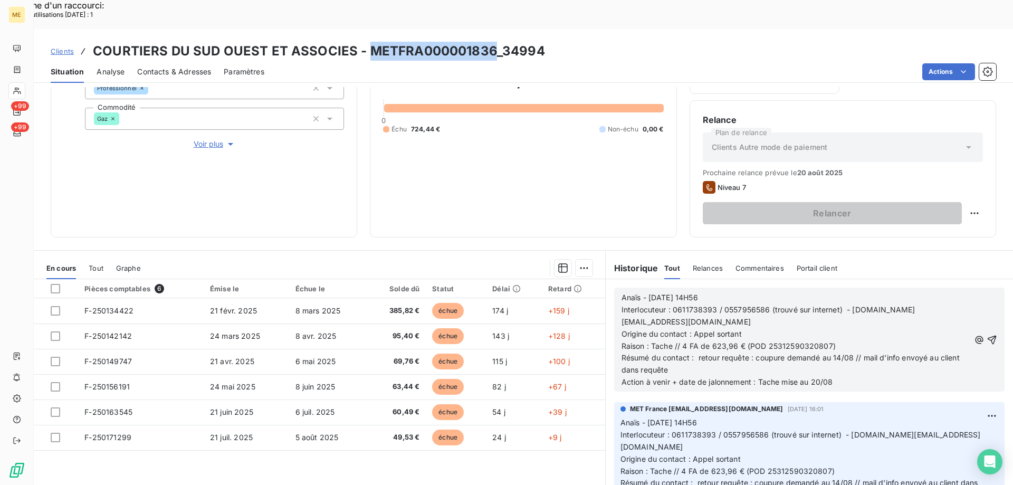
drag, startPoint x: 649, startPoint y: 268, endPoint x: 723, endPoint y: 266, distance: 74.4
click at [723, 292] on p "Anaïs - [DATE] 14H56" at bounding box center [795, 298] width 348 height 12
click at [670, 305] on span "Interlocuteur : 0611738393 / 0557956586 (trouvé sur internet) - [DOMAIN_NAME][E…" at bounding box center [768, 315] width 294 height 21
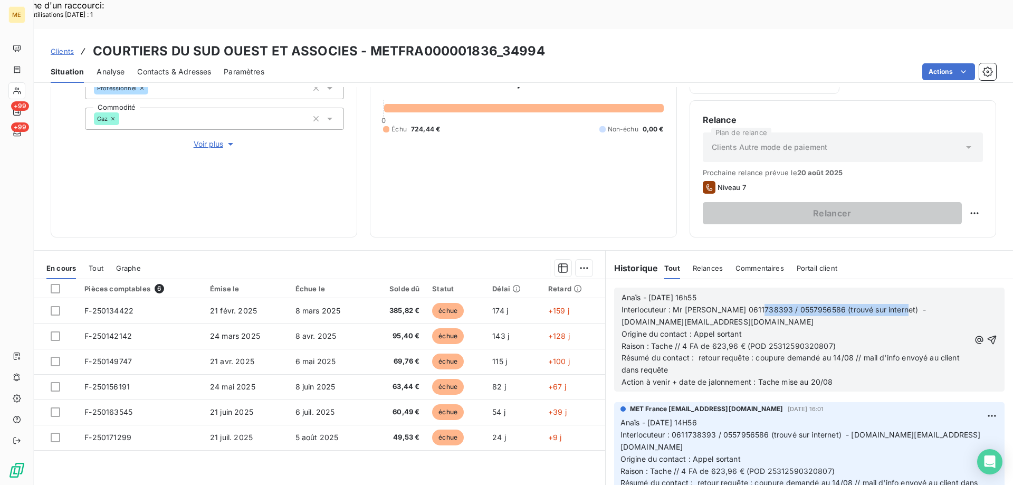
drag, startPoint x: 753, startPoint y: 282, endPoint x: 883, endPoint y: 315, distance: 134.3
click at [896, 304] on p "Interlocuteur : Mr [PERSON_NAME] 0611738393 / 0557956586 (trouvé sur internet) …" at bounding box center [795, 316] width 348 height 24
click at [682, 341] on span "Raison : Tache // 4 FA de 623,96 € (POD 25312590320807)" at bounding box center [728, 345] width 214 height 9
drag, startPoint x: 709, startPoint y: 303, endPoint x: 733, endPoint y: 305, distance: 24.4
click at [733, 341] on span "Raison : Tache // 6 FA de 623,96 € (POD 25312590320807)" at bounding box center [728, 345] width 214 height 9
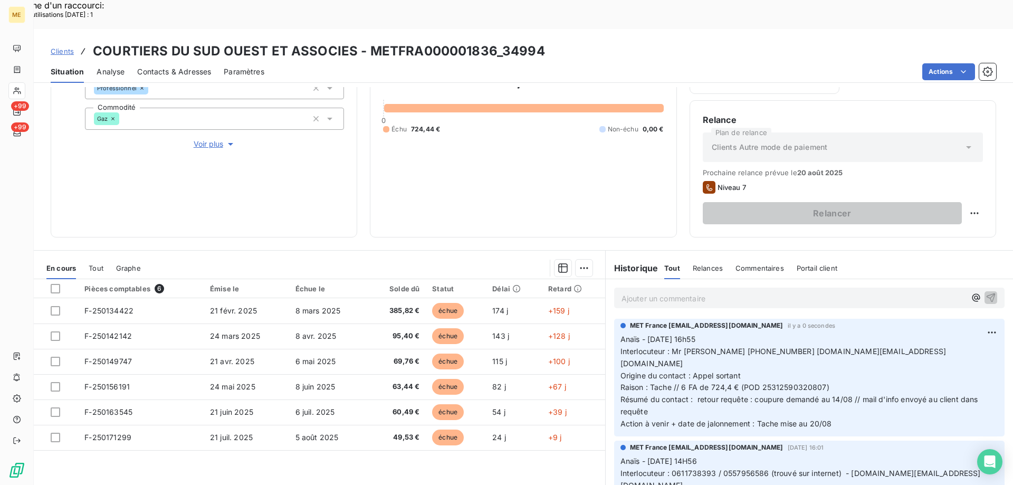
drag, startPoint x: 835, startPoint y: 377, endPoint x: 726, endPoint y: 371, distance: 109.8
click at [707, 369] on p "Anaïs - [DATE] 16h55 Interlocuteur : Mr [PERSON_NAME] [PHONE_NUMBER] [DOMAIN_NA…" at bounding box center [809, 381] width 378 height 97
drag, startPoint x: 835, startPoint y: 386, endPoint x: 843, endPoint y: 390, distance: 9.0
click at [839, 387] on p "Anaïs - [DATE] 16h55 Interlocuteur : Mr [PERSON_NAME] [PHONE_NUMBER] [DOMAIN_NA…" at bounding box center [809, 381] width 378 height 97
drag, startPoint x: 839, startPoint y: 380, endPoint x: 614, endPoint y: 313, distance: 234.5
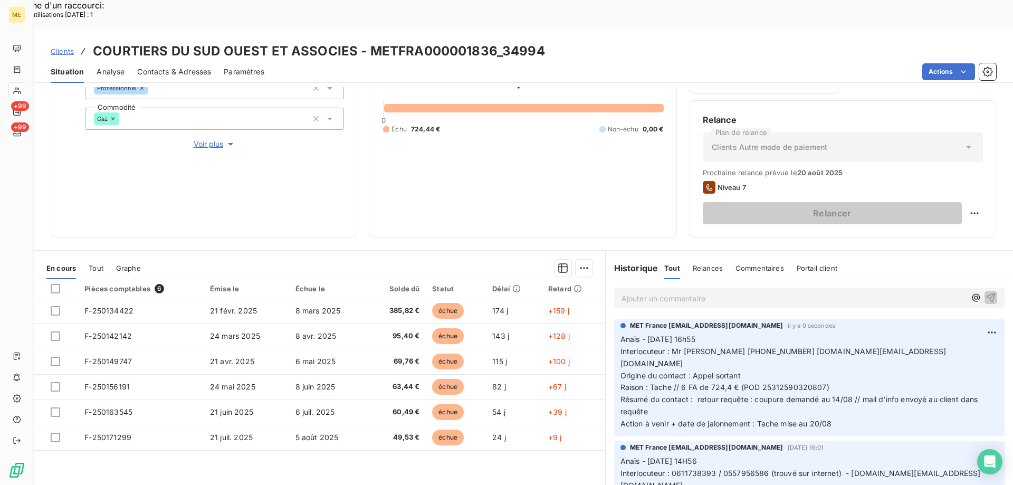
click at [614, 319] on div "MET France [EMAIL_ADDRESS][DOMAIN_NAME] il y a 0 secondes Anaïs - [DATE] 16h55 …" at bounding box center [809, 378] width 390 height 118
copy p "Anaïs - [DATE] 16h55 Interlocuteur : Mr [PERSON_NAME] [PHONE_NUMBER] [DOMAIN_NA…"
click at [934, 348] on div "Supprimer" at bounding box center [950, 345] width 59 height 17
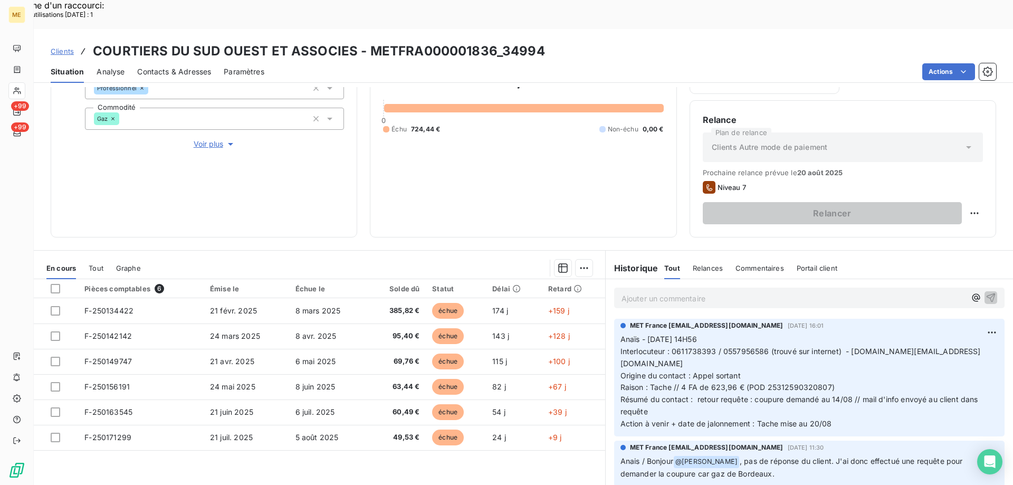
click at [638, 292] on p "Ajouter un commentaire ﻿" at bounding box center [793, 298] width 344 height 13
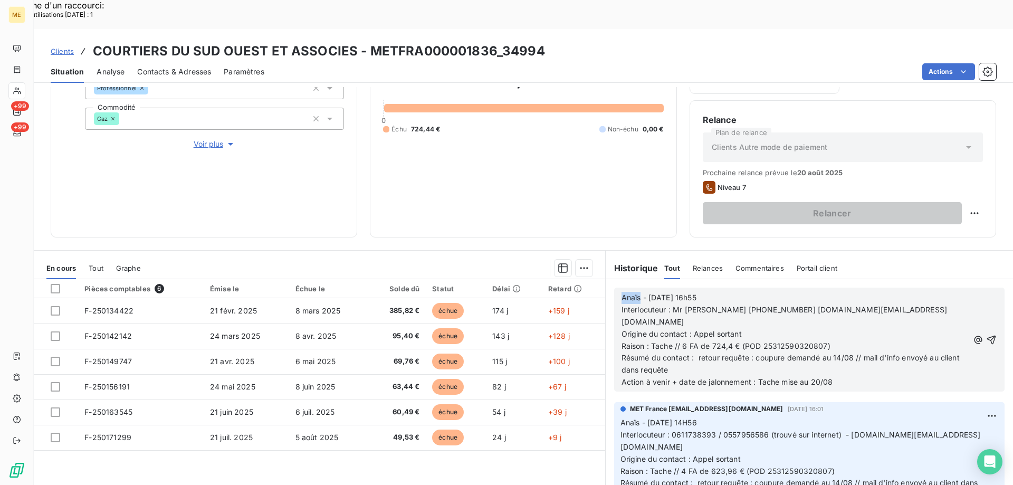
drag, startPoint x: 637, startPoint y: 272, endPoint x: 609, endPoint y: 263, distance: 29.2
click at [614, 287] on div "Anaïs - [DATE] 16h55 Interlocuteur : Mr [PERSON_NAME] [PHONE_NUMBER] [DOMAIN_NA…" at bounding box center [809, 339] width 390 height 104
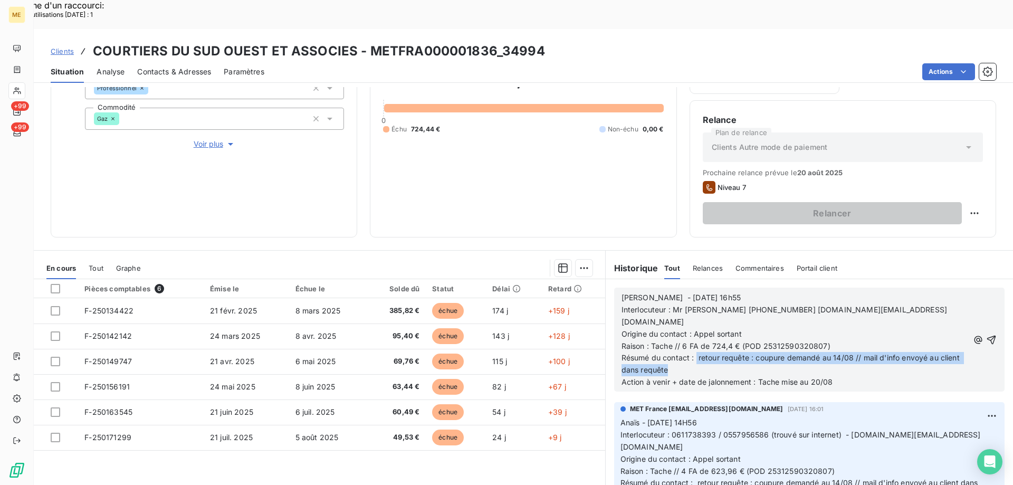
drag, startPoint x: 693, startPoint y: 314, endPoint x: 708, endPoint y: 328, distance: 20.9
click at [708, 352] on p "Résumé du contact : retour requête : coupure demandé au 14/08 // mail d'info en…" at bounding box center [794, 364] width 347 height 24
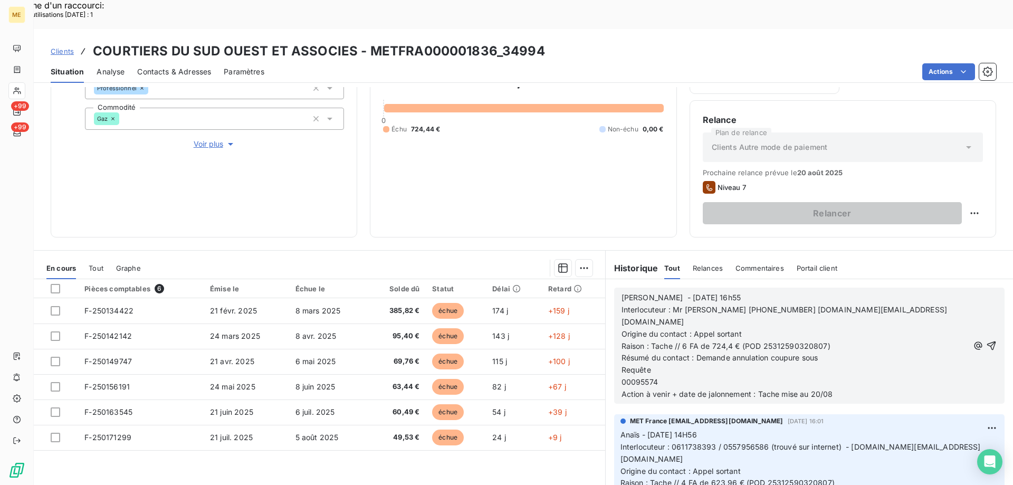
click at [614, 340] on div "[PERSON_NAME] - [DATE] 16h55 Interlocuteur : Mr [PERSON_NAME] [PHONE_NUMBER] [D…" at bounding box center [809, 345] width 390 height 116
click at [621, 377] on span "00095574" at bounding box center [639, 381] width 36 height 9
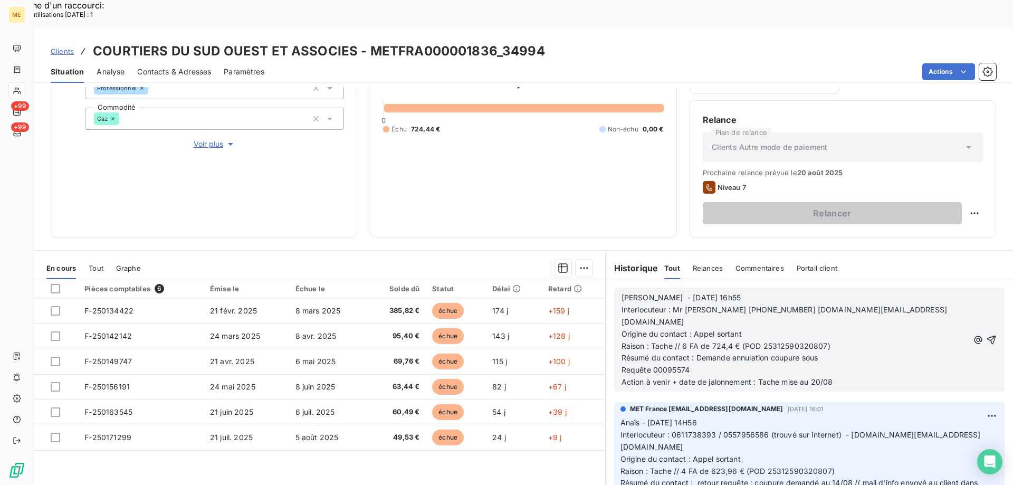
click at [621, 365] on span "Requête 00095574" at bounding box center [655, 369] width 68 height 9
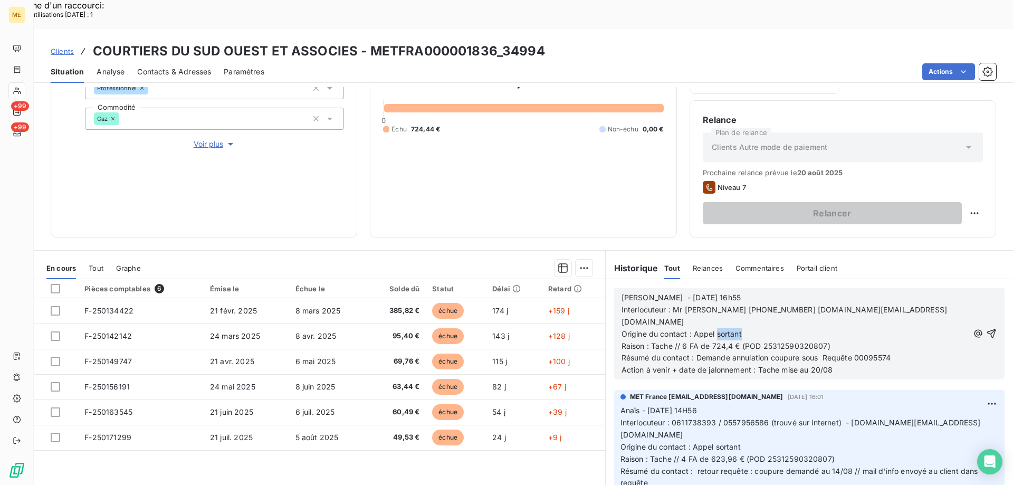
drag, startPoint x: 713, startPoint y: 291, endPoint x: 744, endPoint y: 296, distance: 31.6
click at [744, 328] on p "Origine du contact : Appel sortant" at bounding box center [794, 334] width 347 height 12
click at [903, 352] on p "Résumé du contact : Demande annulation coupure sous Requête 00095574" at bounding box center [794, 358] width 347 height 12
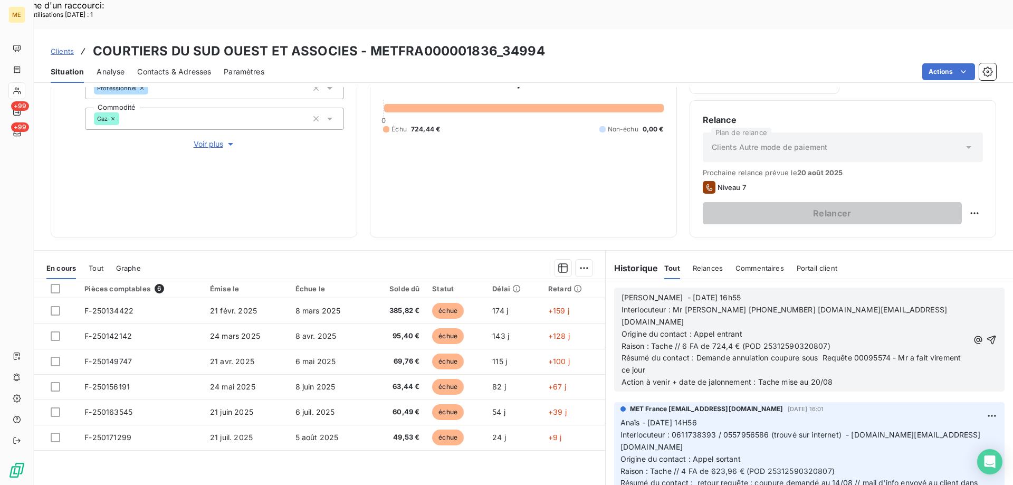
click at [816, 377] on span "Action à venir + date de jalonnement : Tache mise au 20/08" at bounding box center [727, 381] width 212 height 9
click at [810, 377] on span "Action à venir + date de jalonnement : Tache mise au 2/08" at bounding box center [724, 381] width 207 height 9
click at [986, 334] on icon "button" at bounding box center [991, 339] width 11 height 11
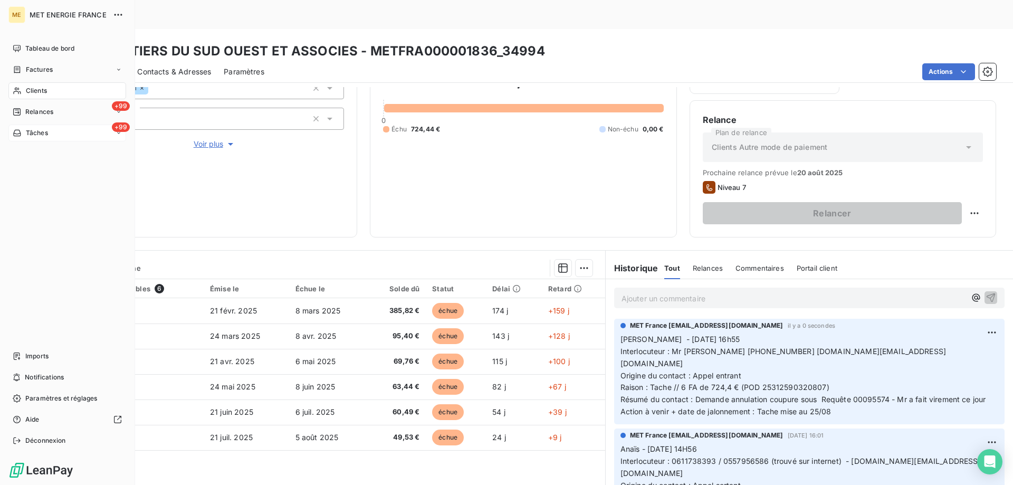
click at [71, 134] on div "+99 Tâches" at bounding box center [67, 132] width 118 height 17
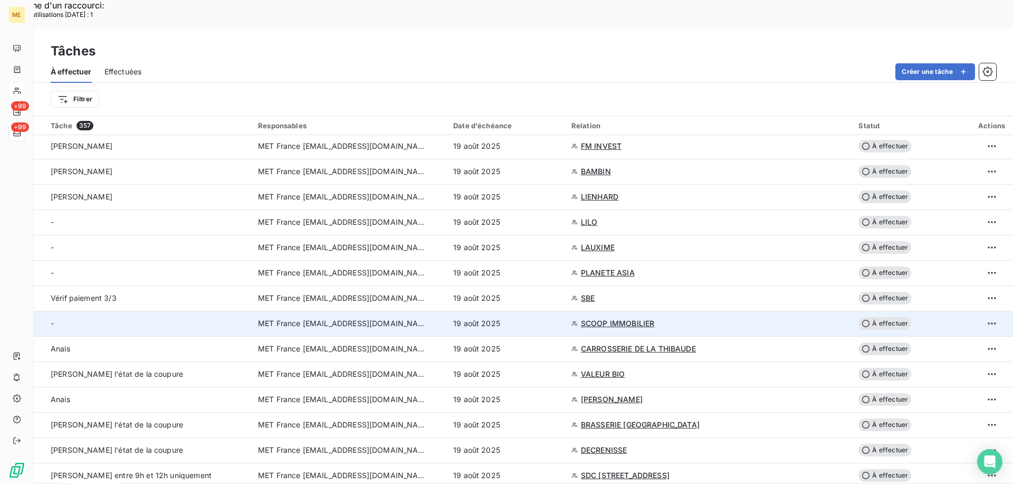
scroll to position [2185, 0]
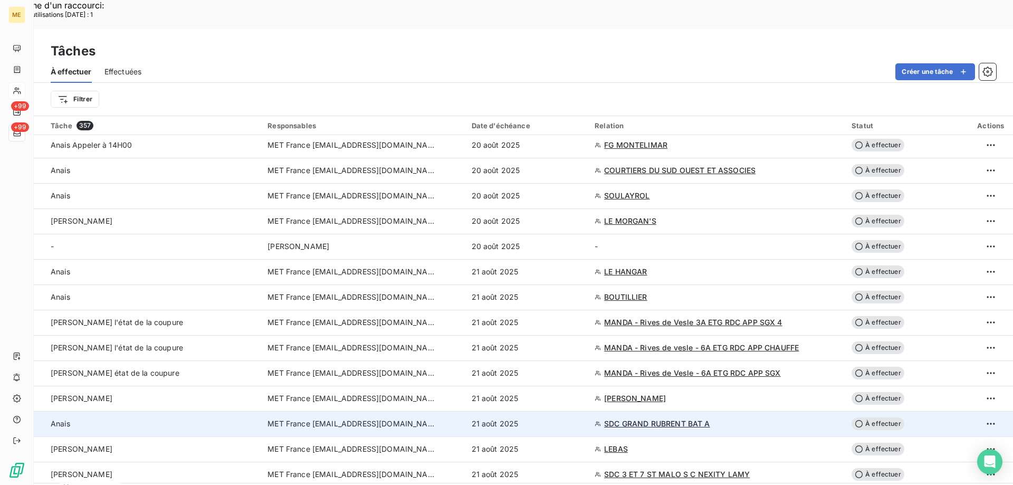
scroll to position [1130, 0]
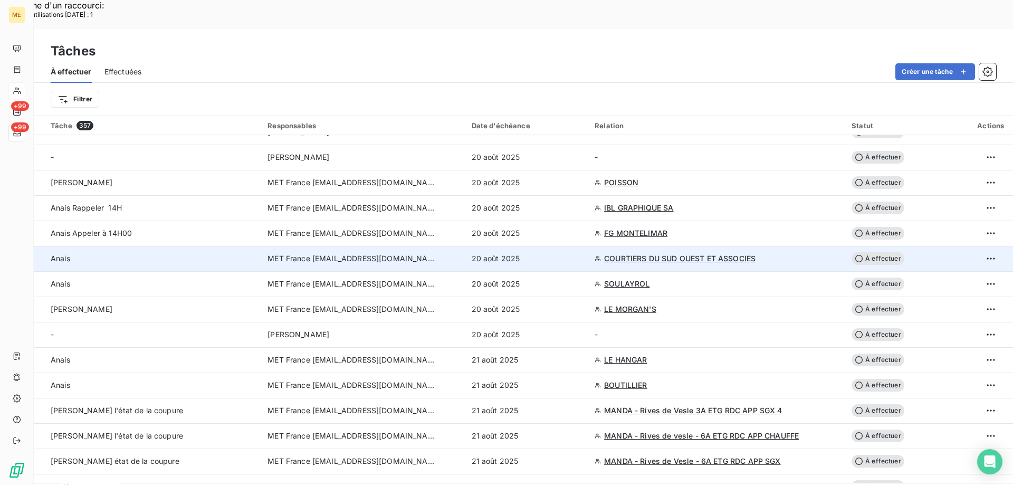
click at [861, 252] on span "À effectuer" at bounding box center [877, 258] width 53 height 13
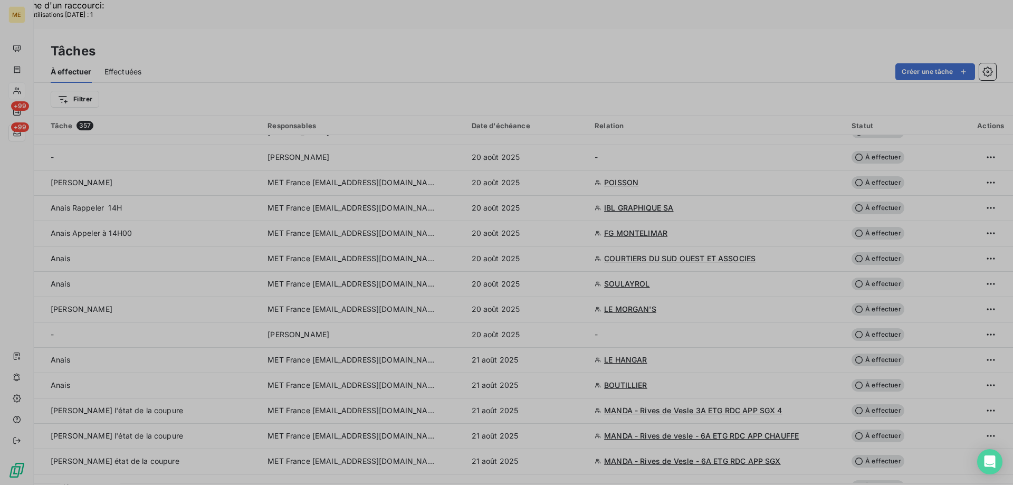
type input "[DATE]"
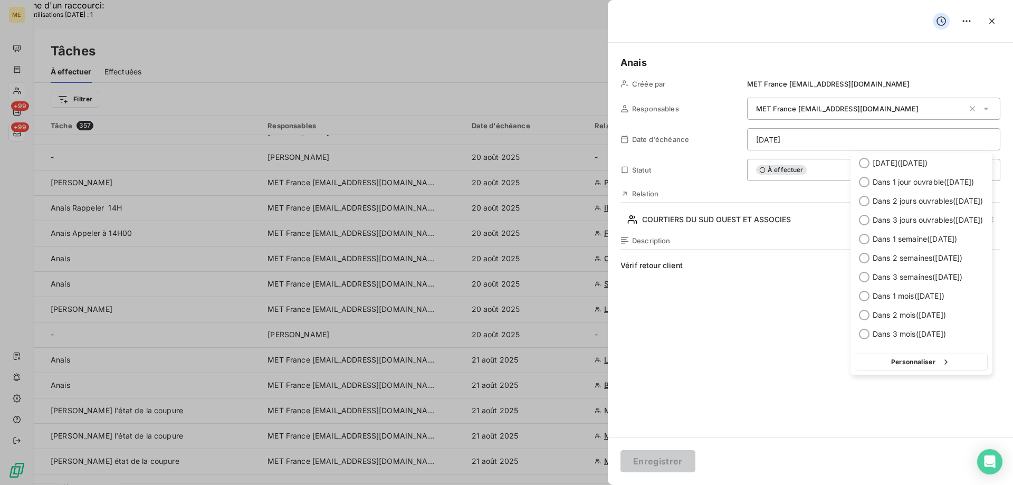
drag, startPoint x: 883, startPoint y: 367, endPoint x: 825, endPoint y: 350, distance: 60.4
click at [883, 367] on button "Personnaliser" at bounding box center [920, 361] width 133 height 17
select select "7"
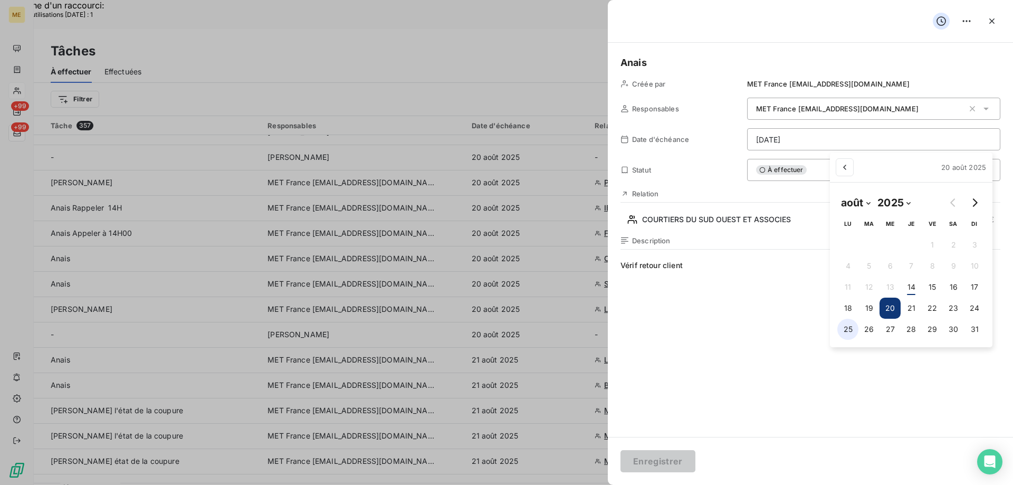
click at [844, 334] on button "25" at bounding box center [847, 329] width 21 height 21
type input "[DATE]"
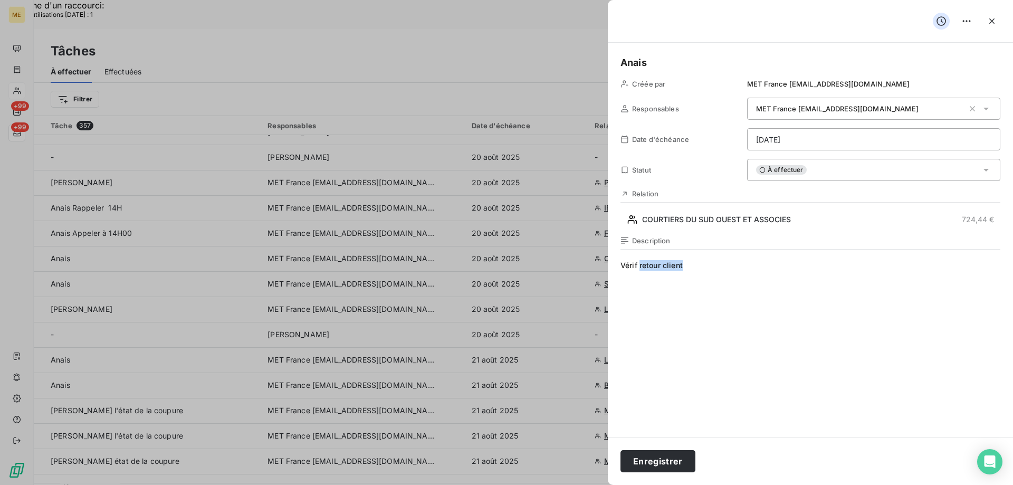
drag, startPoint x: 687, startPoint y: 264, endPoint x: 641, endPoint y: 262, distance: 46.5
click at [641, 262] on span "Vérif retour client" at bounding box center [810, 361] width 380 height 203
click at [647, 461] on button "Enregistrer" at bounding box center [657, 461] width 75 height 22
